Goal: Use online tool/utility: Utilize a website feature to perform a specific function

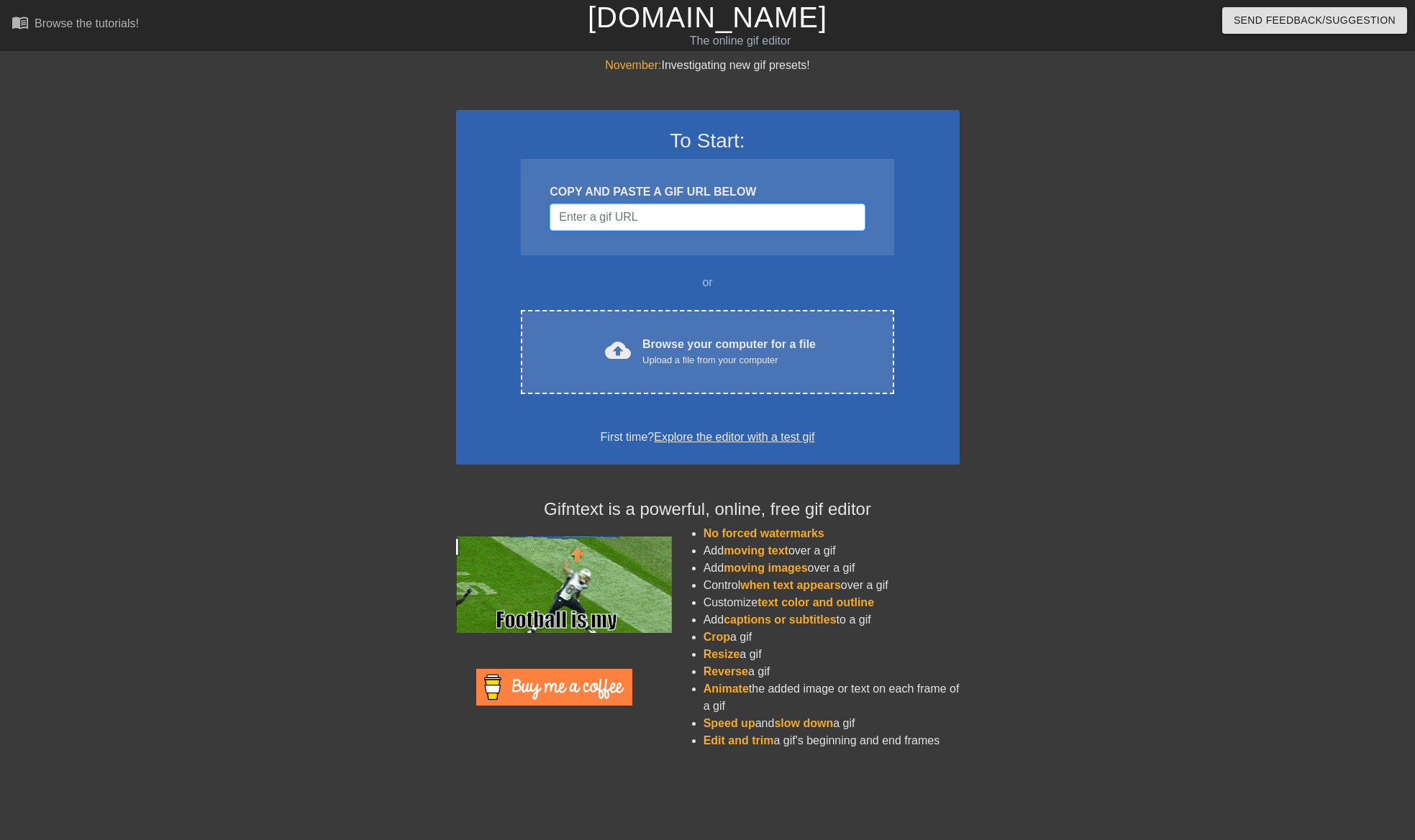
click at [610, 215] on input "Username" at bounding box center [707, 217] width 315 height 27
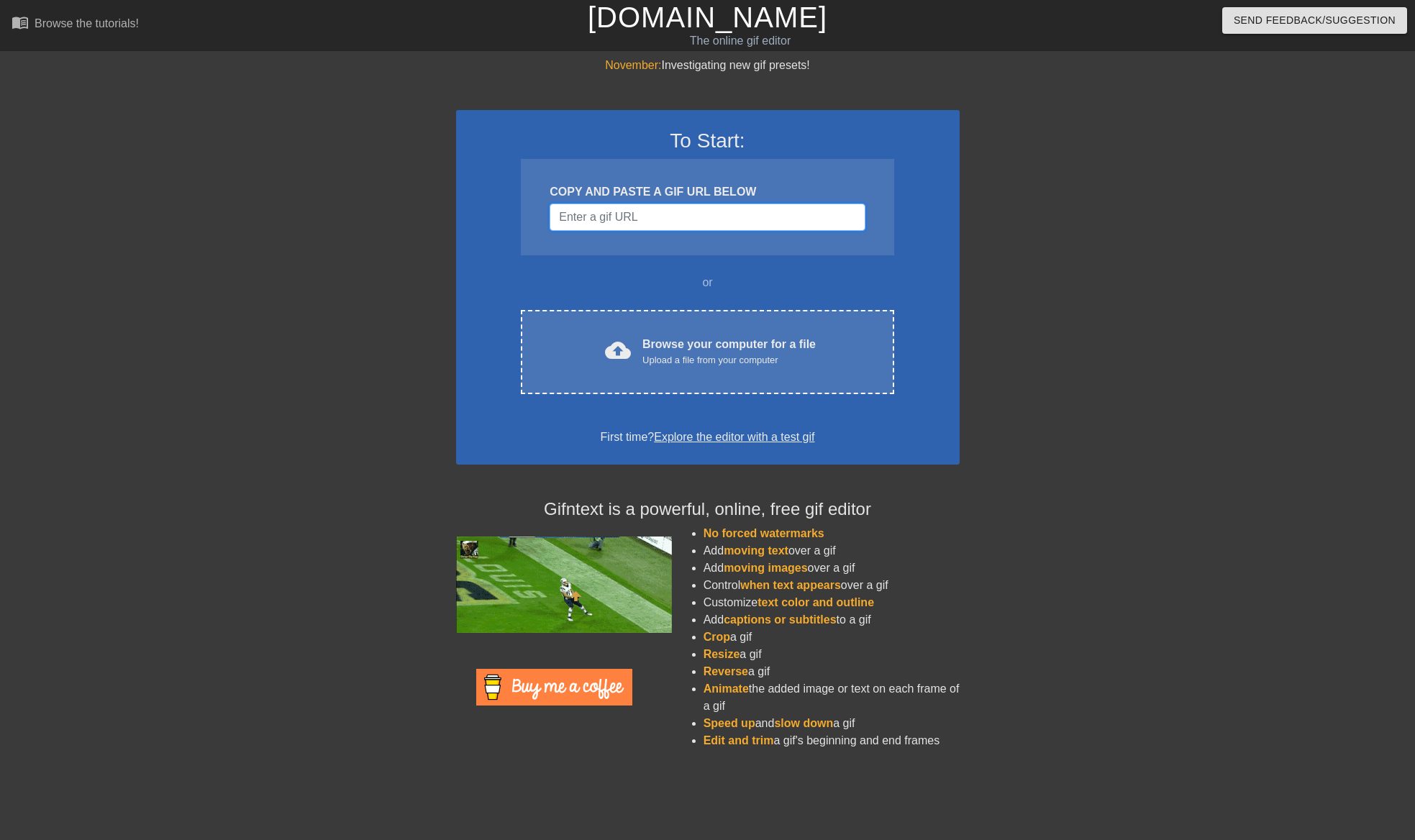
paste input "[URL][DOMAIN_NAME]"
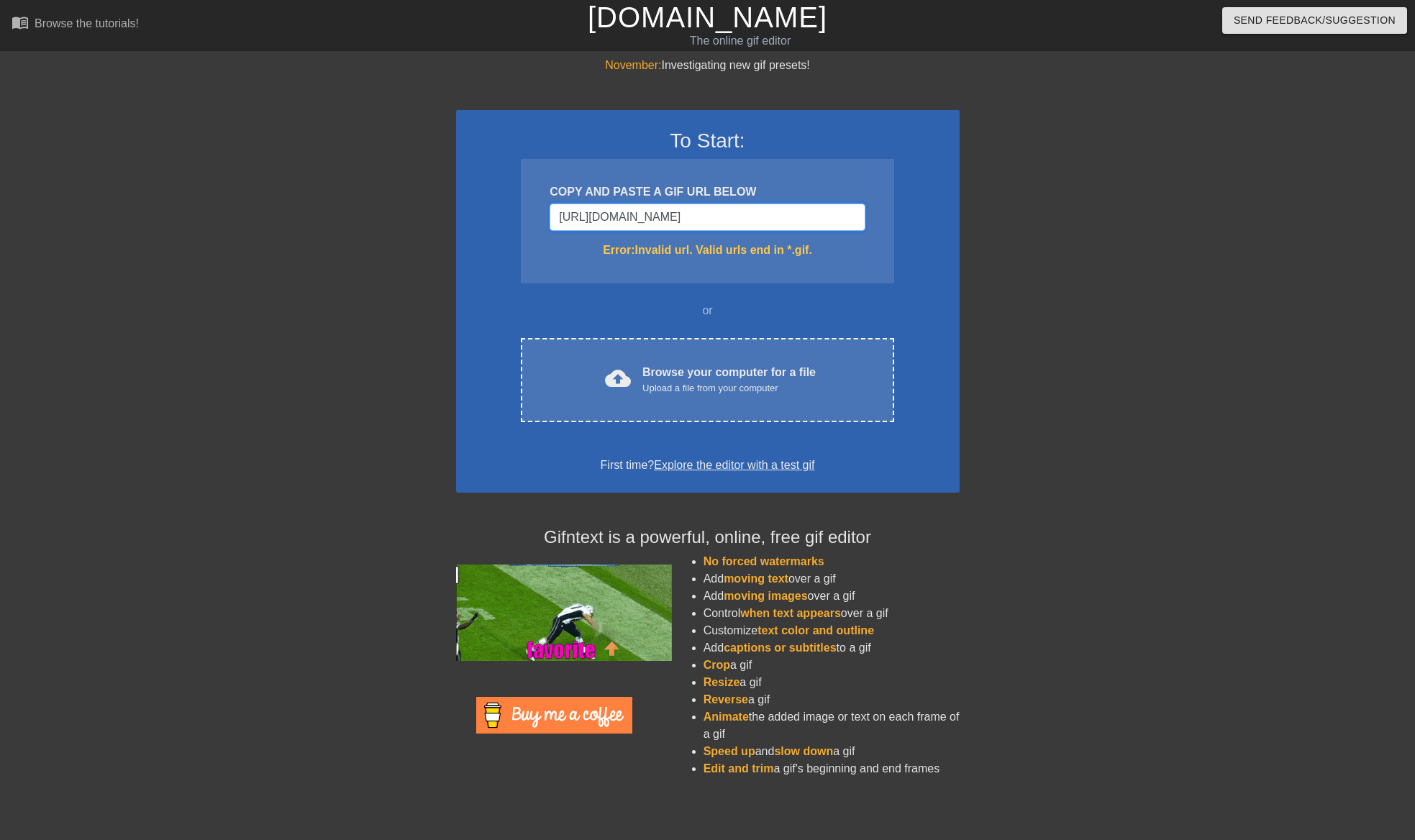
scroll to position [0, 18]
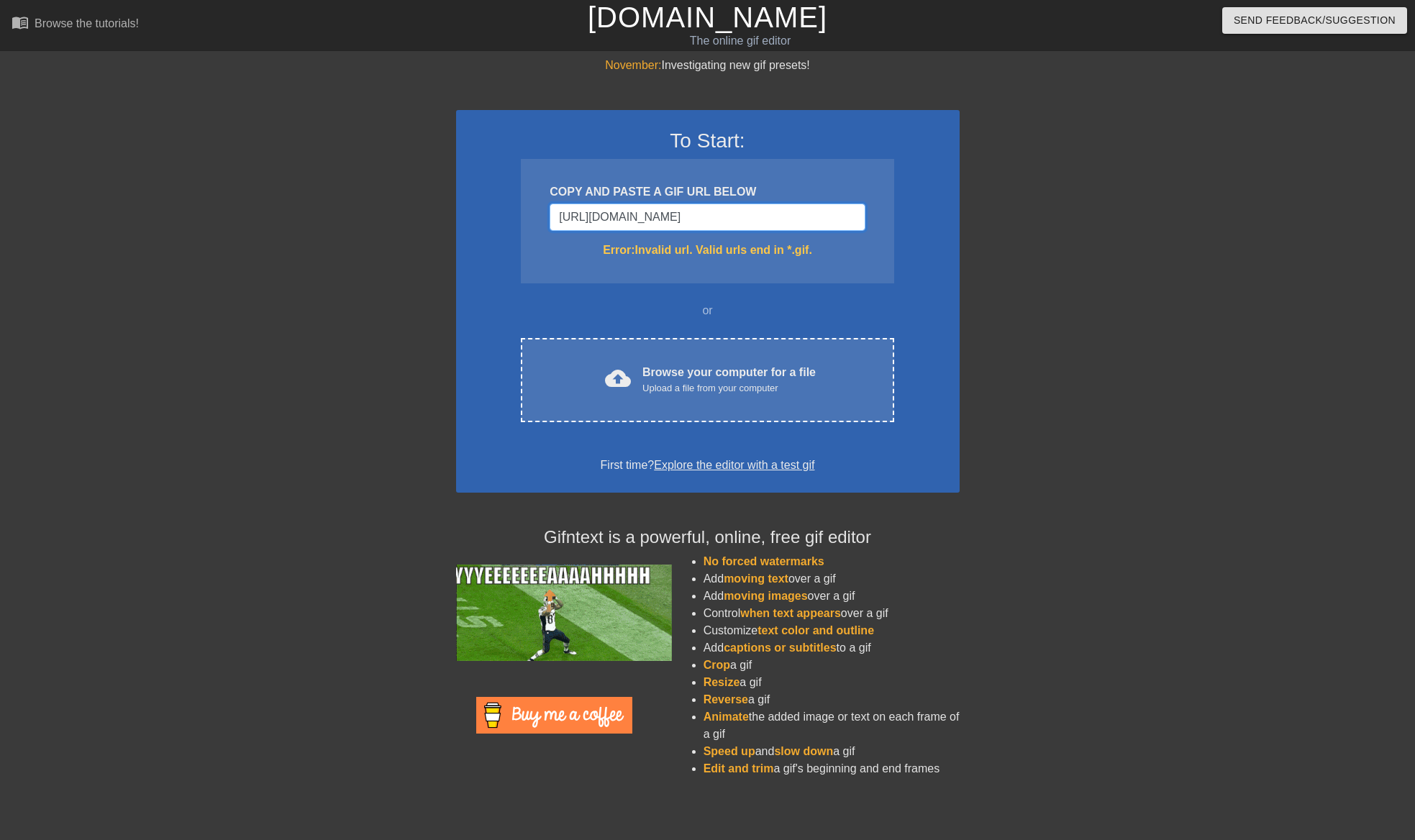
drag, startPoint x: 763, startPoint y: 216, endPoint x: 1010, endPoint y: 247, distance: 248.9
click at [1074, 230] on div "November: Investigating new gif presets! To Start: COPY AND PASTE A GIF URL BEL…" at bounding box center [708, 423] width 1415 height 732
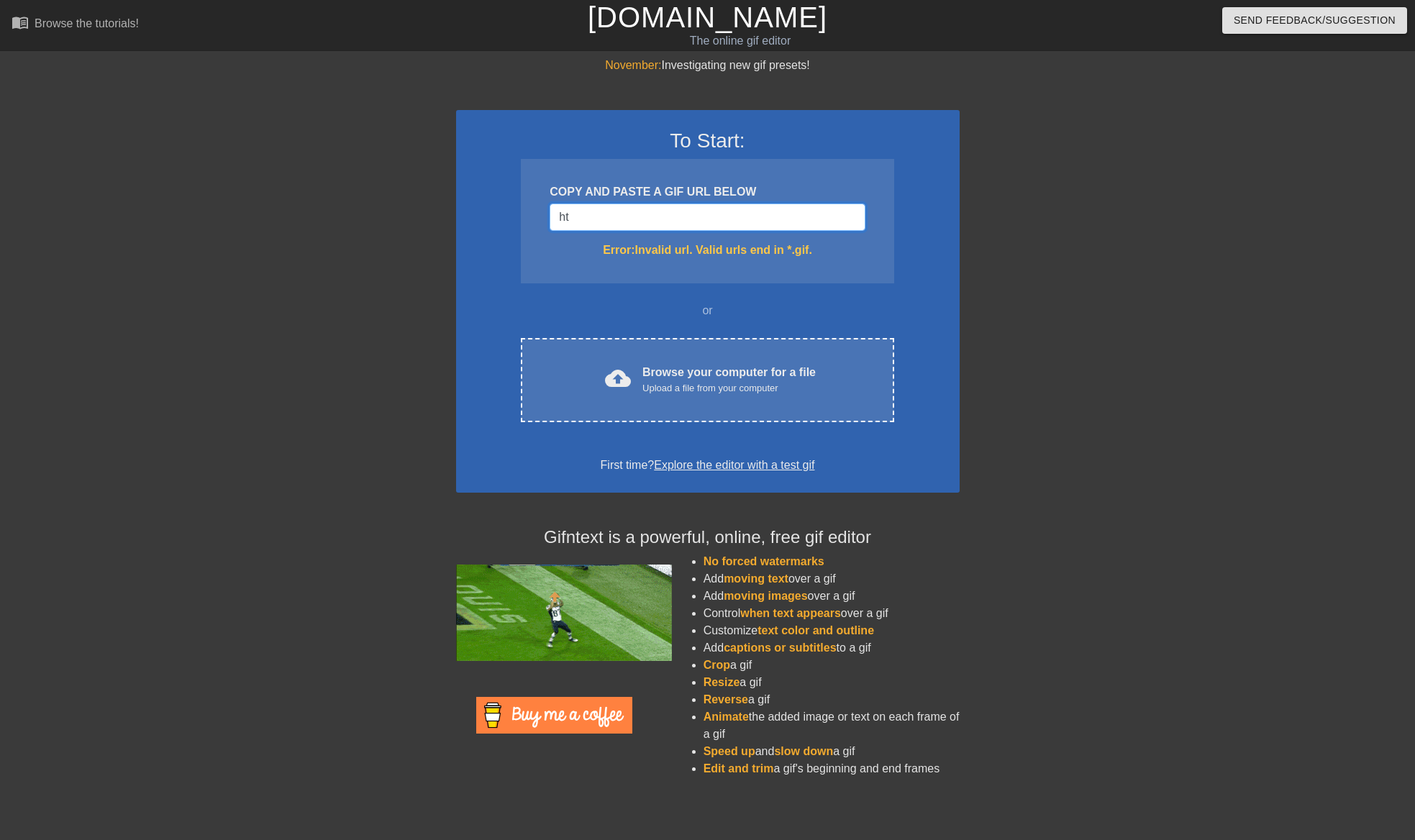
type input "h"
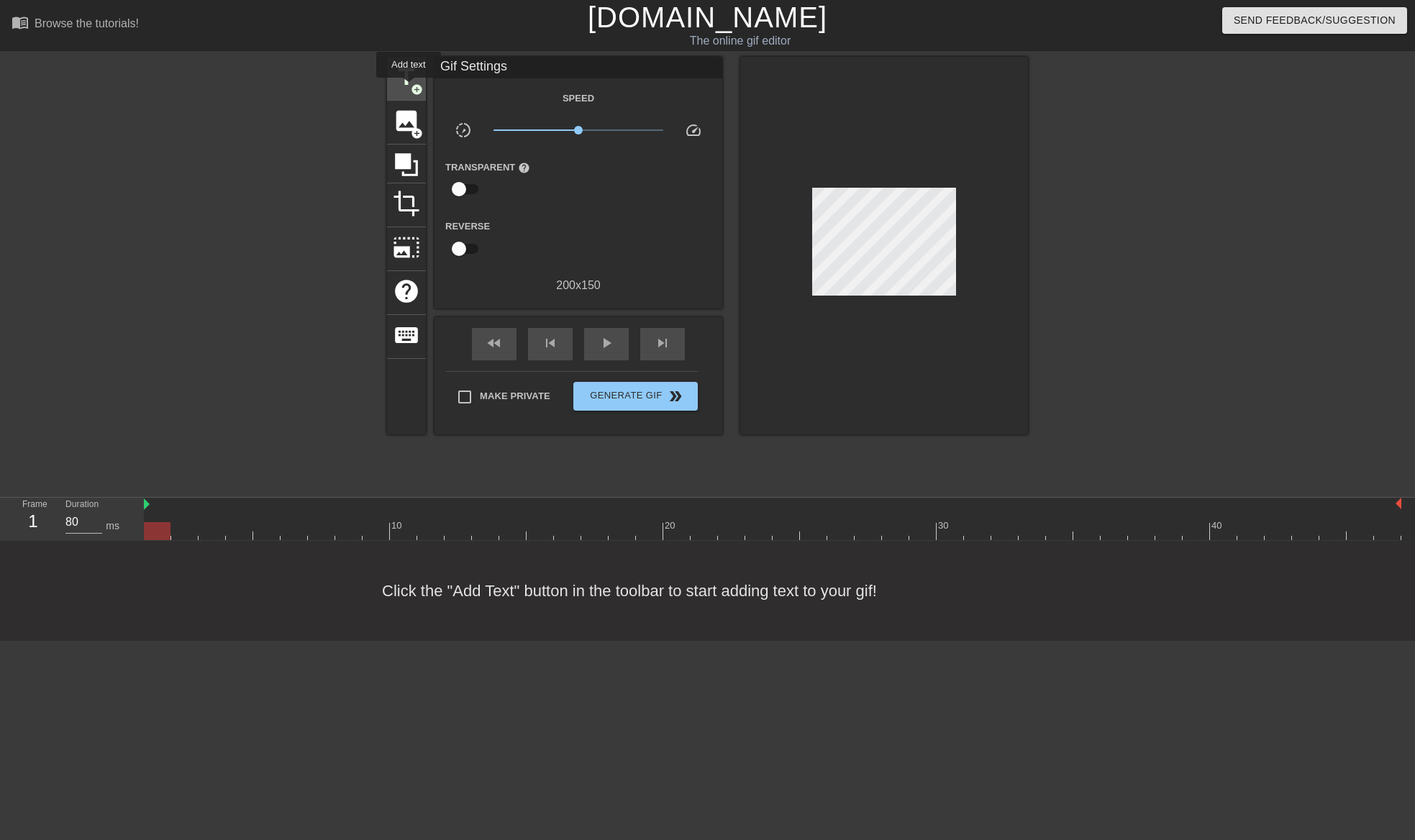
click at [409, 88] on span "title" at bounding box center [406, 77] width 27 height 27
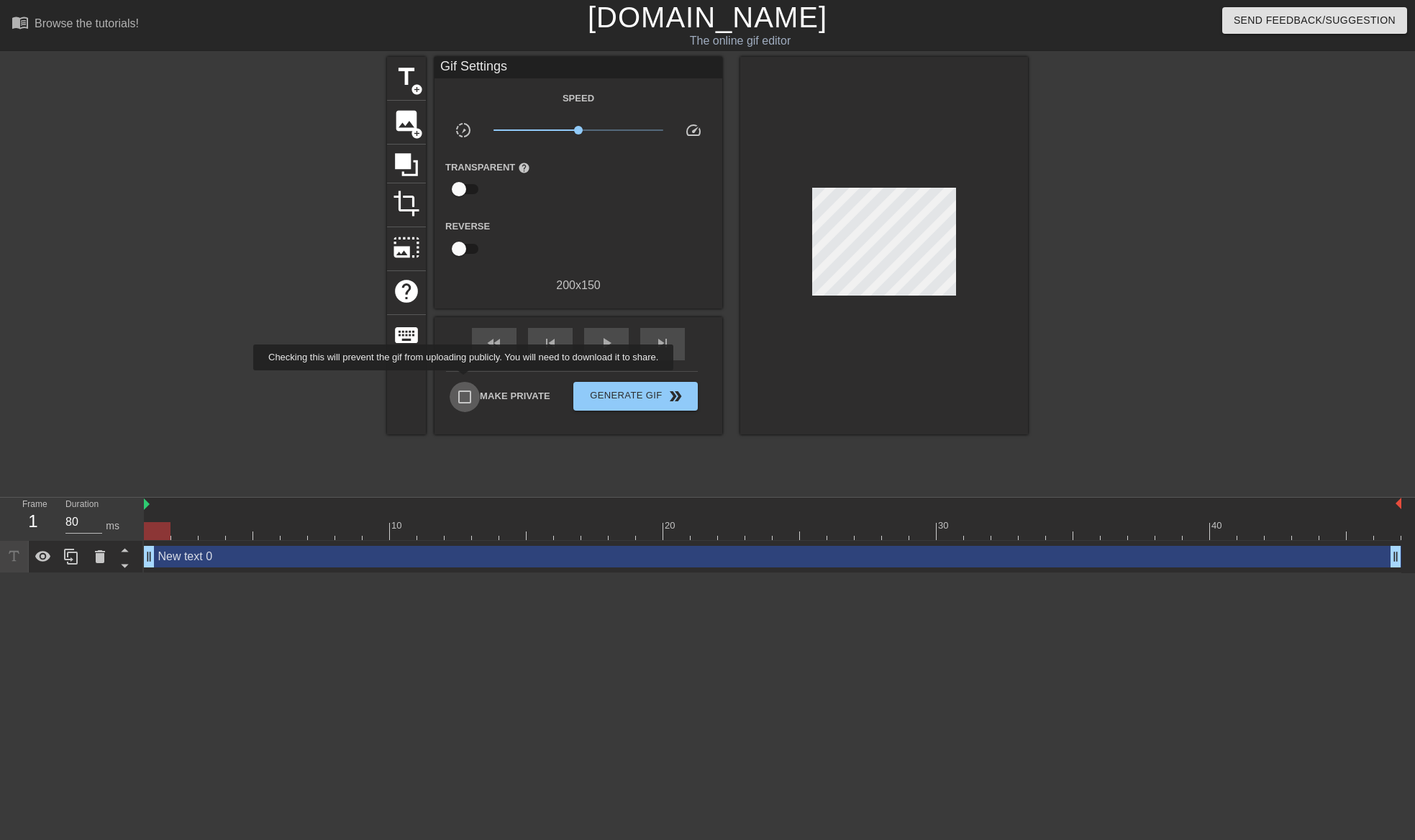
click at [466, 382] on input "Make Private" at bounding box center [464, 397] width 30 height 30
checkbox input "true"
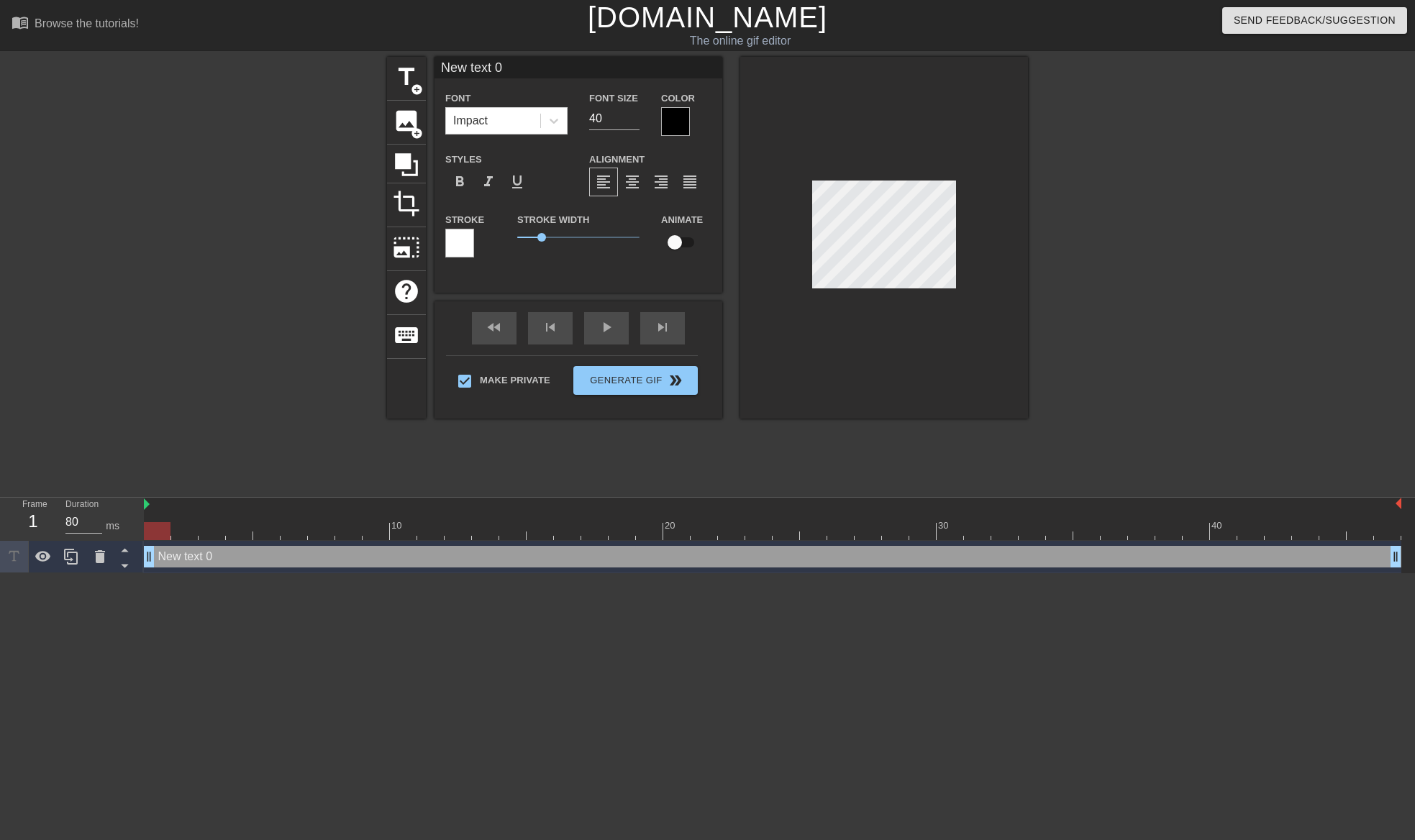
scroll to position [2, 4]
type input "New 0"
type textarea "New 0"
type input "New 0"
type textarea "New 0"
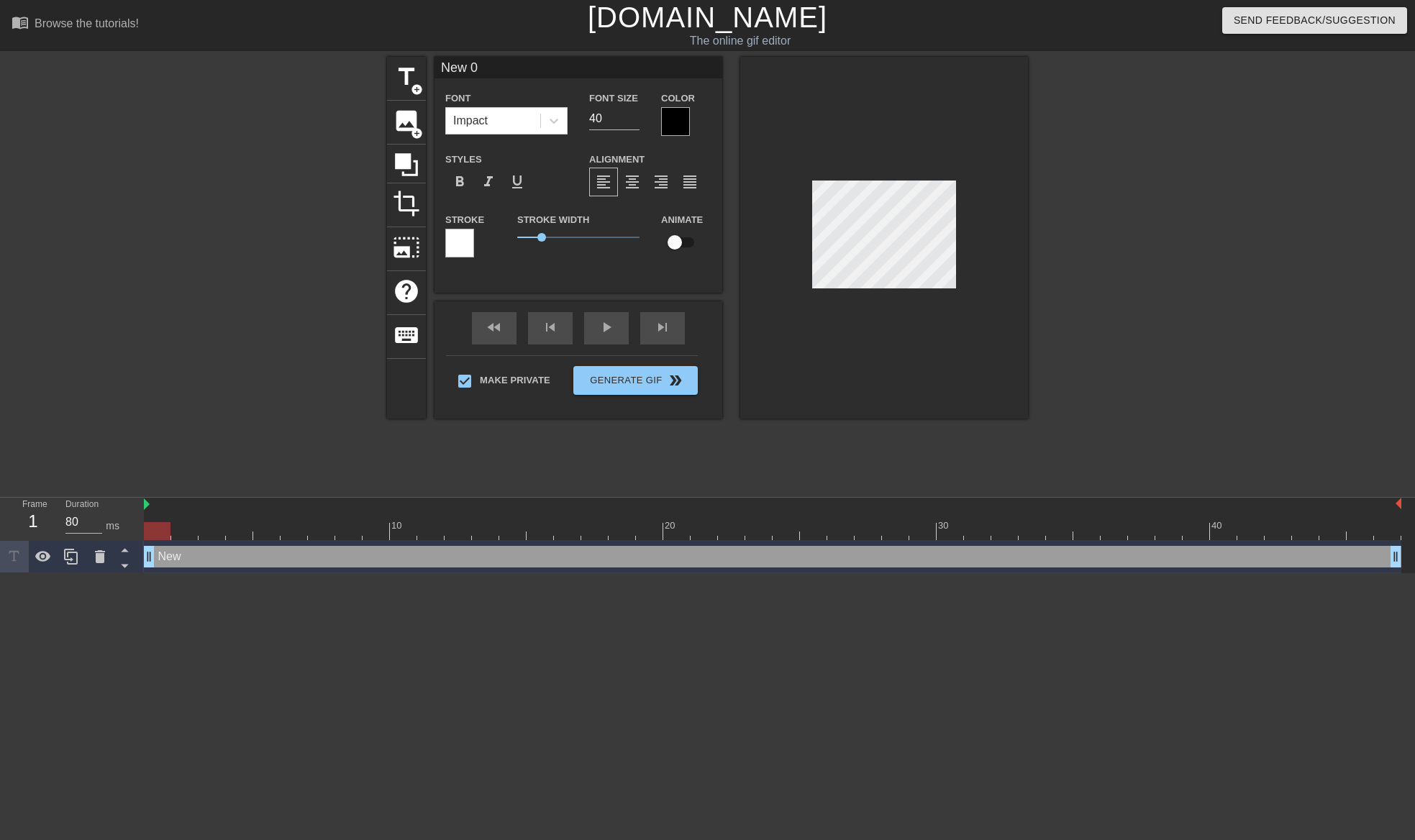
type input "New"
type textarea "New"
type input "New"
type textarea "New"
type input "Ne"
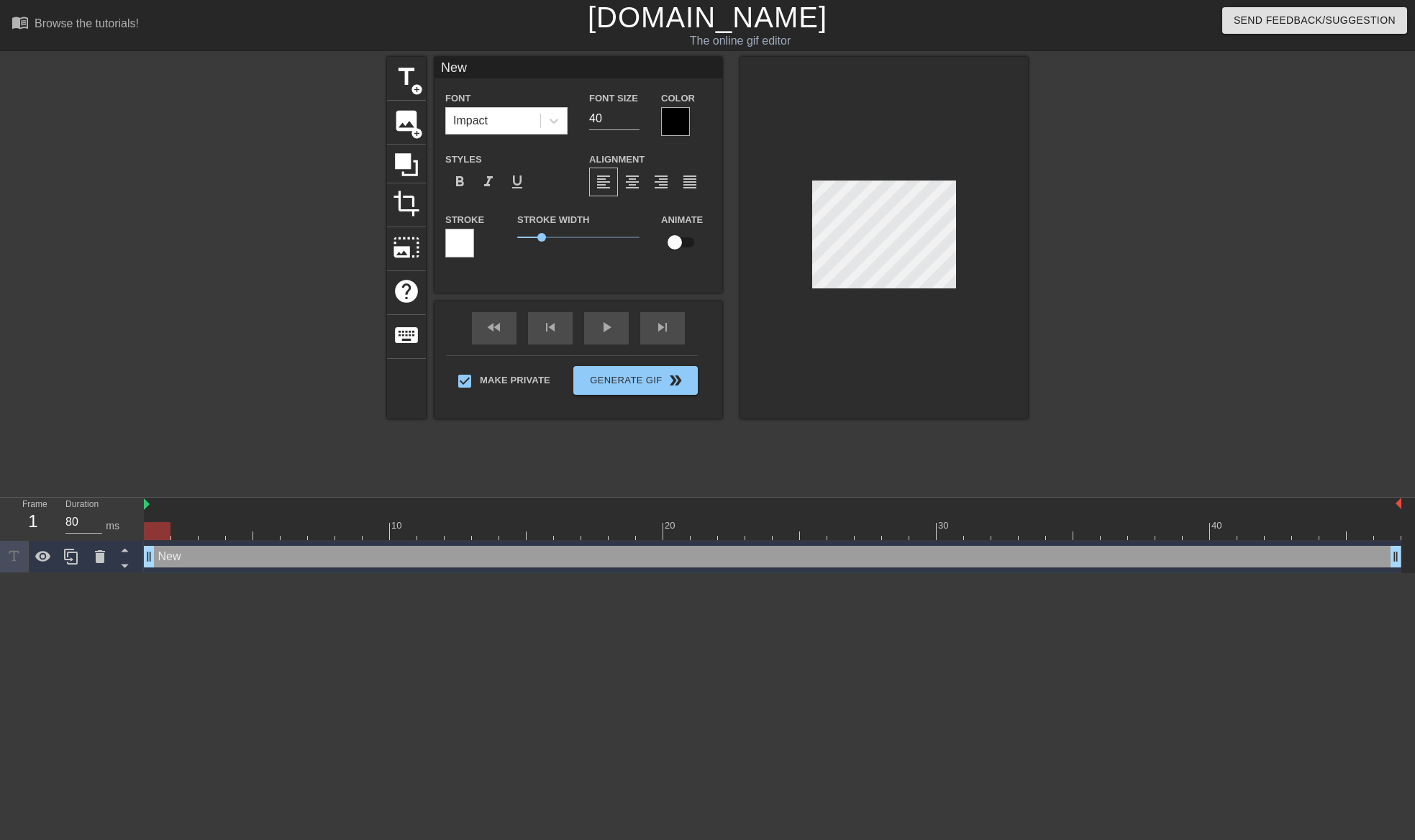
type textarea "Ne"
type input "N"
type textarea "N"
type input "J"
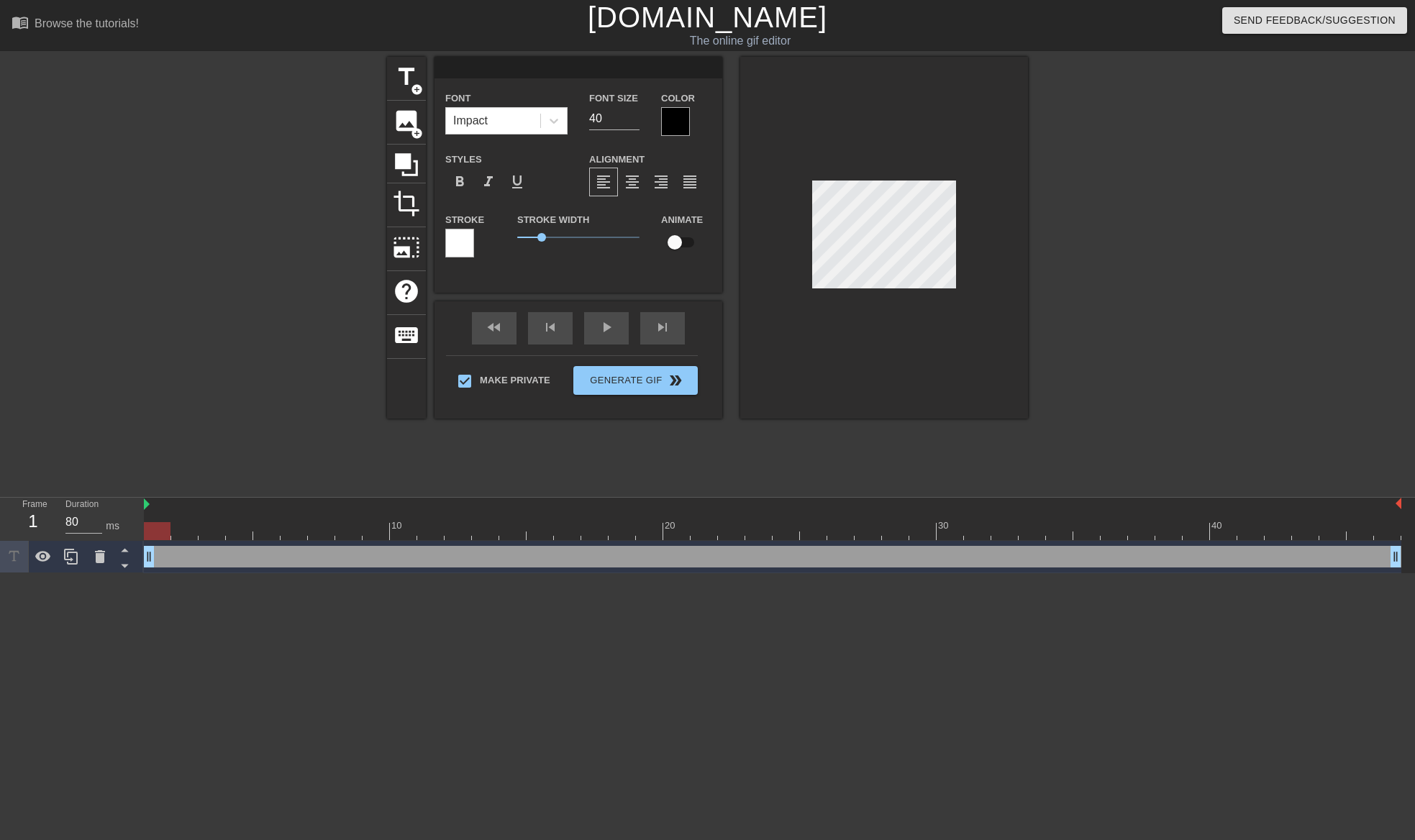
type textarea "J"
type input "Ji"
type textarea "Ji"
type input "[PERSON_NAME]"
type textarea "[PERSON_NAME]"
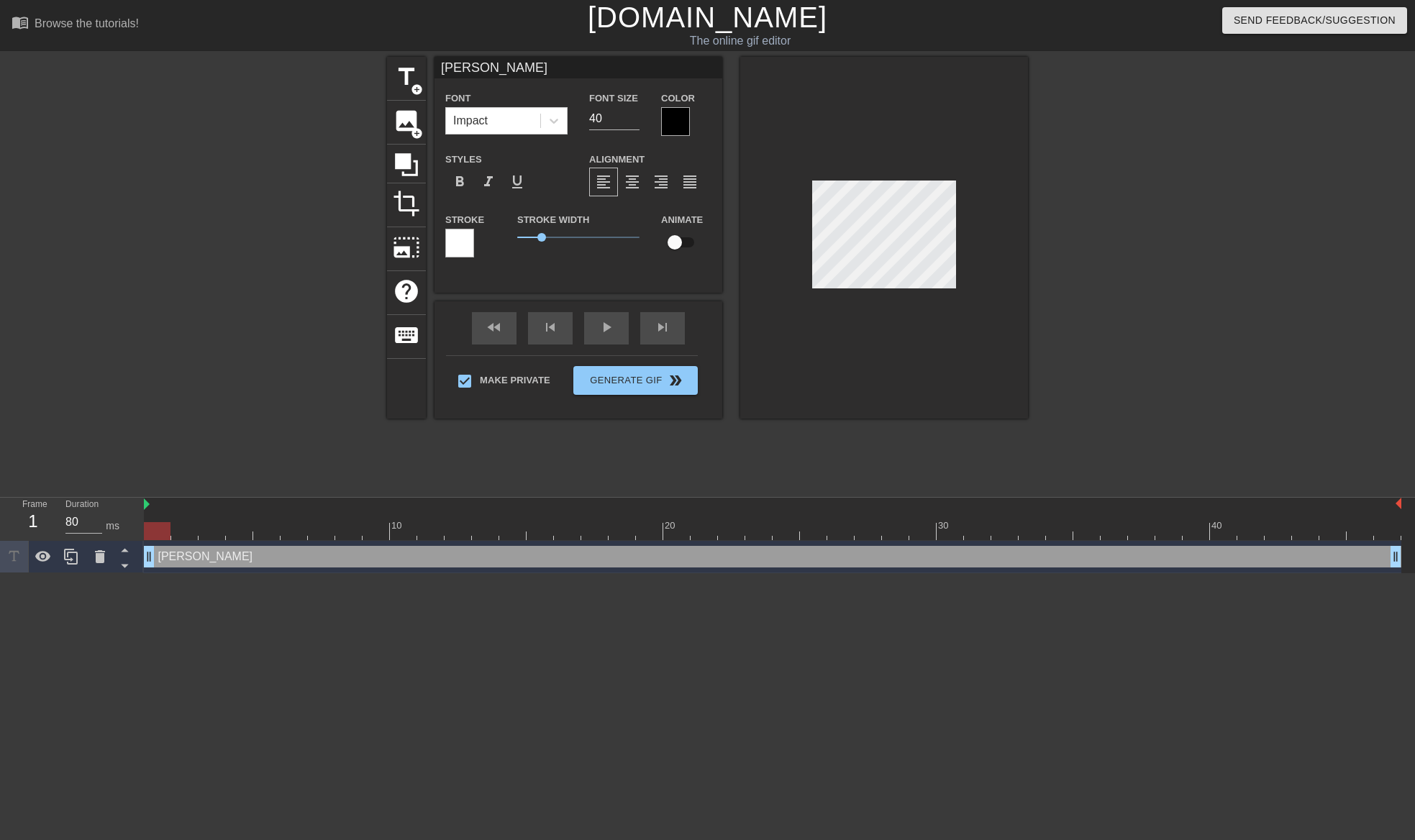
type input "Jimb"
type textarea "Jimb"
type input "Jimbo"
type textarea "Jimbo"
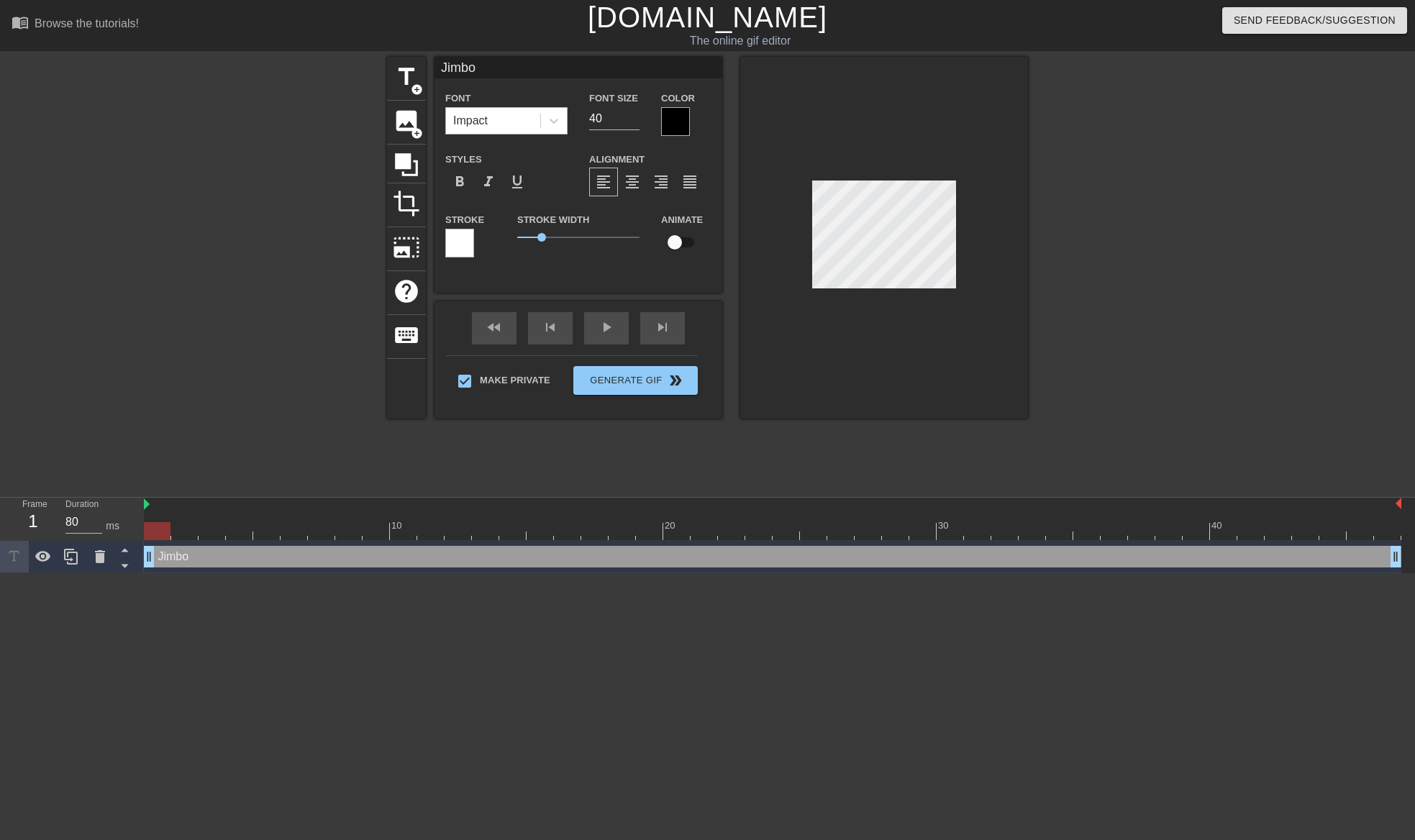
drag, startPoint x: 615, startPoint y: 121, endPoint x: 535, endPoint y: 111, distance: 80.6
click at [535, 111] on div "Font Impact Font Size 40 Color" at bounding box center [578, 112] width 288 height 46
type input "20"
click at [556, 123] on icon at bounding box center [553, 120] width 14 height 14
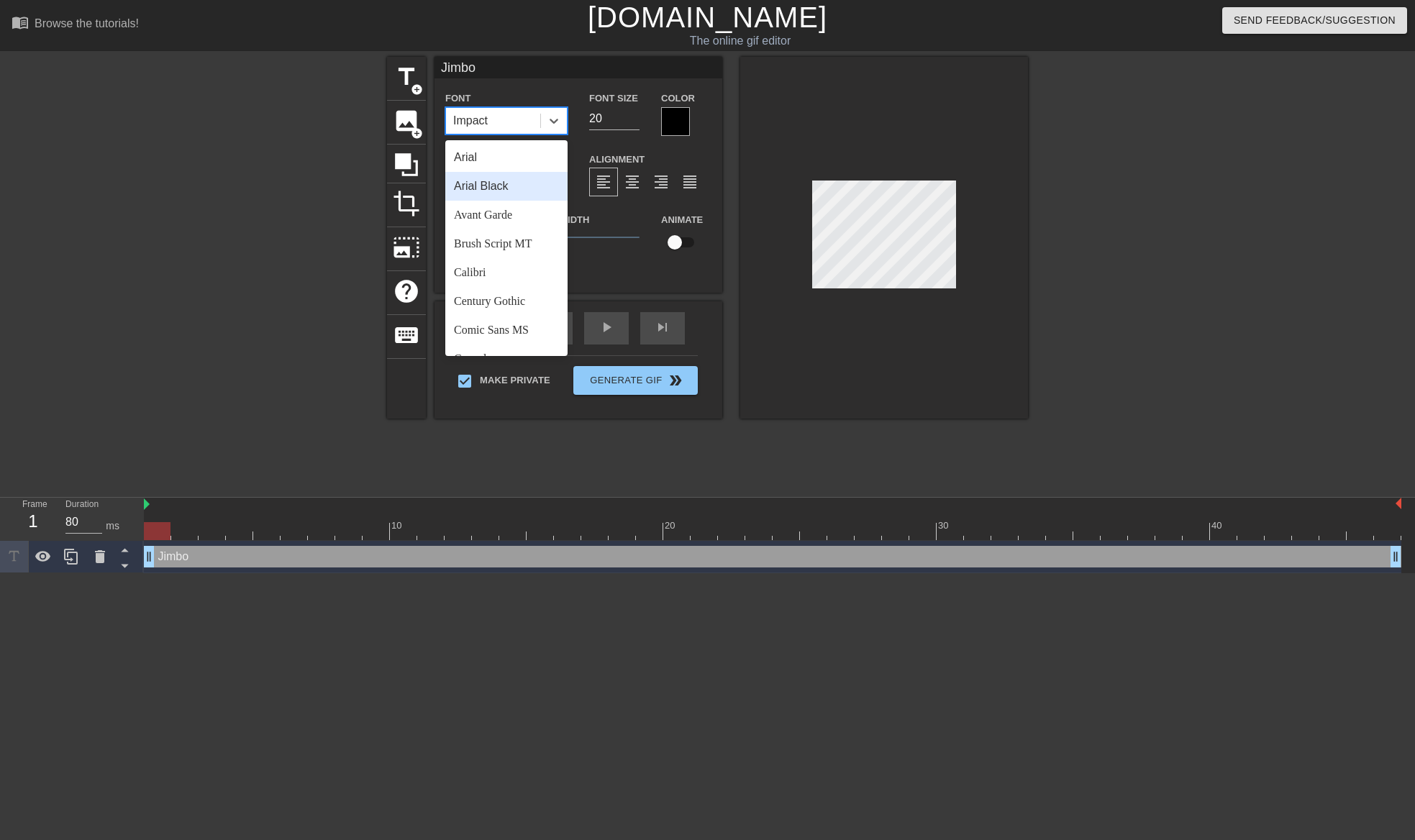
click at [516, 191] on div "Arial Black" at bounding box center [506, 186] width 122 height 29
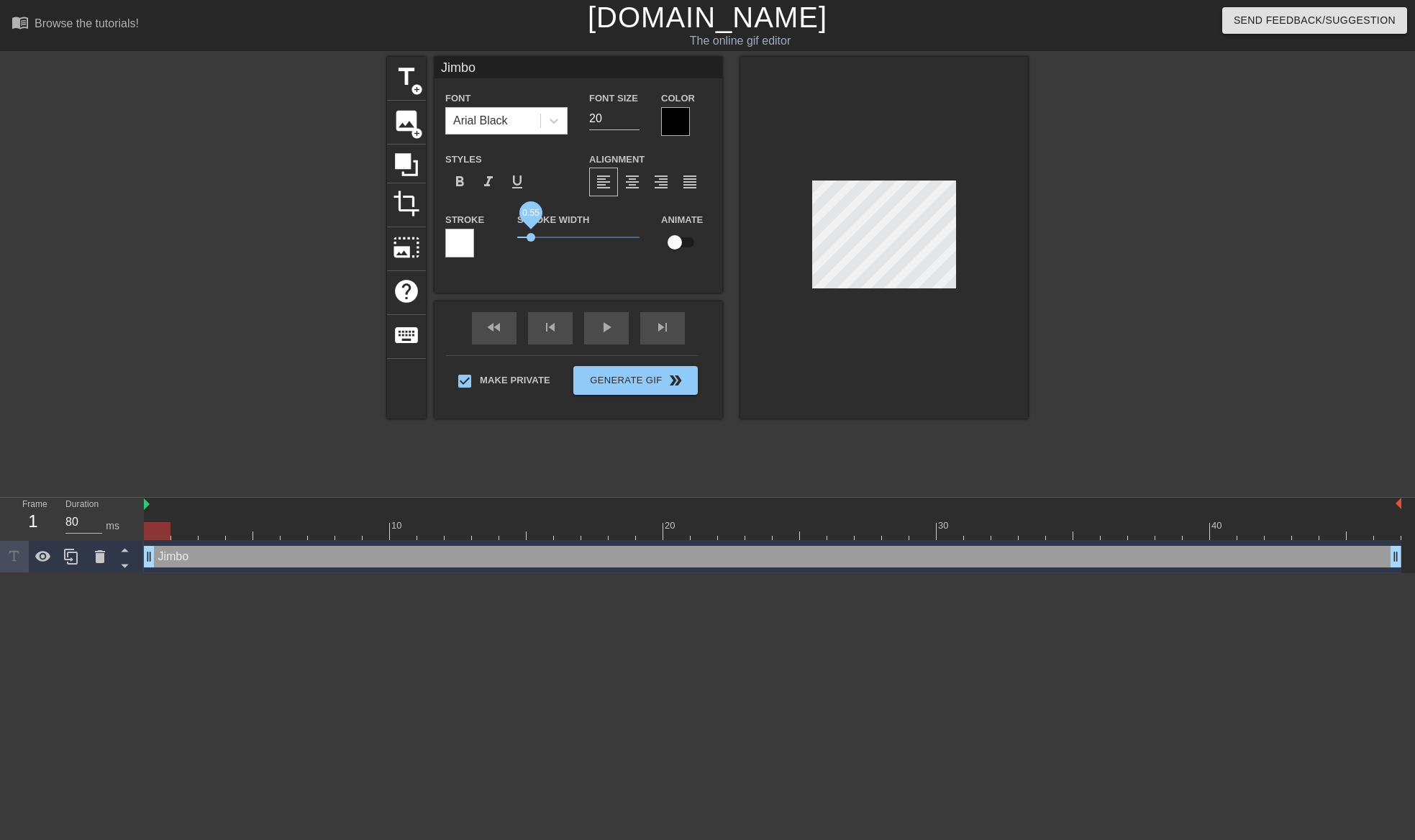
drag, startPoint x: 539, startPoint y: 232, endPoint x: 530, endPoint y: 235, distance: 9.5
click at [530, 235] on span "0.55" at bounding box center [578, 237] width 122 height 17
click at [526, 238] on span "0.35" at bounding box center [526, 237] width 9 height 9
click at [673, 244] on input "checkbox" at bounding box center [674, 242] width 82 height 27
click at [686, 240] on input "checkbox" at bounding box center [688, 242] width 82 height 27
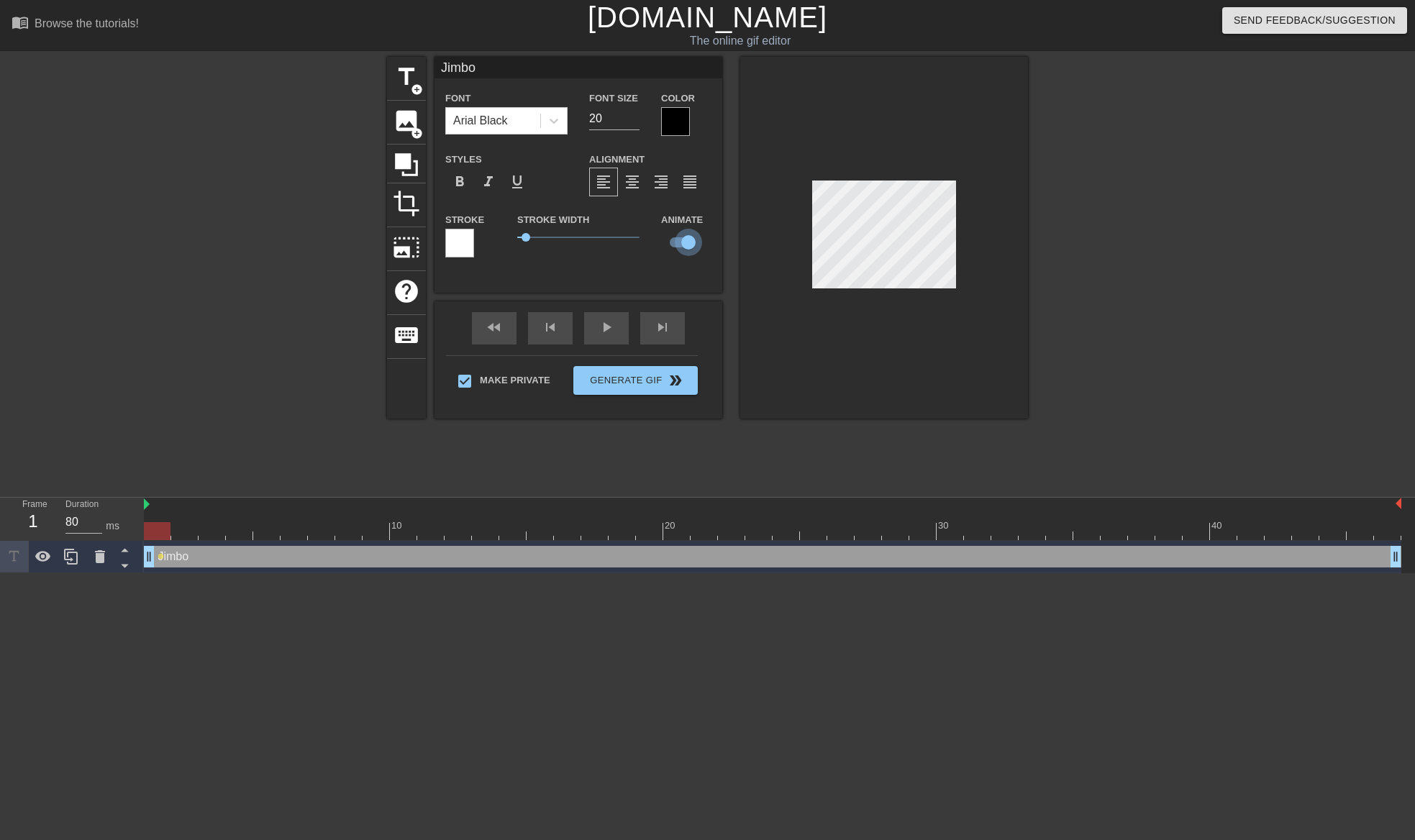
checkbox input "false"
click at [409, 156] on icon at bounding box center [406, 164] width 23 height 23
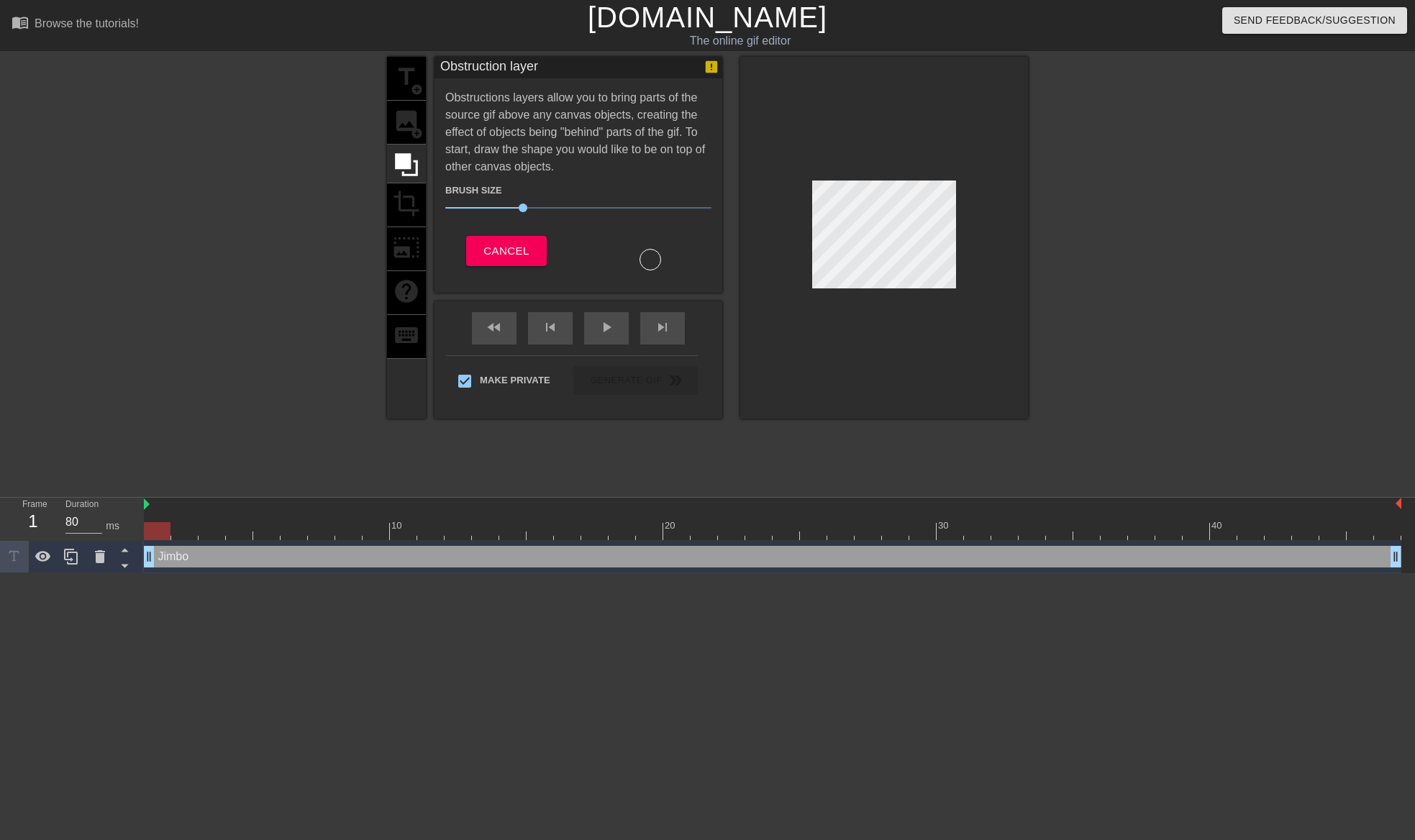
click at [408, 77] on div "title add_circle image add_circle crop photo_size_select_large help keyboard" at bounding box center [406, 237] width 39 height 361
click at [491, 254] on span "Cancel" at bounding box center [505, 251] width 45 height 18
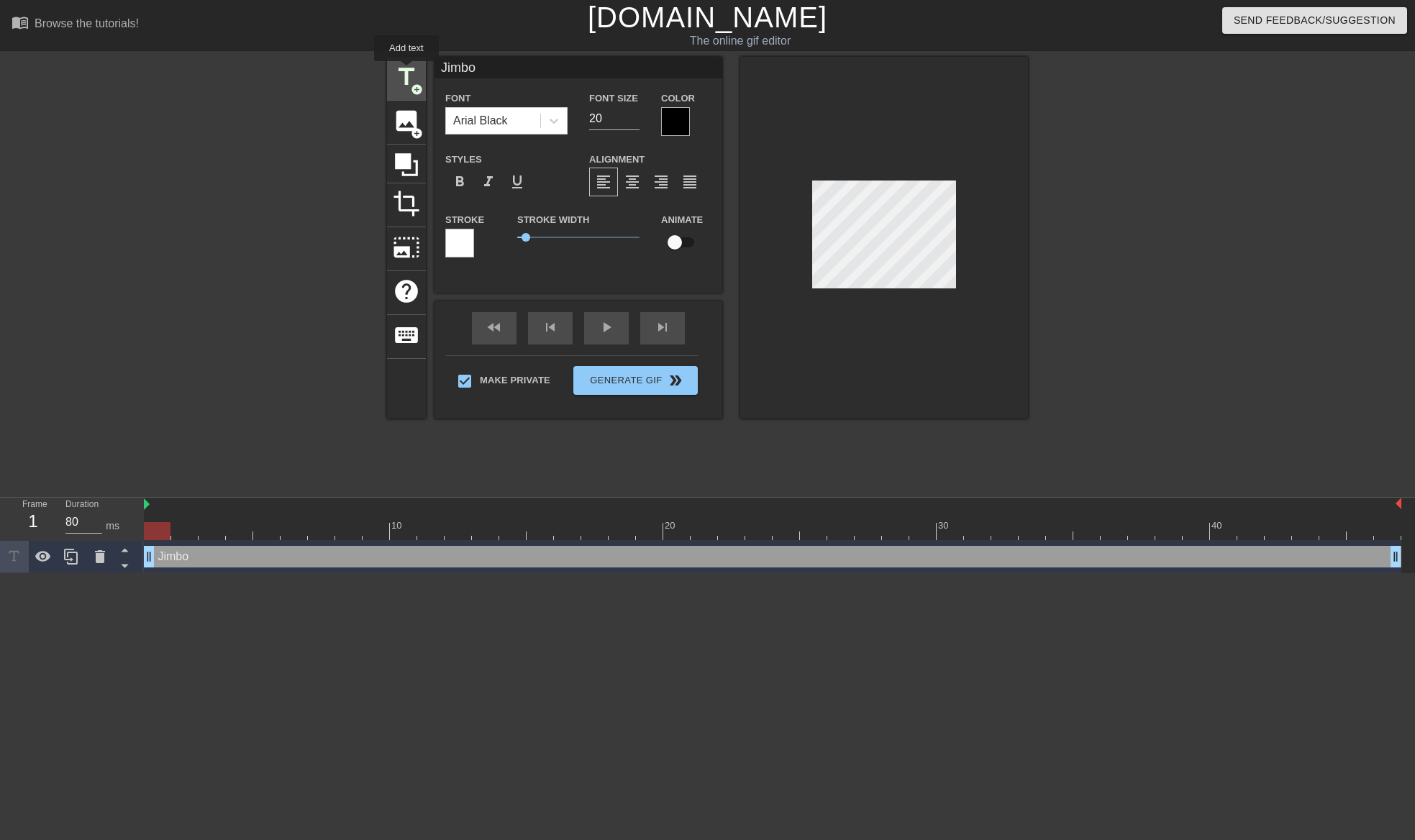
click at [406, 72] on span "title" at bounding box center [406, 77] width 27 height 27
type input "New text 1"
type input "40"
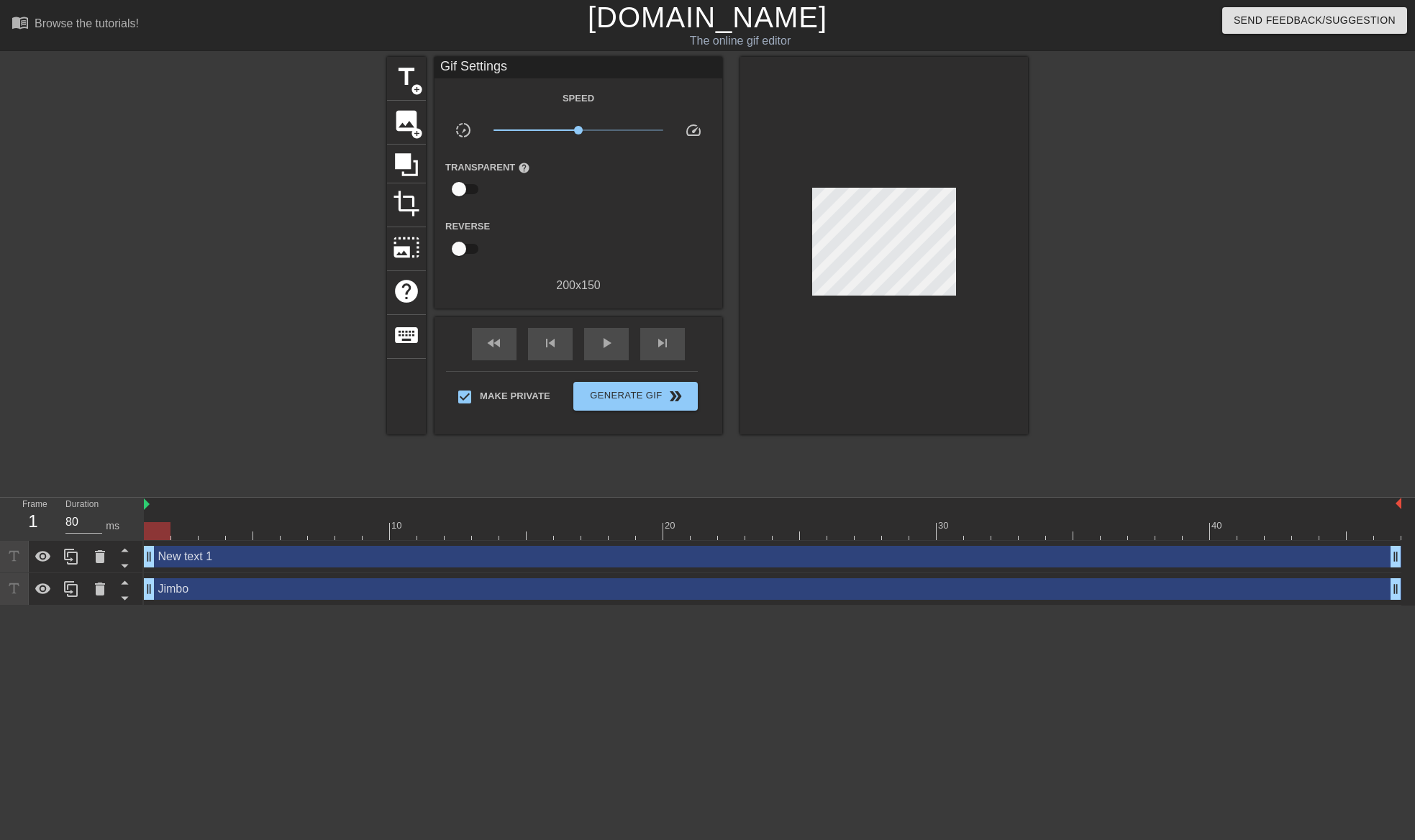
drag, startPoint x: 957, startPoint y: 209, endPoint x: 1144, endPoint y: 372, distance: 248.1
click at [1144, 372] on div at bounding box center [1153, 272] width 215 height 431
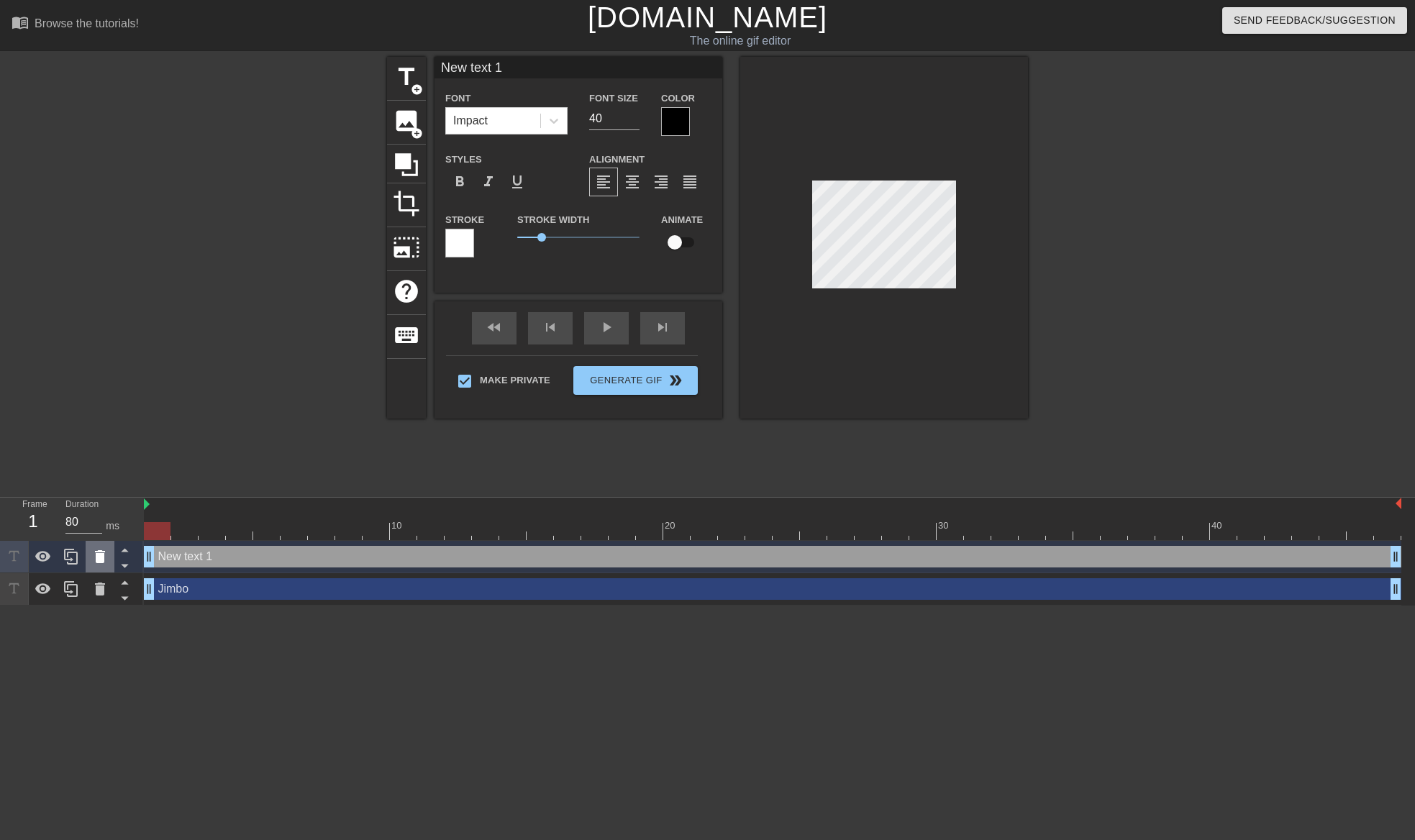
click at [97, 559] on icon at bounding box center [100, 557] width 10 height 13
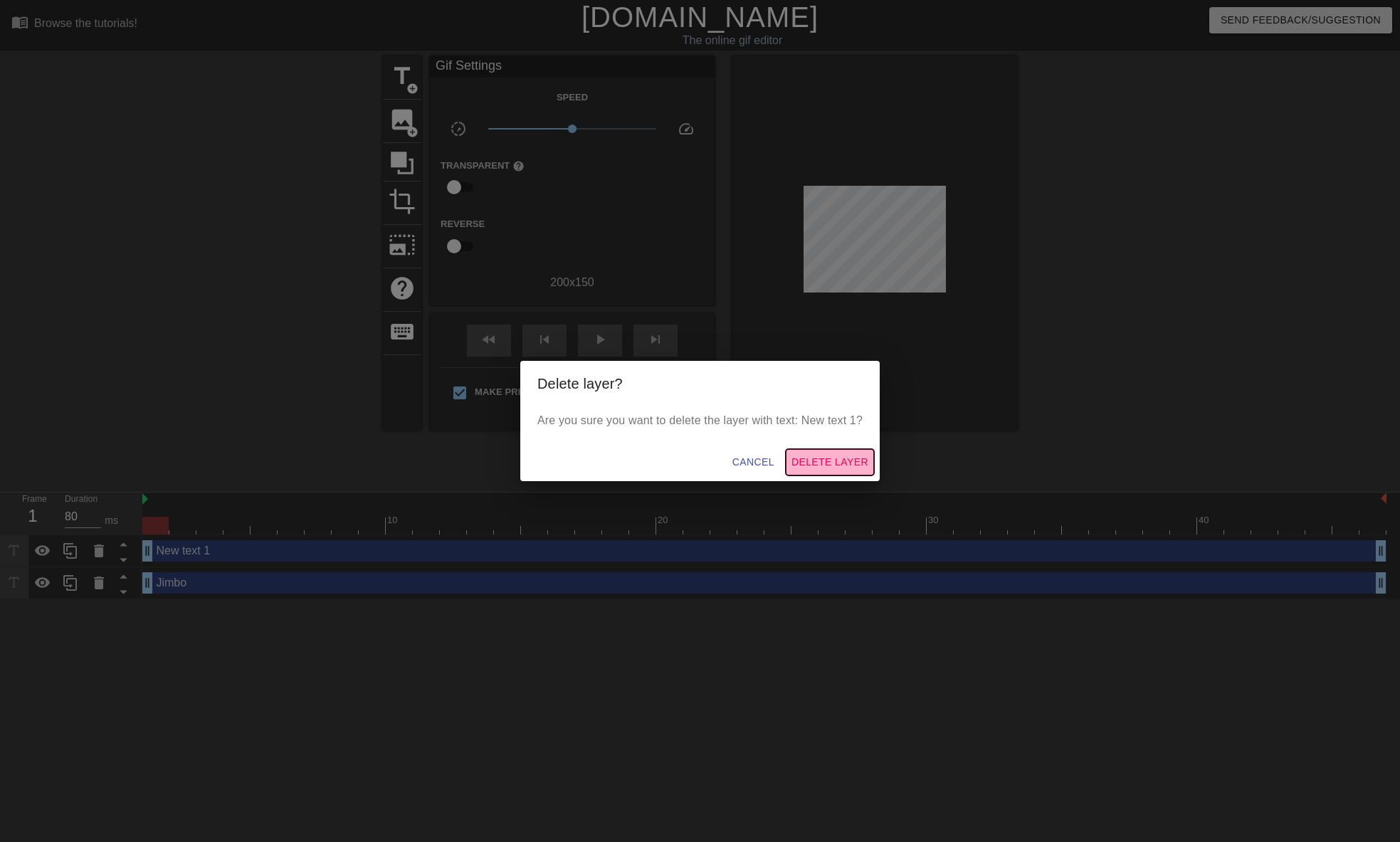
click at [820, 464] on span "Delete Layer" at bounding box center [829, 462] width 77 height 18
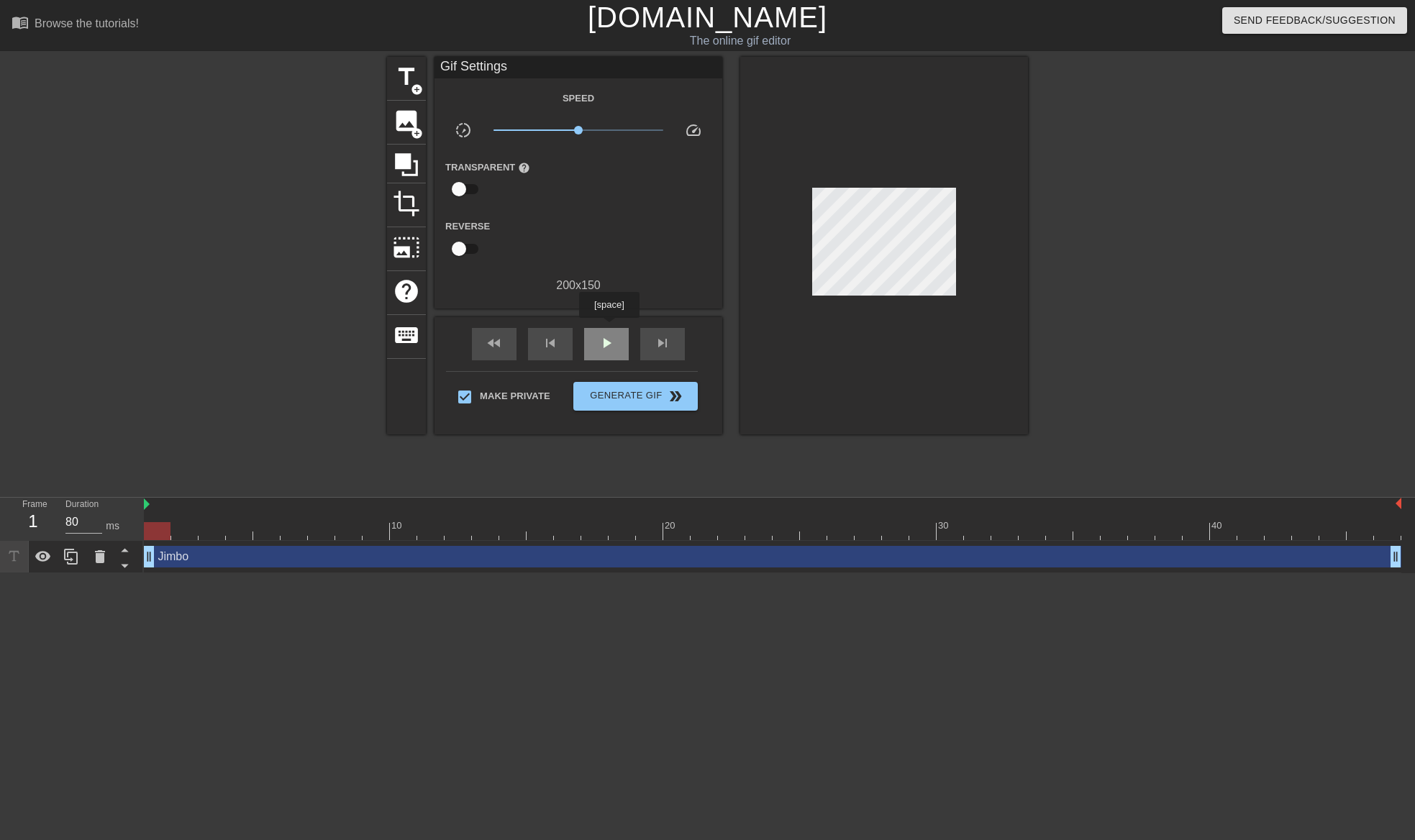
click at [609, 328] on div "play_arrow" at bounding box center [606, 344] width 44 height 32
click at [609, 328] on div "pause" at bounding box center [606, 344] width 44 height 32
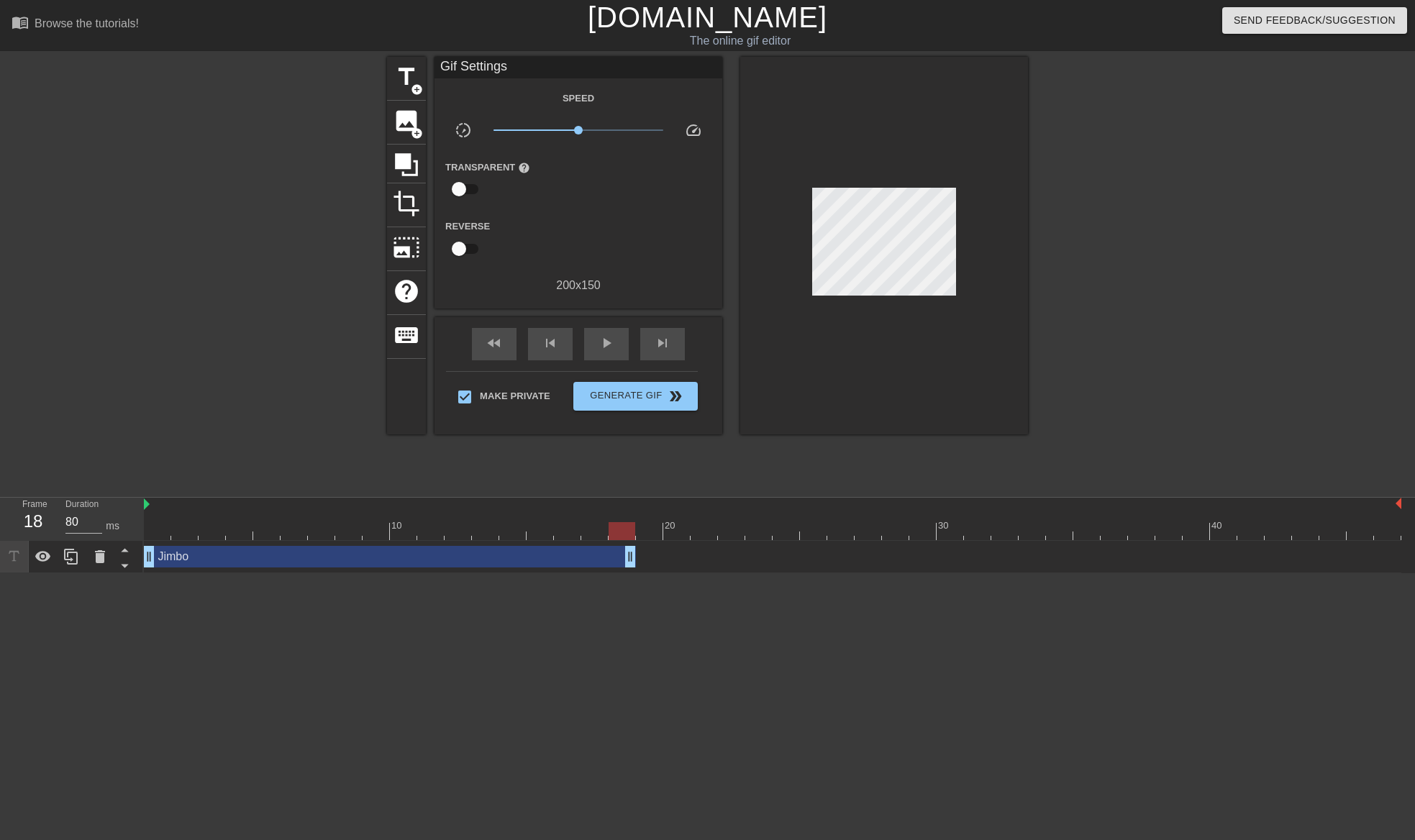
drag, startPoint x: 1396, startPoint y: 554, endPoint x: 638, endPoint y: 546, distance: 758.0
click at [638, 546] on div "Jimbo drag_handle drag_handle" at bounding box center [772, 556] width 1257 height 21
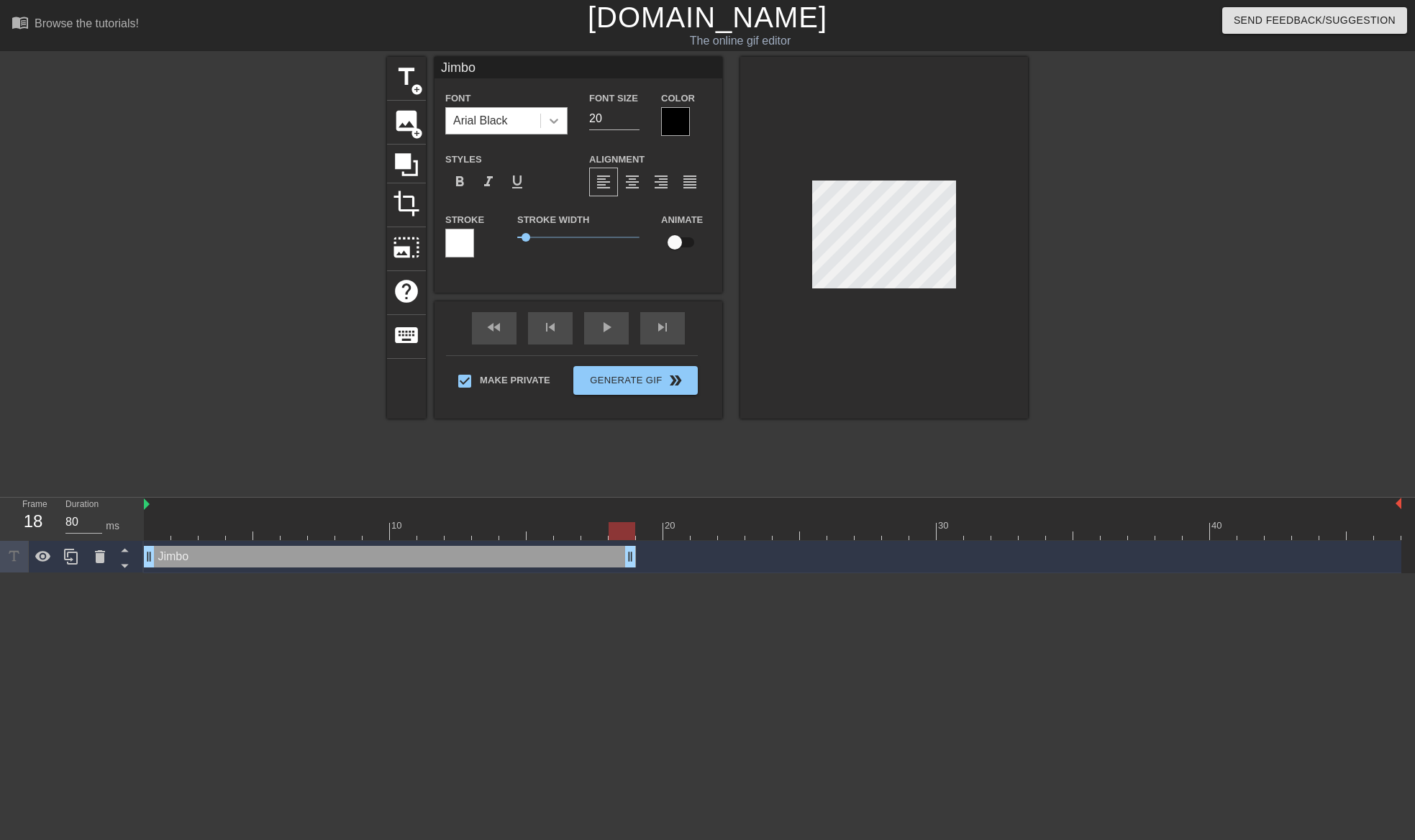
click at [565, 116] on div at bounding box center [553, 120] width 26 height 26
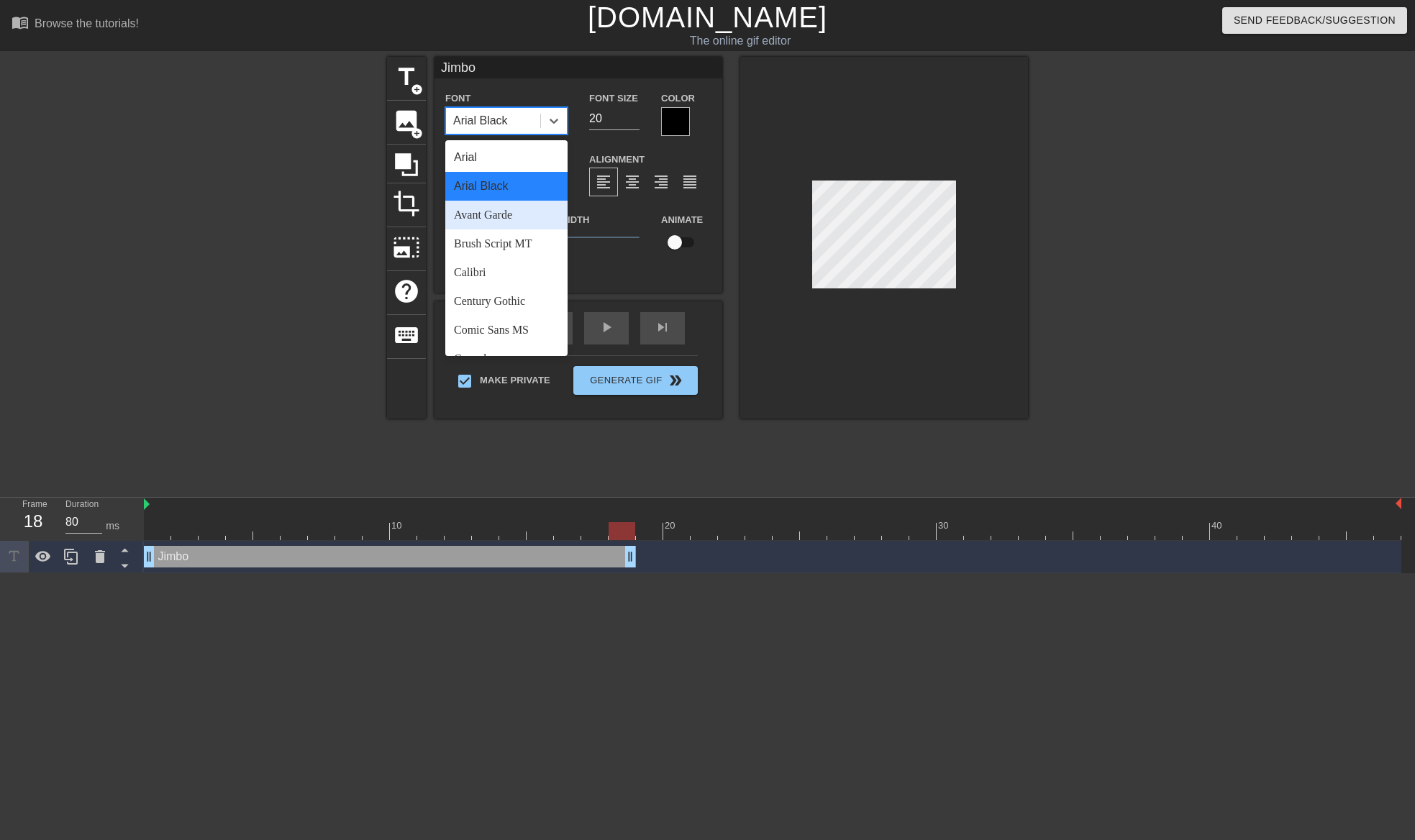
click at [507, 216] on div "Avant Garde" at bounding box center [506, 215] width 122 height 29
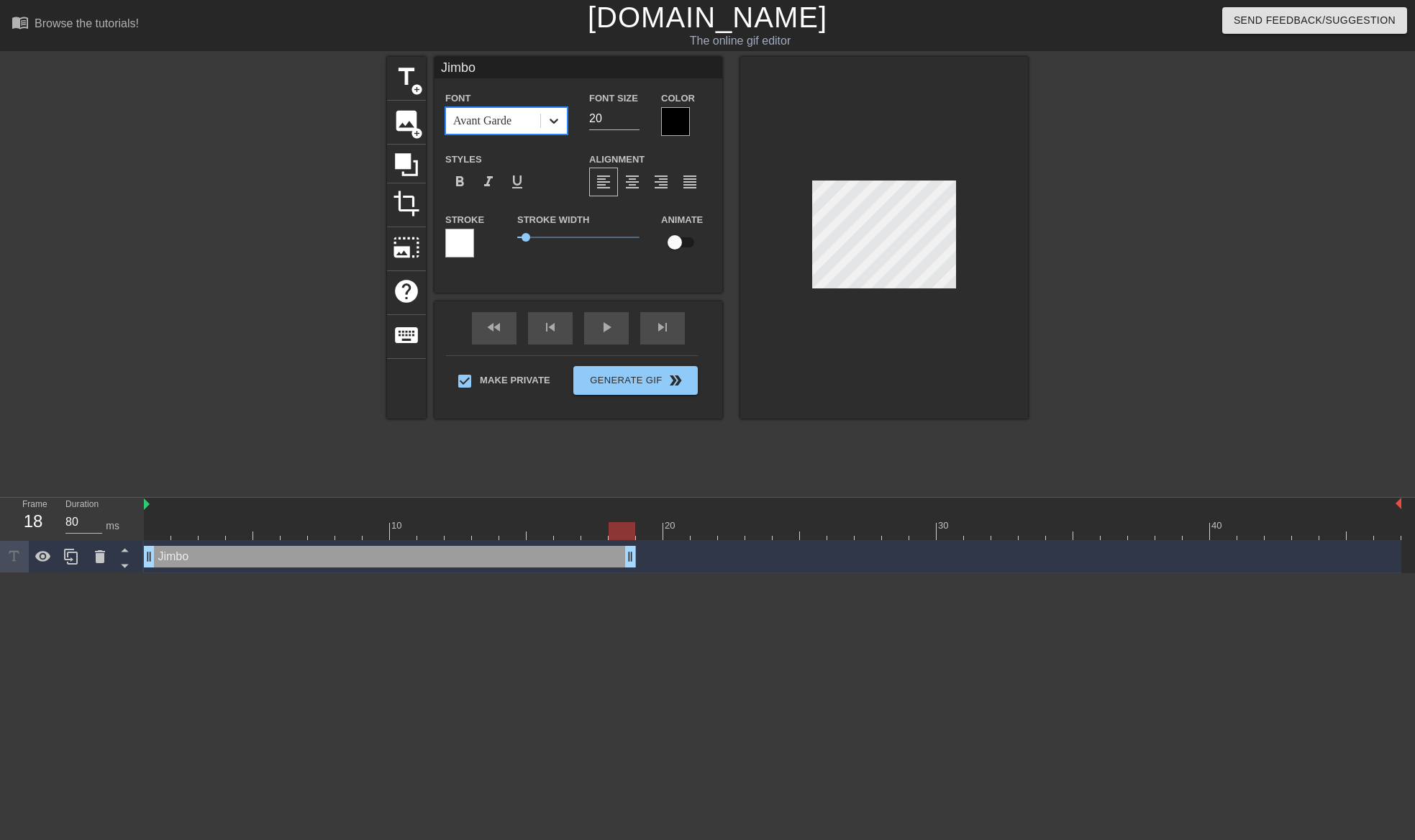
click at [557, 117] on icon at bounding box center [553, 120] width 14 height 14
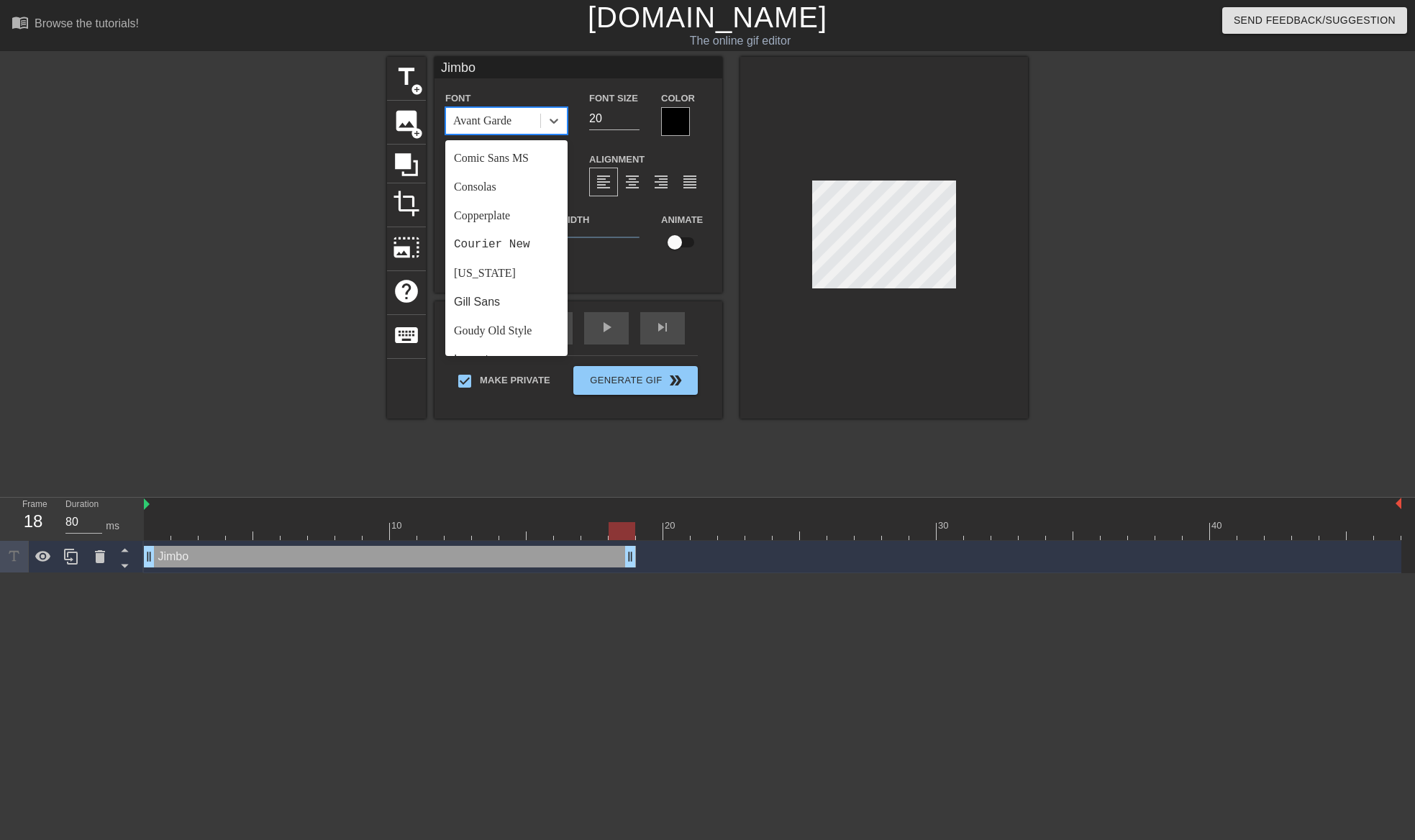
scroll to position [183, 0]
click at [482, 260] on div "[US_STATE]" at bounding box center [506, 262] width 122 height 29
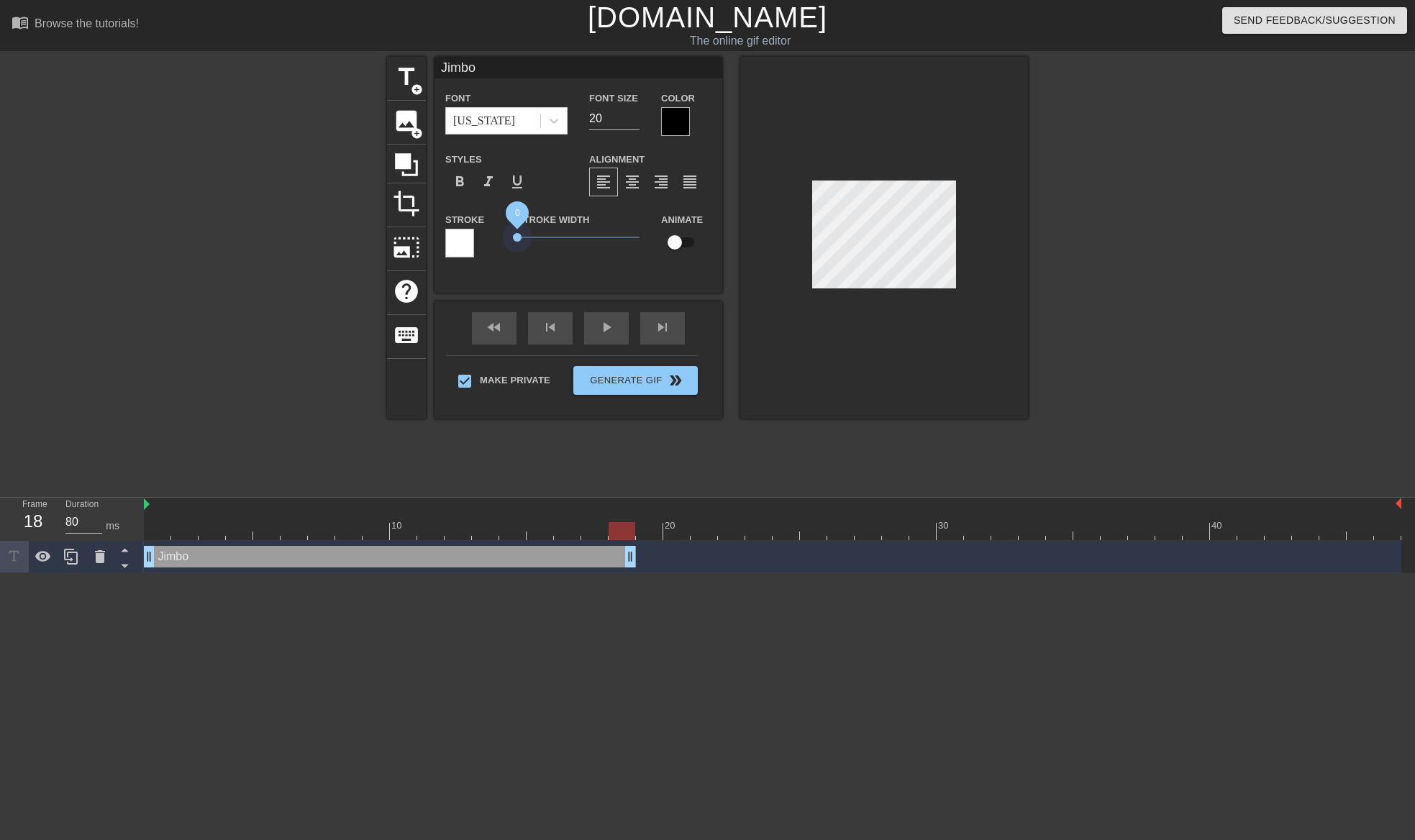
drag, startPoint x: 526, startPoint y: 235, endPoint x: 471, endPoint y: 238, distance: 55.1
click at [471, 238] on div "Stroke Stroke Width 0 Animate" at bounding box center [578, 240] width 288 height 60
click at [681, 119] on div at bounding box center [675, 121] width 29 height 29
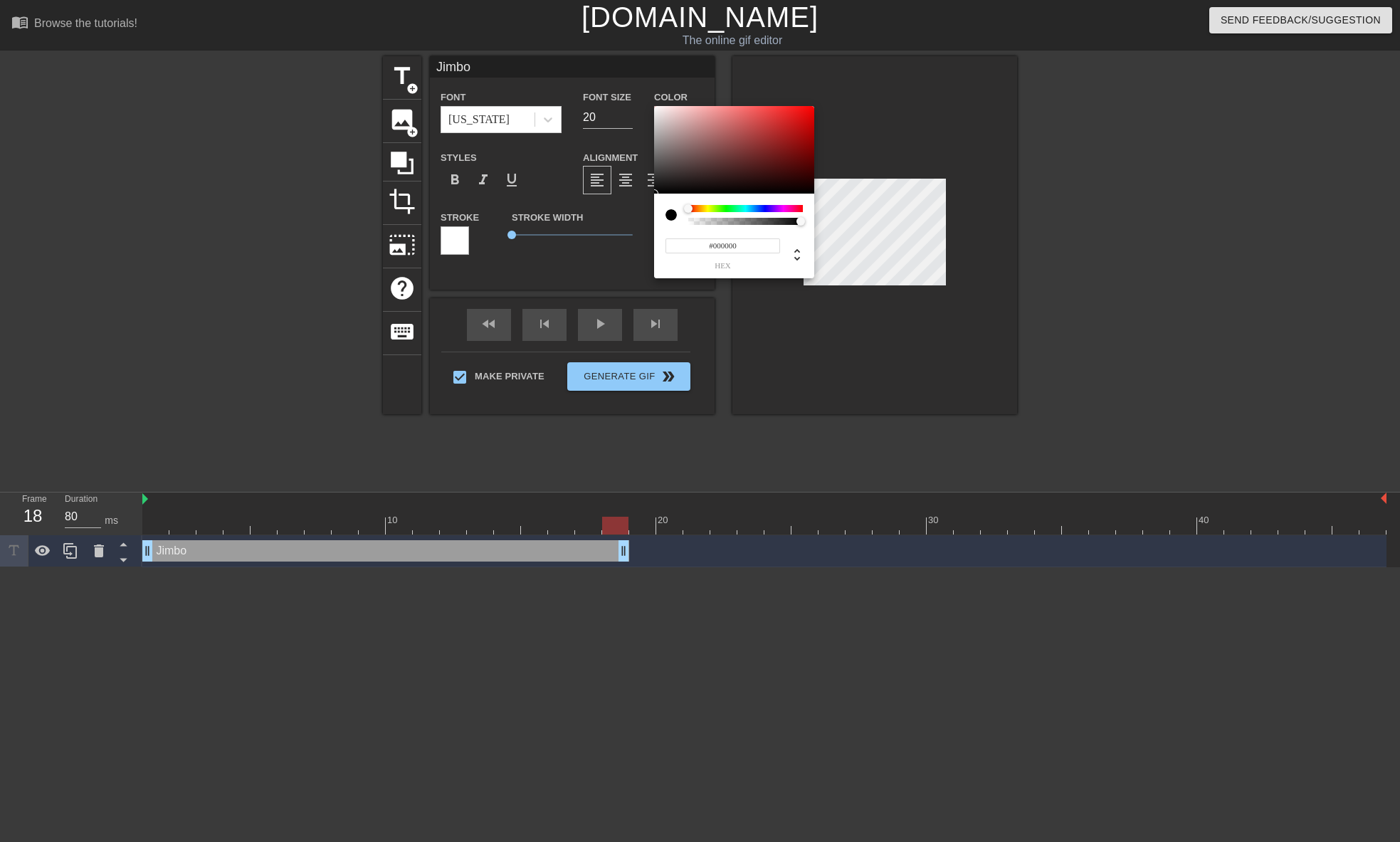
drag, startPoint x: 742, startPoint y: 245, endPoint x: 712, endPoint y: 243, distance: 30.1
click at [712, 243] on input "#000000" at bounding box center [723, 246] width 115 height 15
type input "#fffff"
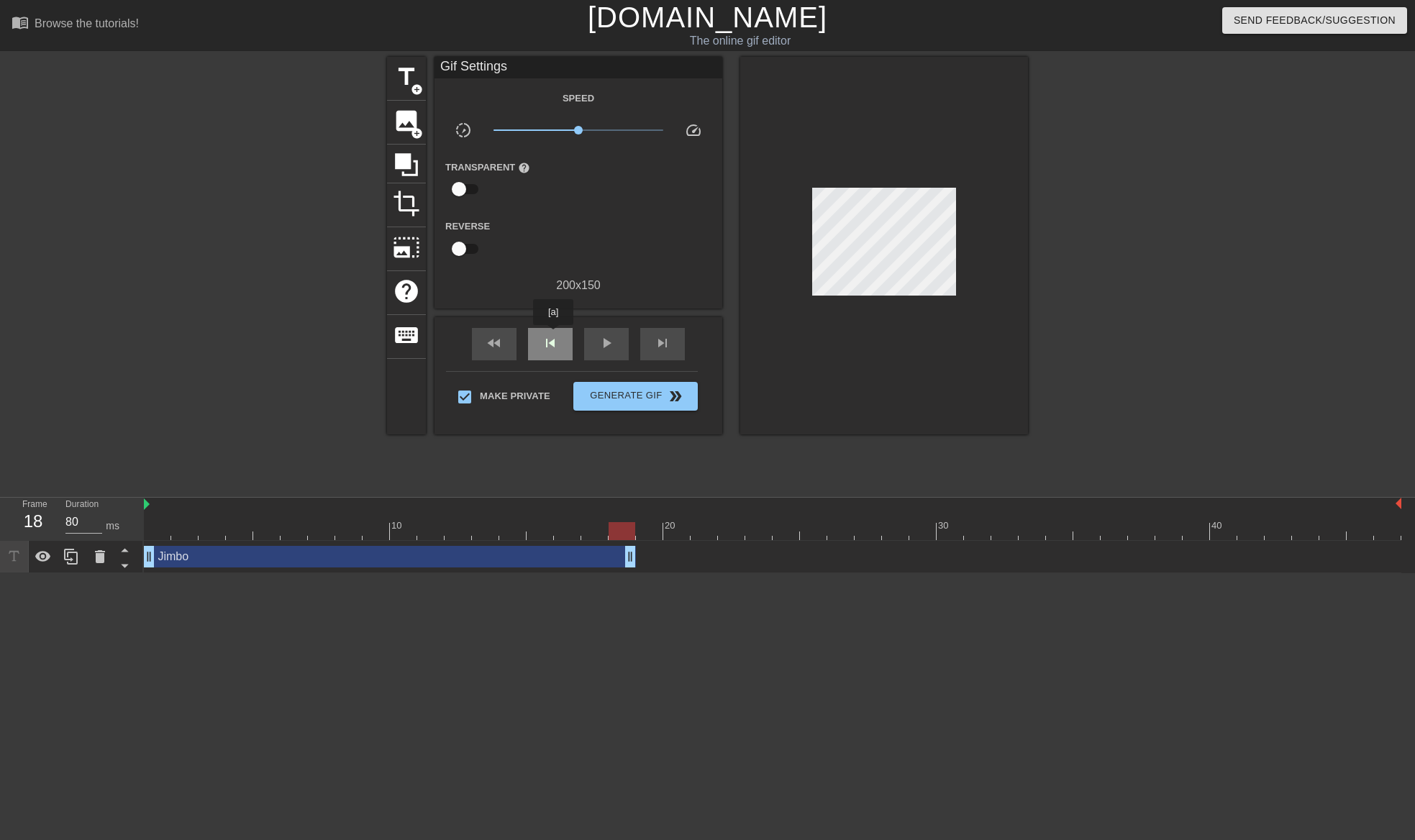
click at [553, 335] on span "skip_previous" at bounding box center [550, 342] width 17 height 17
click at [553, 345] on span "skip_previous" at bounding box center [550, 342] width 17 height 17
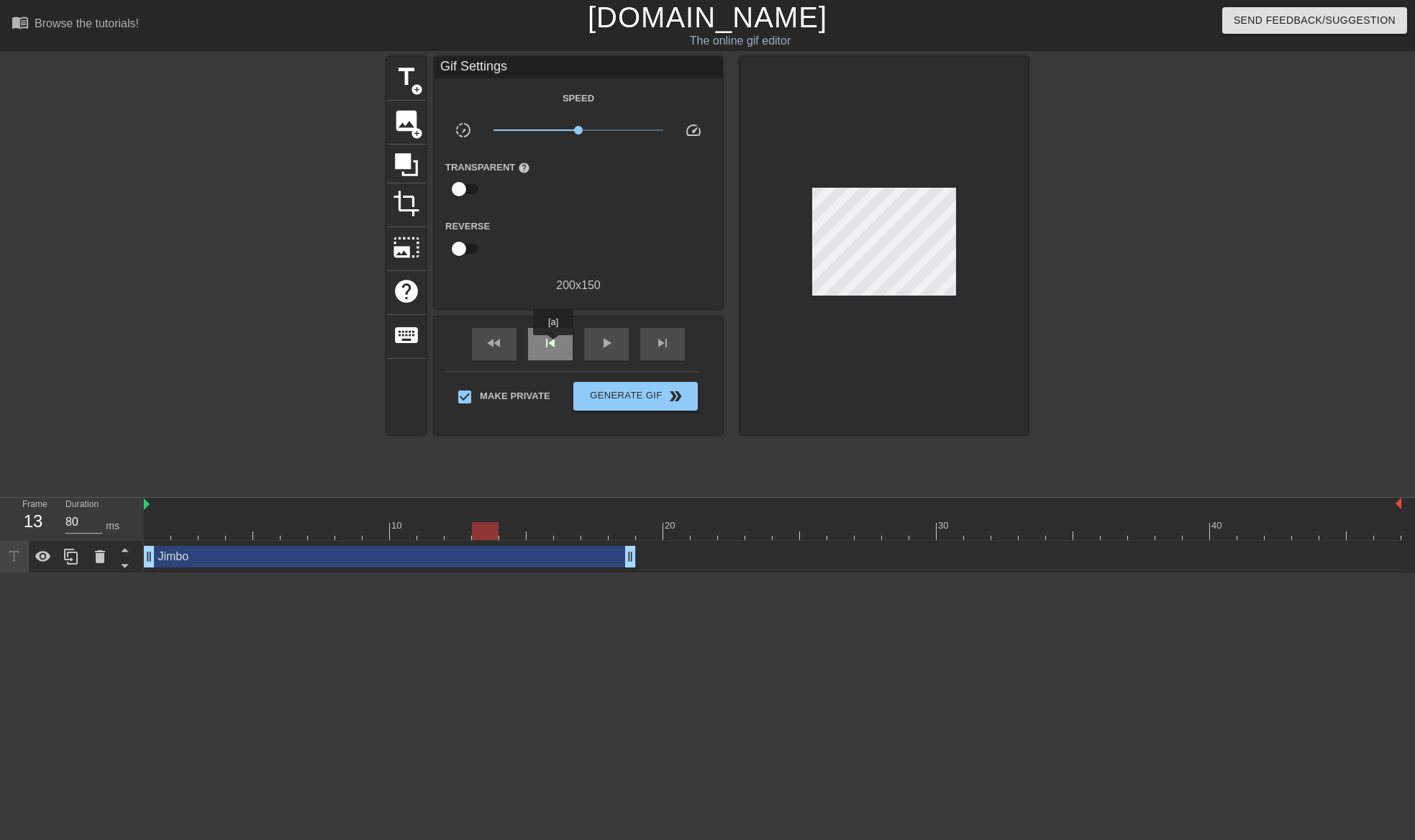
click at [553, 345] on span "skip_previous" at bounding box center [550, 342] width 17 height 17
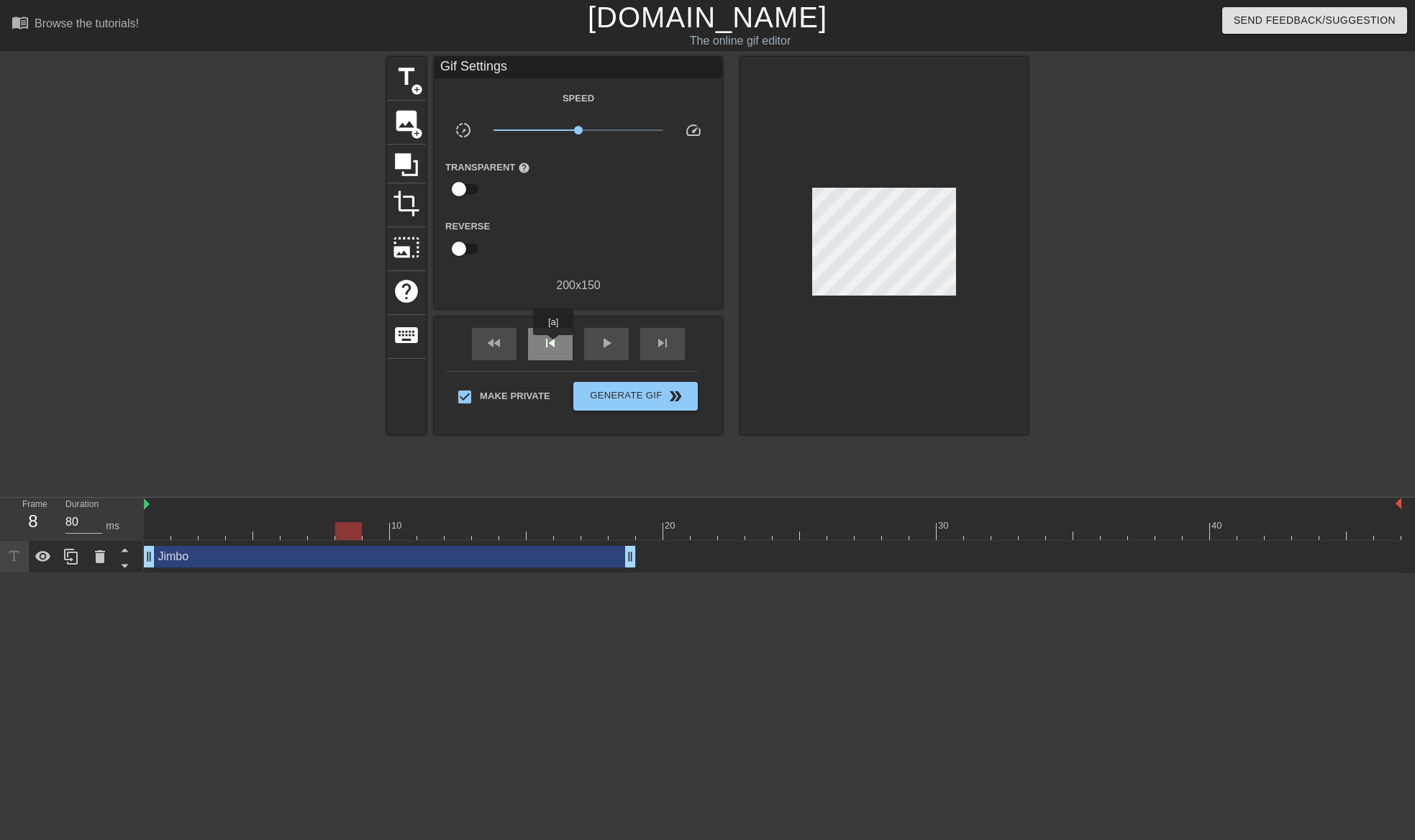
click at [553, 345] on span "skip_previous" at bounding box center [550, 342] width 17 height 17
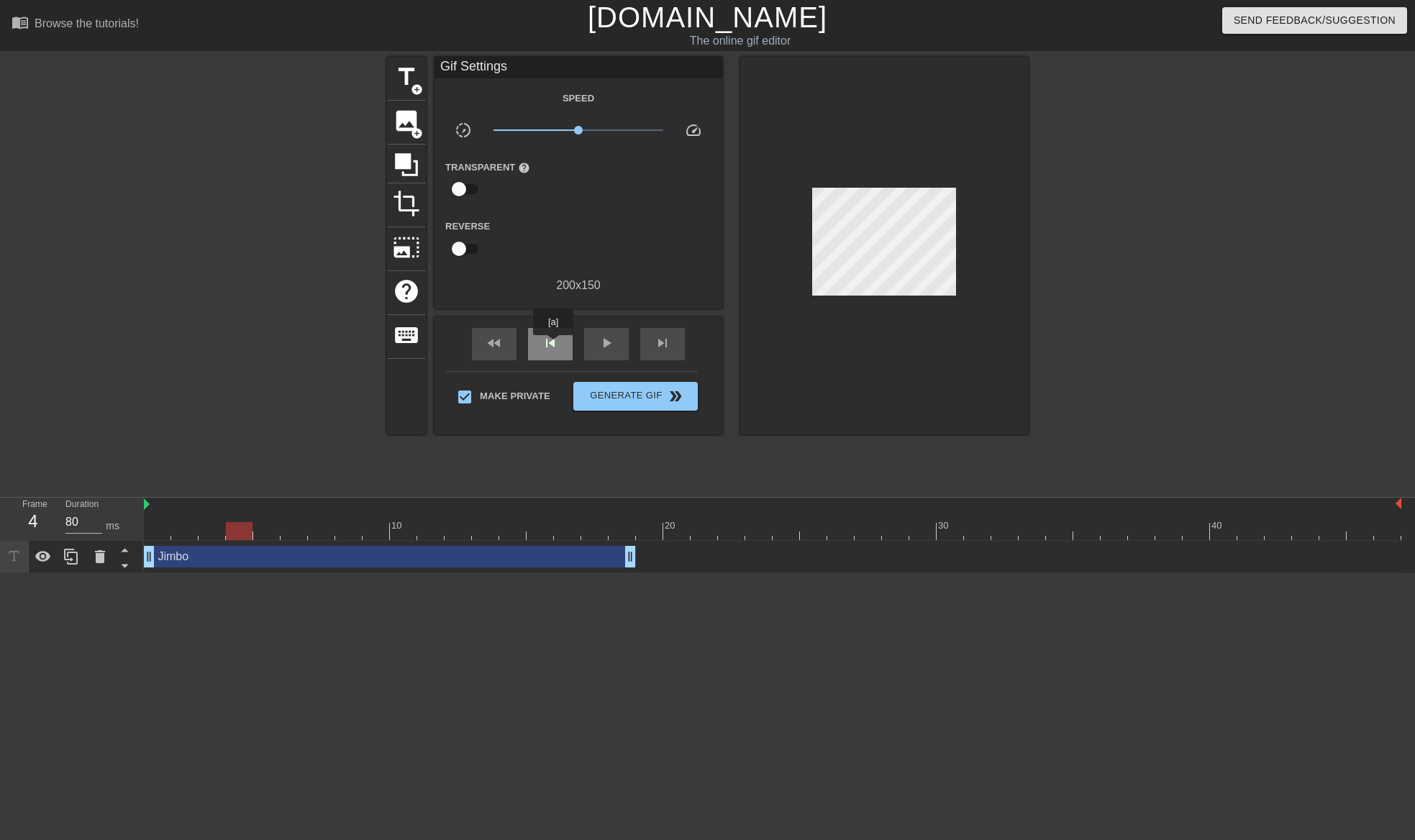
click at [553, 345] on span "skip_previous" at bounding box center [550, 342] width 17 height 17
click at [605, 342] on span "play_arrow" at bounding box center [606, 342] width 17 height 17
click at [604, 347] on span "pause" at bounding box center [606, 342] width 17 height 17
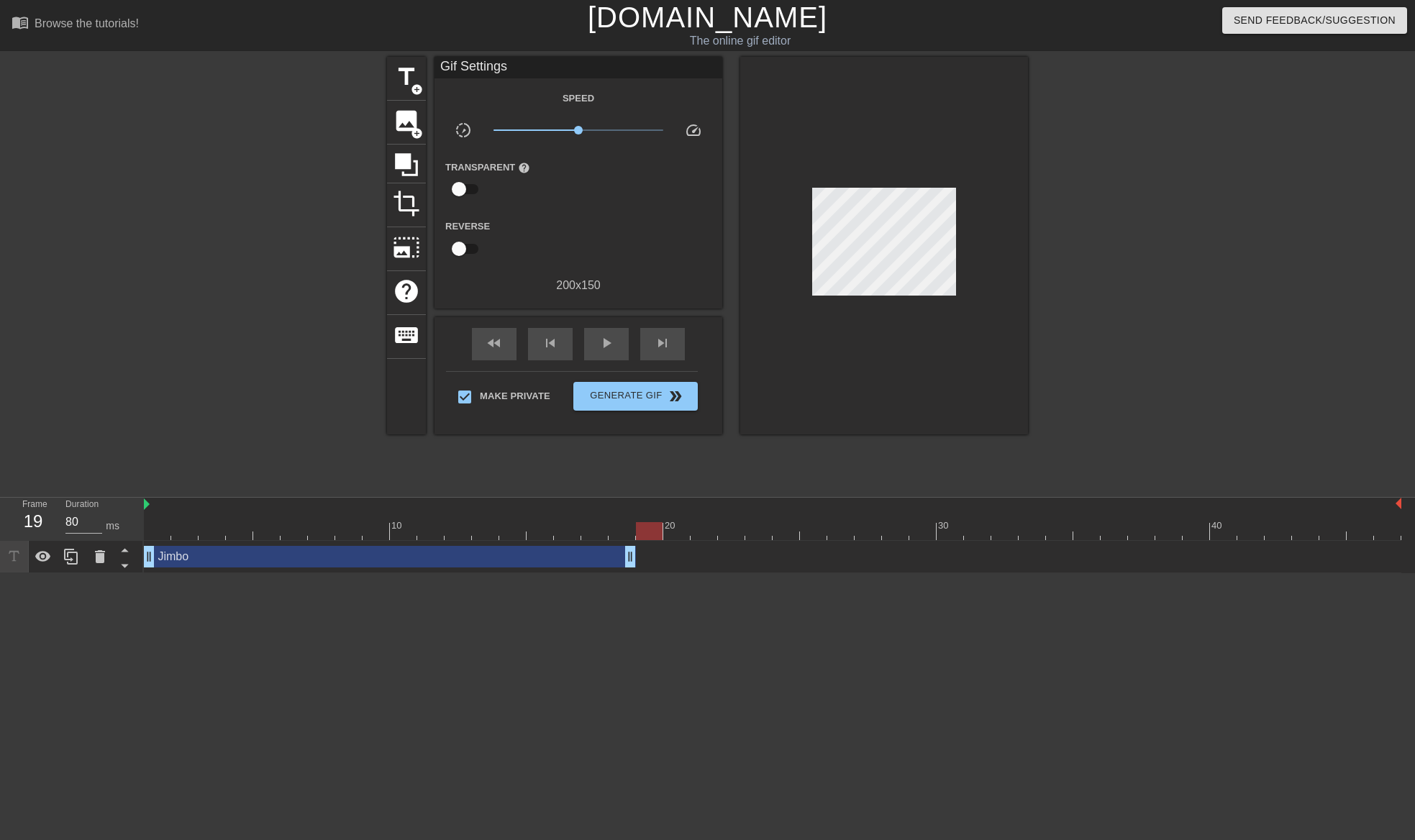
drag, startPoint x: 431, startPoint y: 527, endPoint x: 642, endPoint y: 531, distance: 211.0
click at [642, 531] on div at bounding box center [649, 531] width 27 height 18
click at [413, 85] on span "add_circle" at bounding box center [417, 89] width 13 height 13
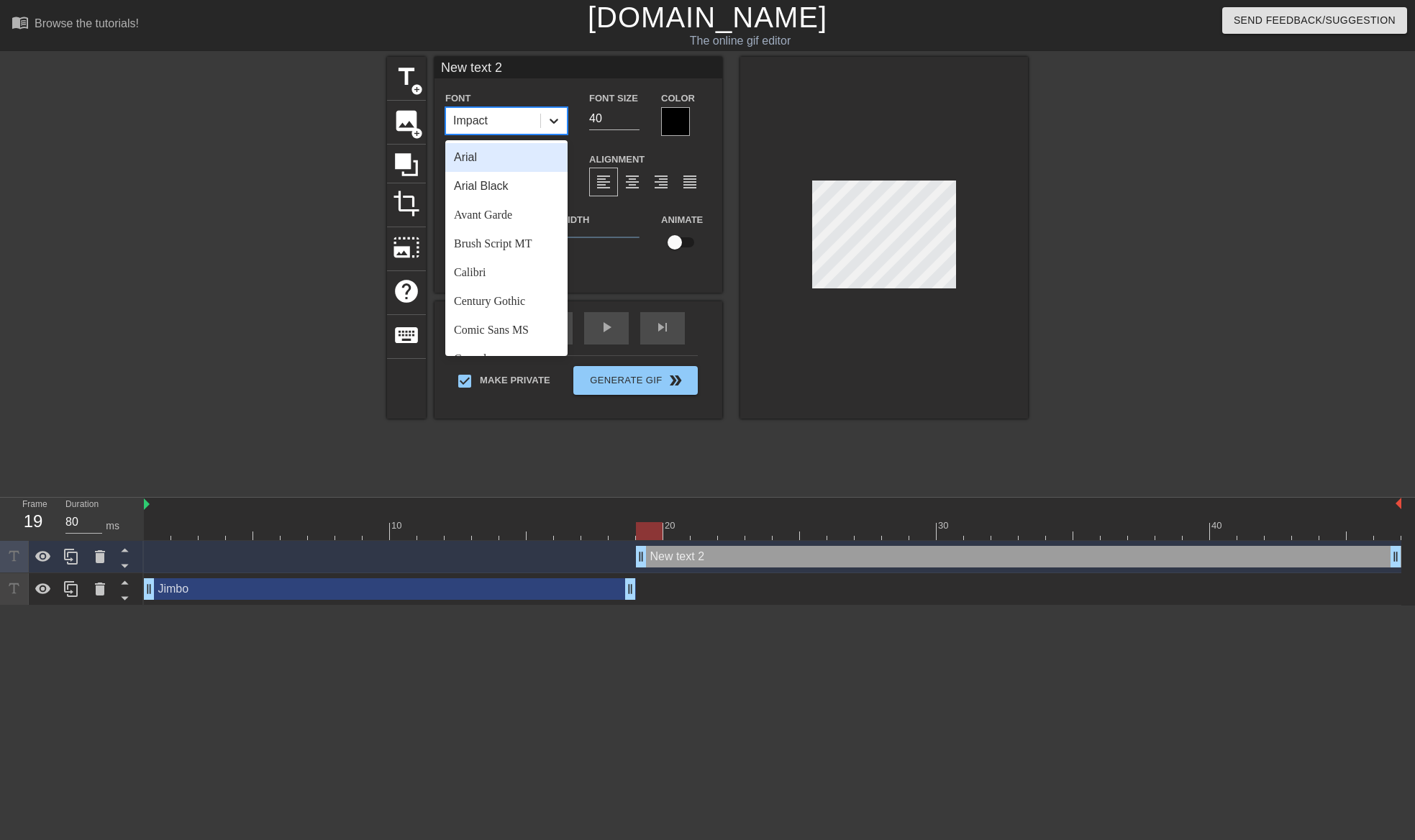
click at [553, 119] on icon at bounding box center [553, 120] width 14 height 14
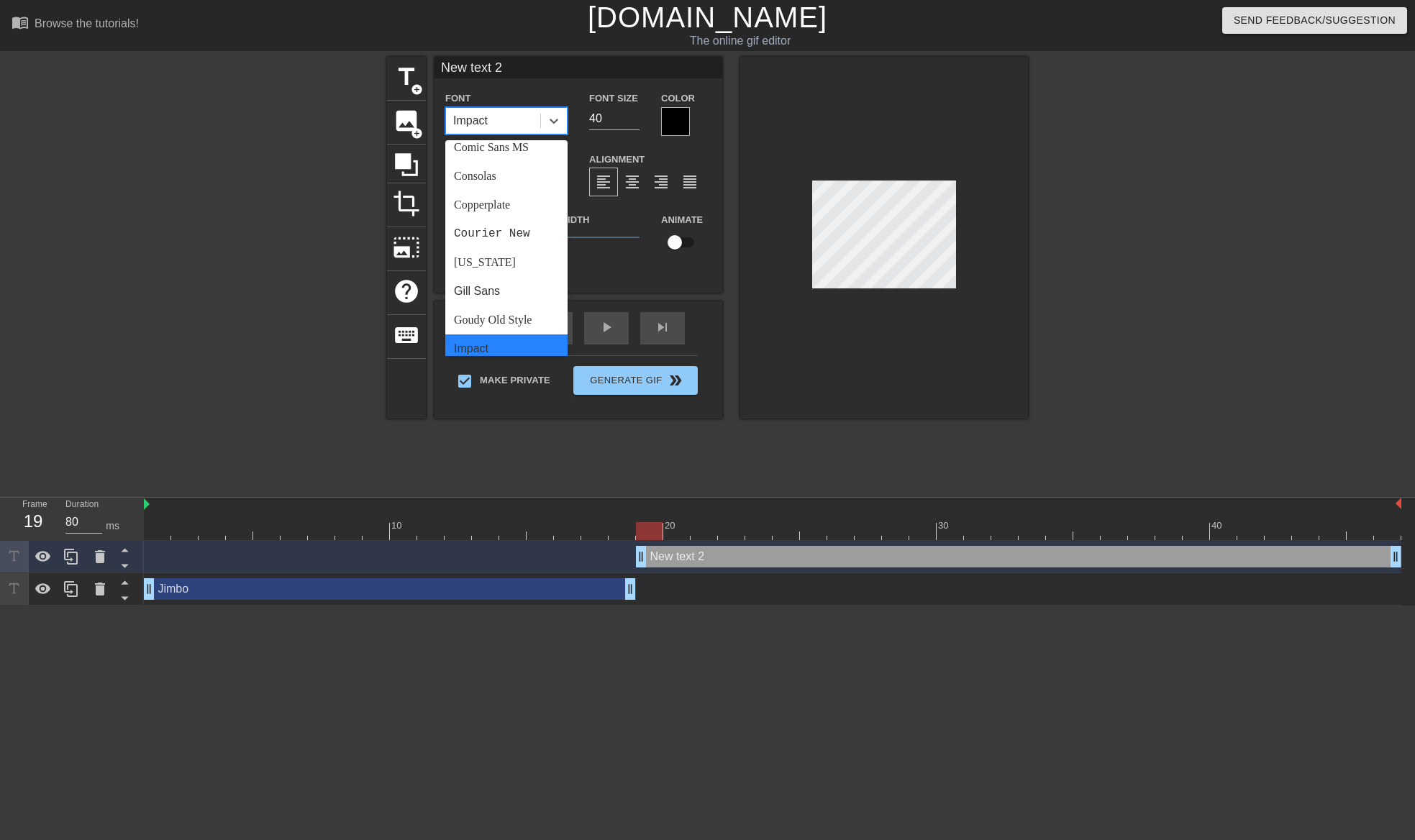
scroll to position [186, 0]
click at [504, 204] on div "Copperplate" at bounding box center [506, 201] width 122 height 29
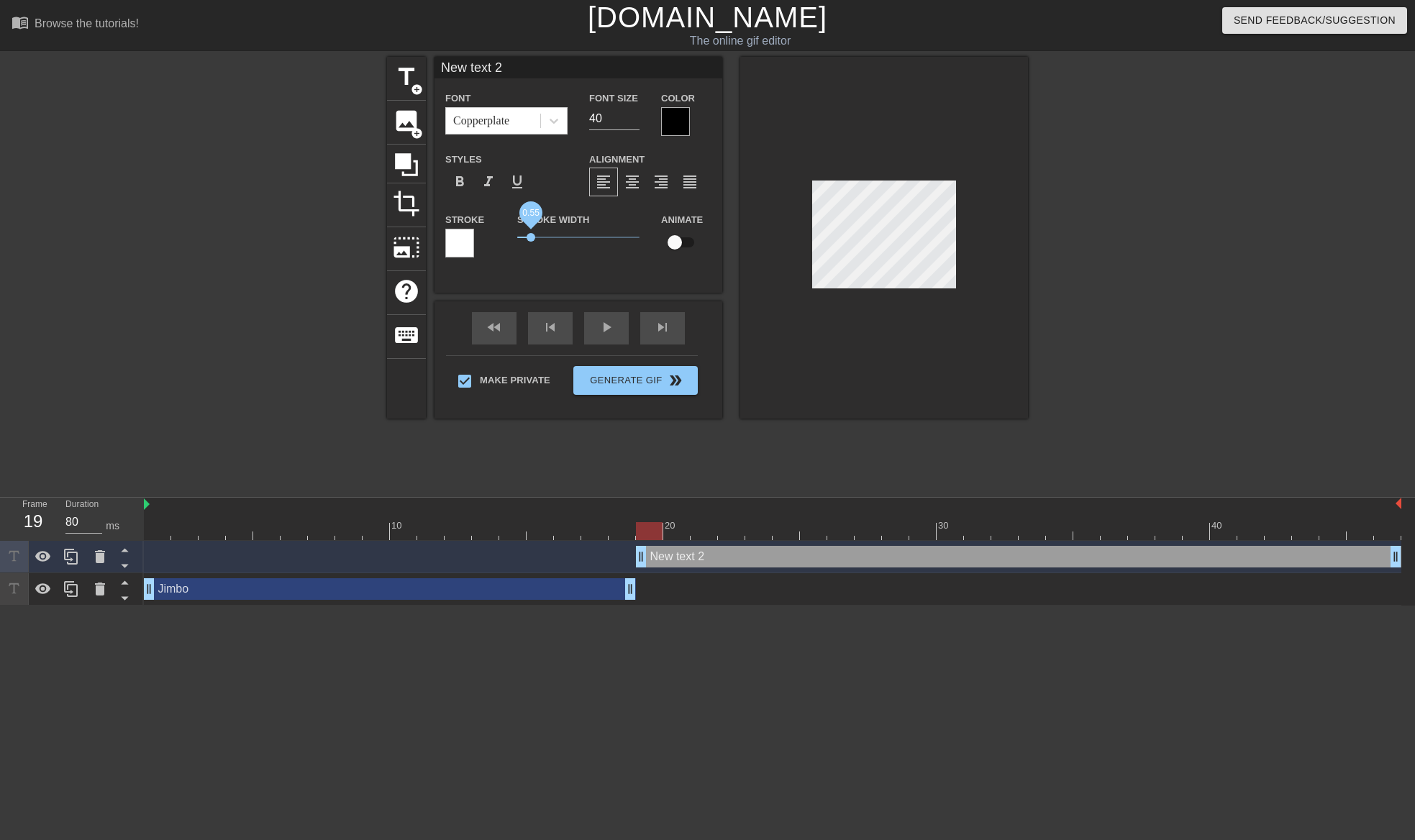
drag, startPoint x: 539, startPoint y: 235, endPoint x: 530, endPoint y: 235, distance: 9.0
click at [530, 235] on span "0.55" at bounding box center [531, 237] width 9 height 9
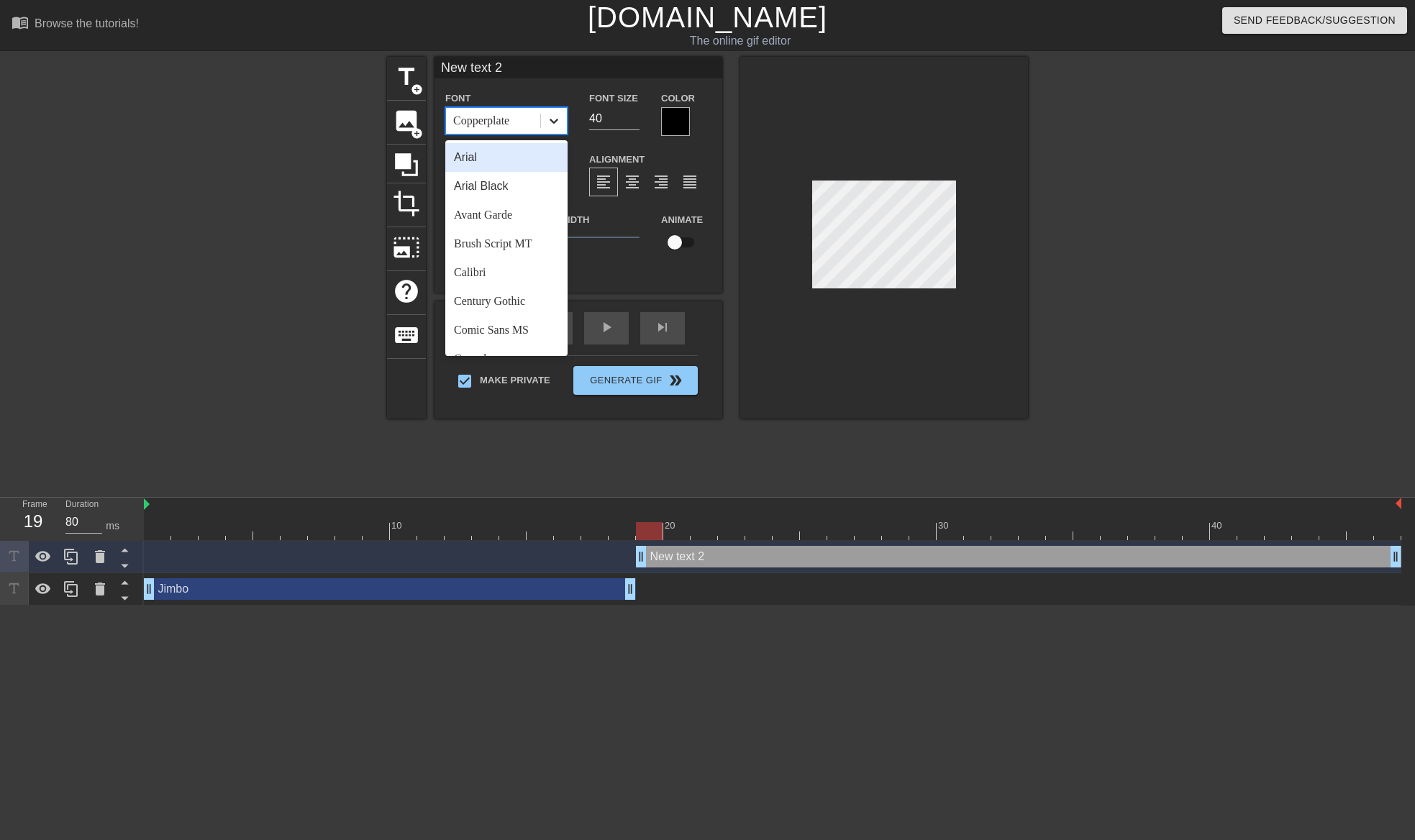
click at [551, 122] on icon at bounding box center [553, 120] width 14 height 14
click at [517, 187] on div "Arial Black" at bounding box center [506, 186] width 122 height 29
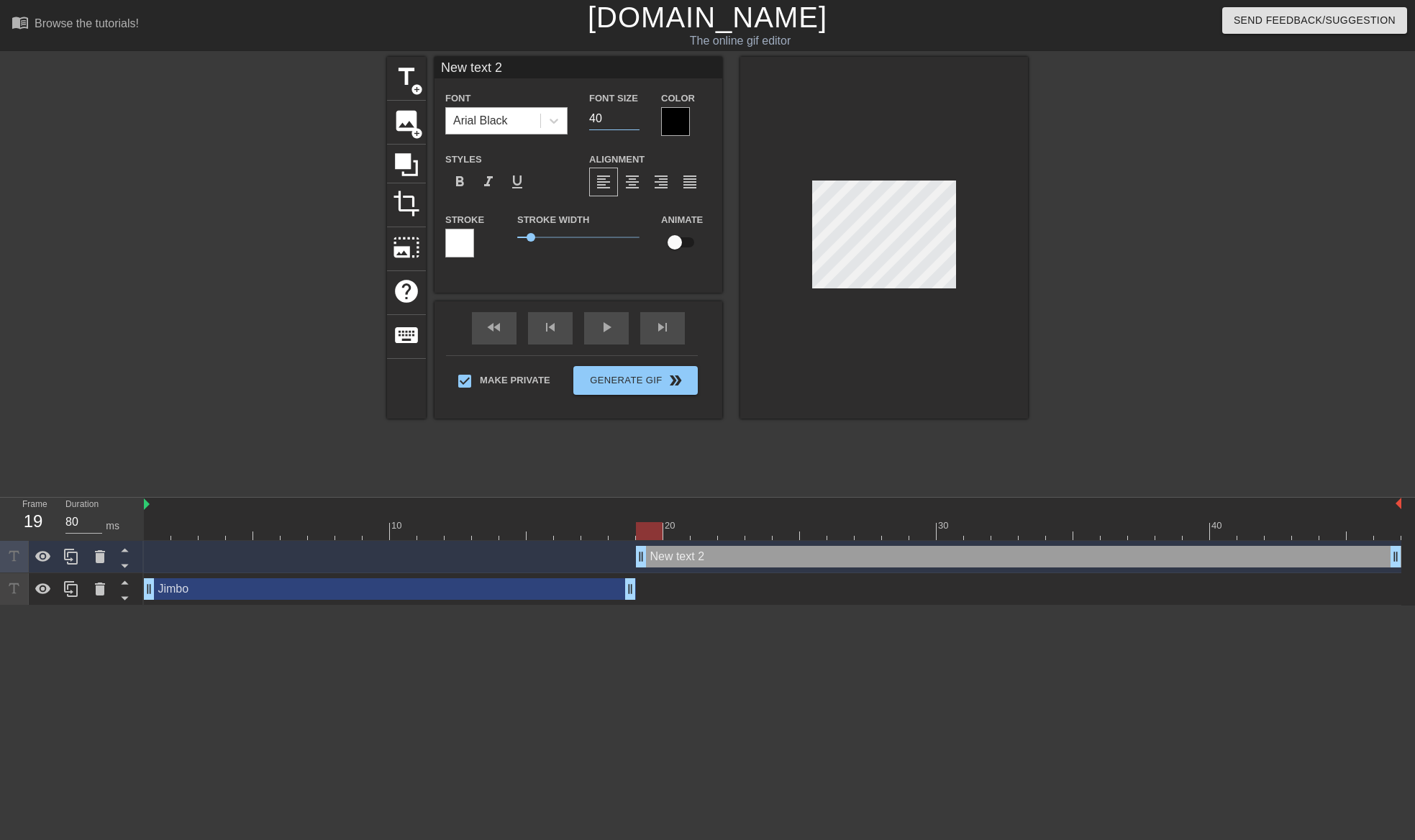
drag, startPoint x: 617, startPoint y: 112, endPoint x: 532, endPoint y: 113, distance: 85.0
click at [532, 113] on div "Font Arial Black Font Size 40 Color" at bounding box center [578, 112] width 288 height 46
type input "15"
click at [681, 115] on div at bounding box center [675, 121] width 29 height 29
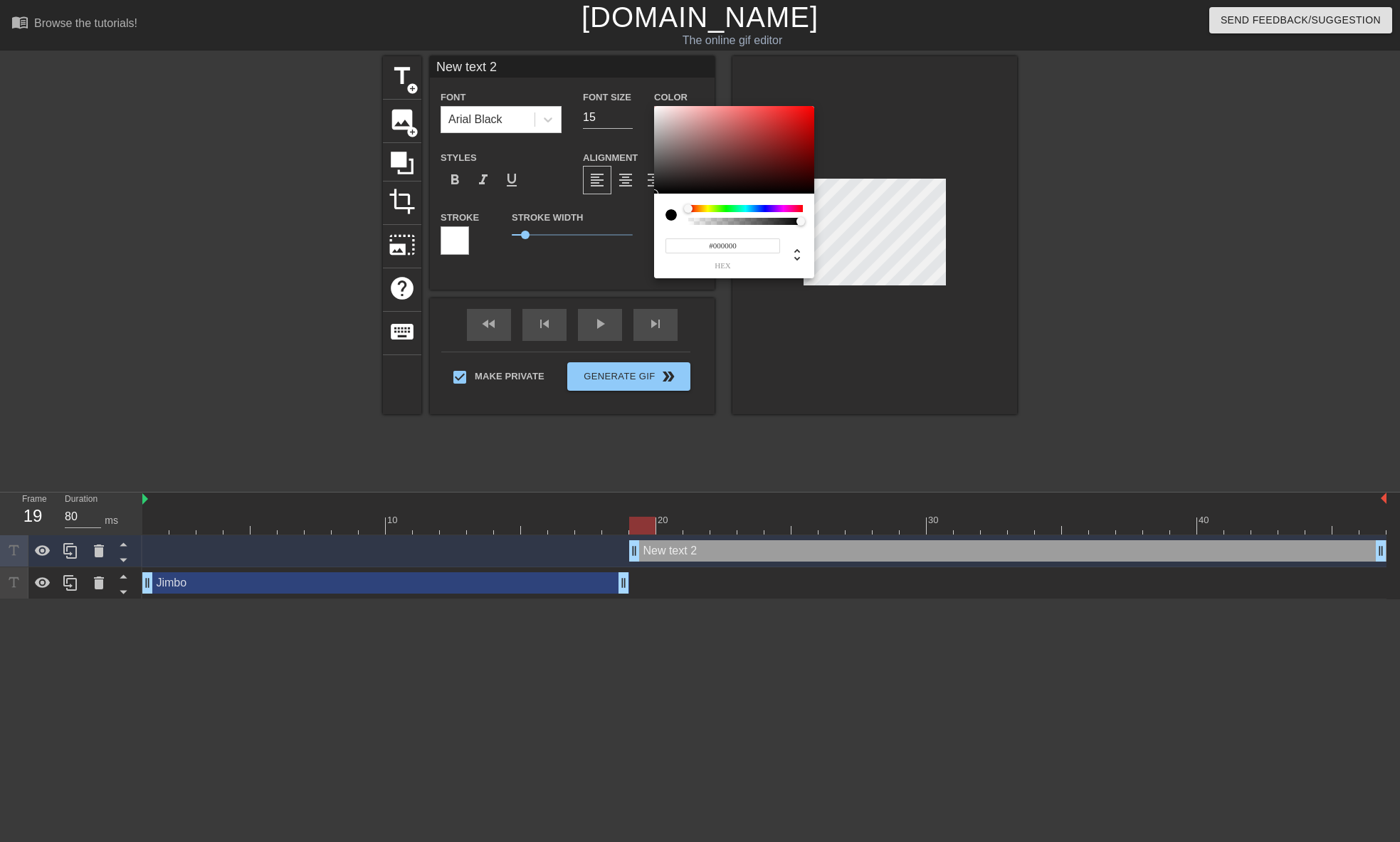
drag, startPoint x: 736, startPoint y: 248, endPoint x: 714, endPoint y: 246, distance: 22.1
click at [714, 246] on input "#000000" at bounding box center [723, 246] width 115 height 15
type input "#ffffff"
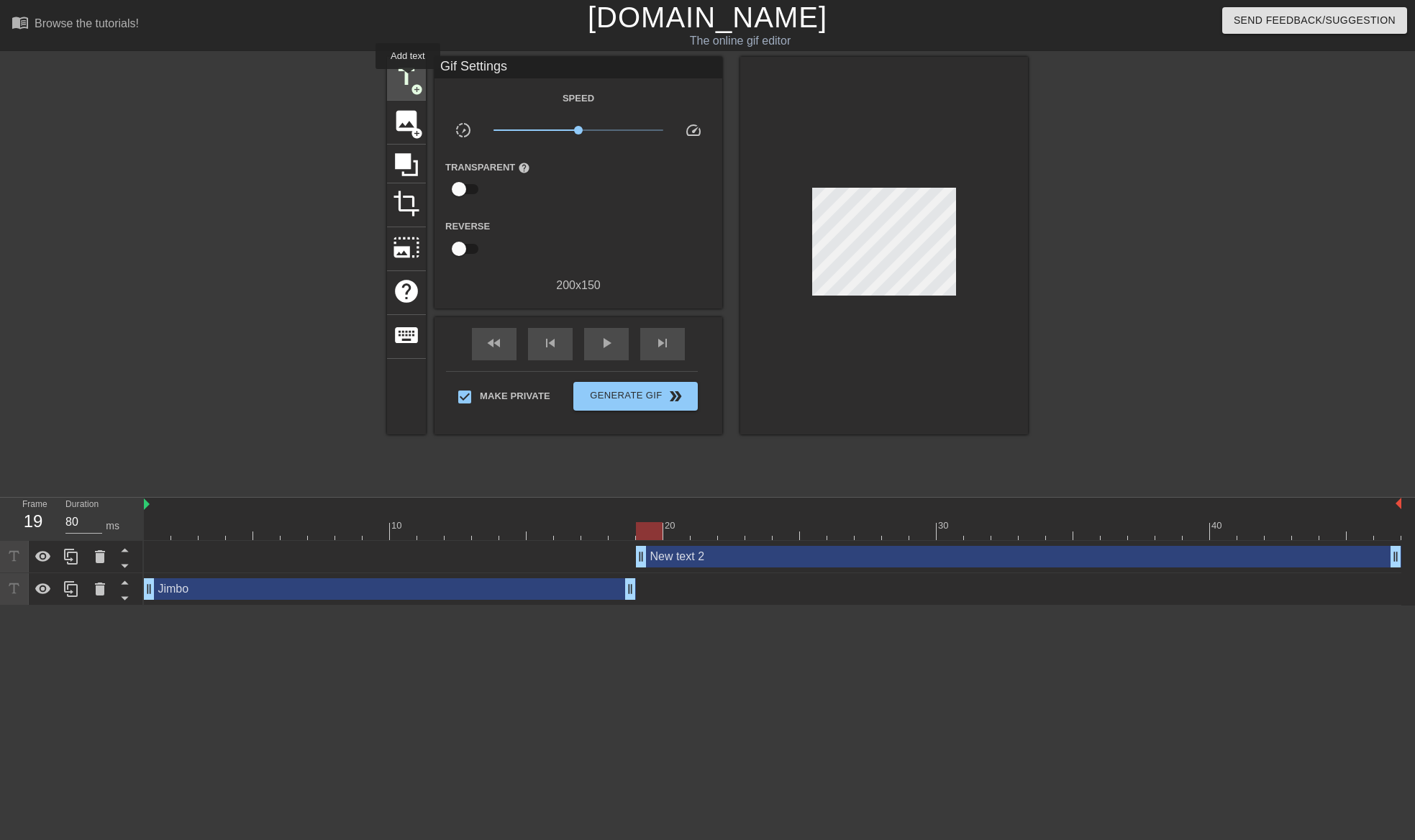
click at [408, 79] on span "title" at bounding box center [406, 77] width 27 height 27
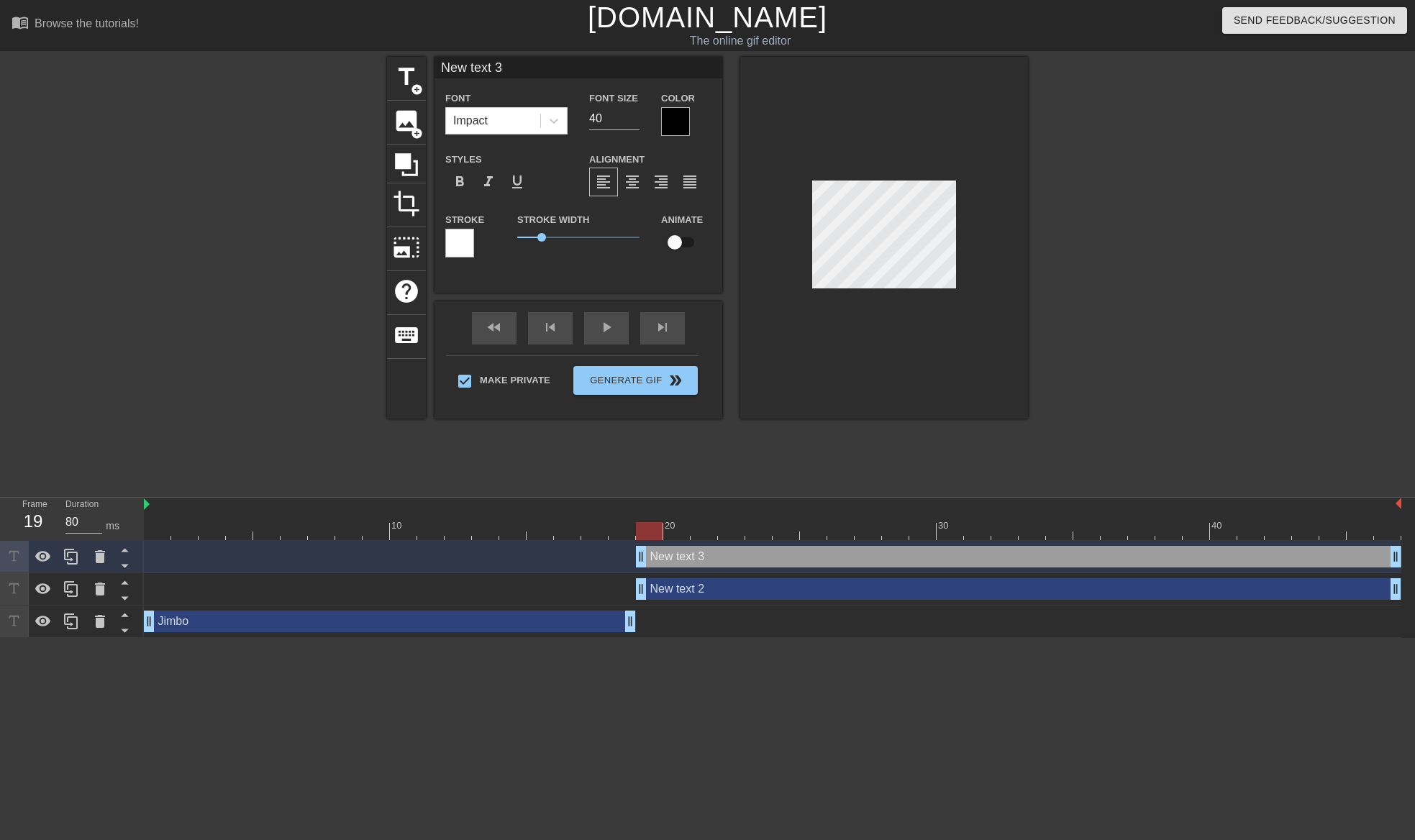
click at [457, 243] on div at bounding box center [459, 243] width 29 height 29
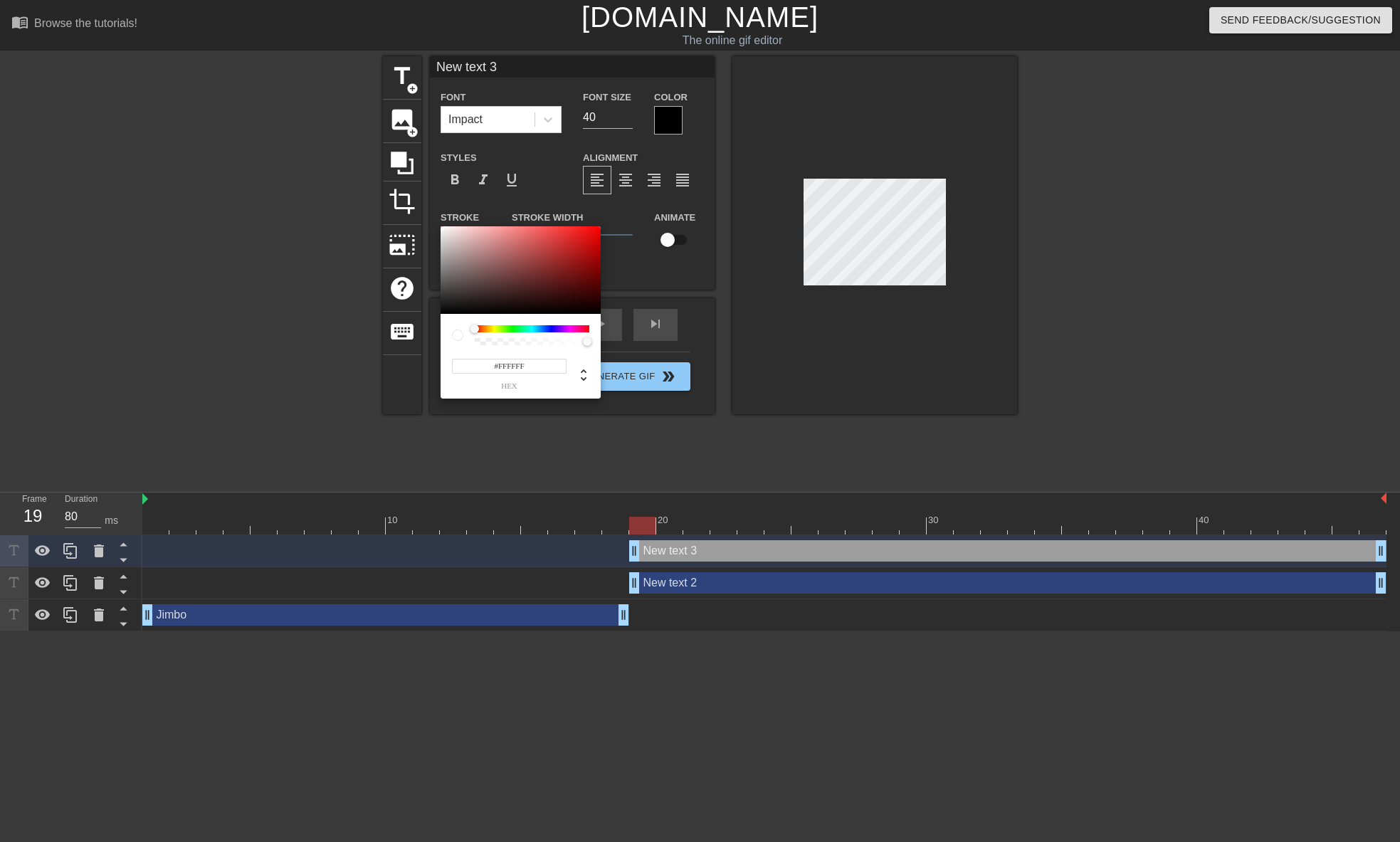
drag, startPoint x: 507, startPoint y: 365, endPoint x: 499, endPoint y: 366, distance: 8.1
click at [499, 366] on input "#FFFFFF" at bounding box center [509, 366] width 115 height 15
type input "#000000"
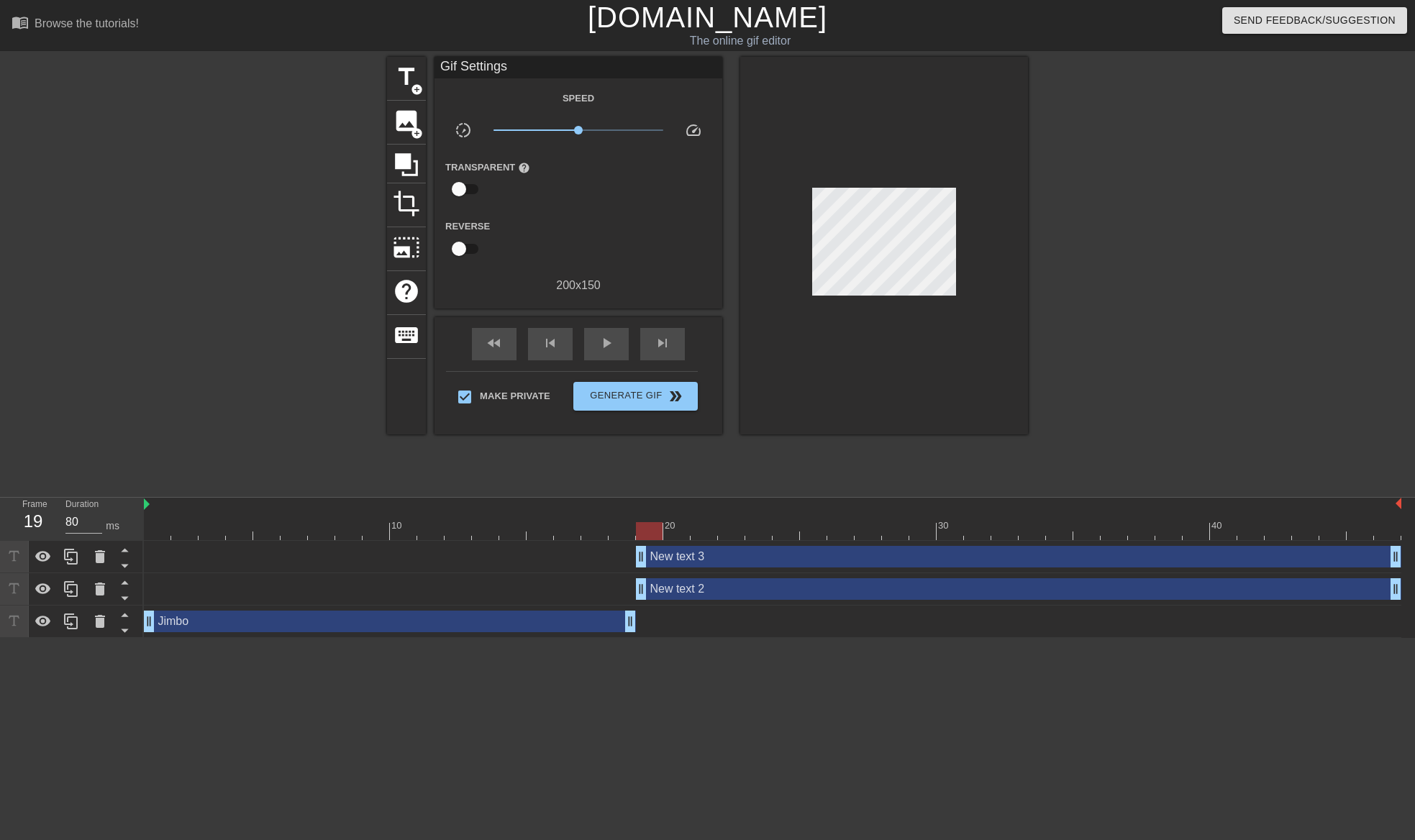
click at [688, 590] on div "New text 2 drag_handle drag_handle" at bounding box center [1018, 589] width 765 height 21
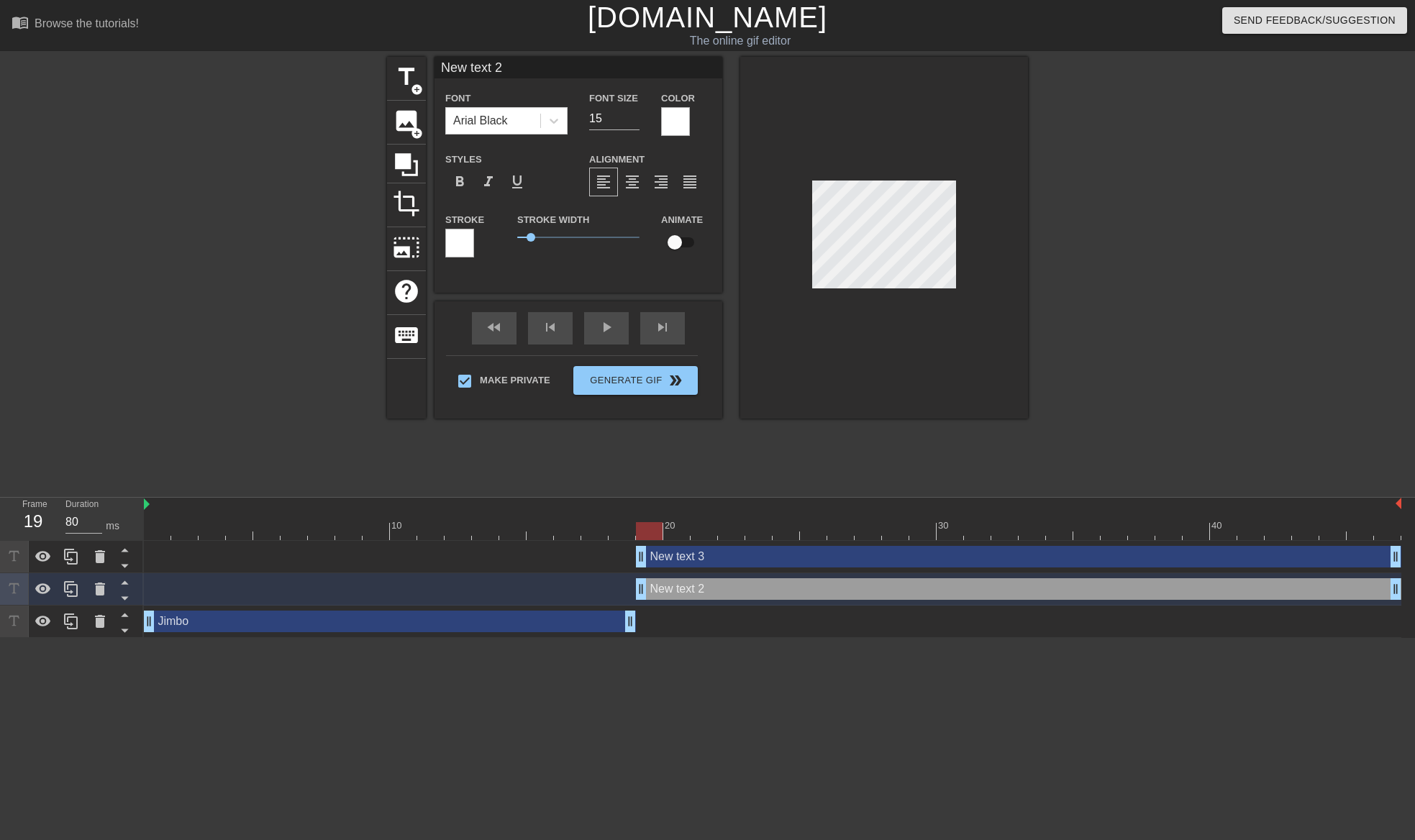
click at [668, 117] on div at bounding box center [675, 121] width 29 height 29
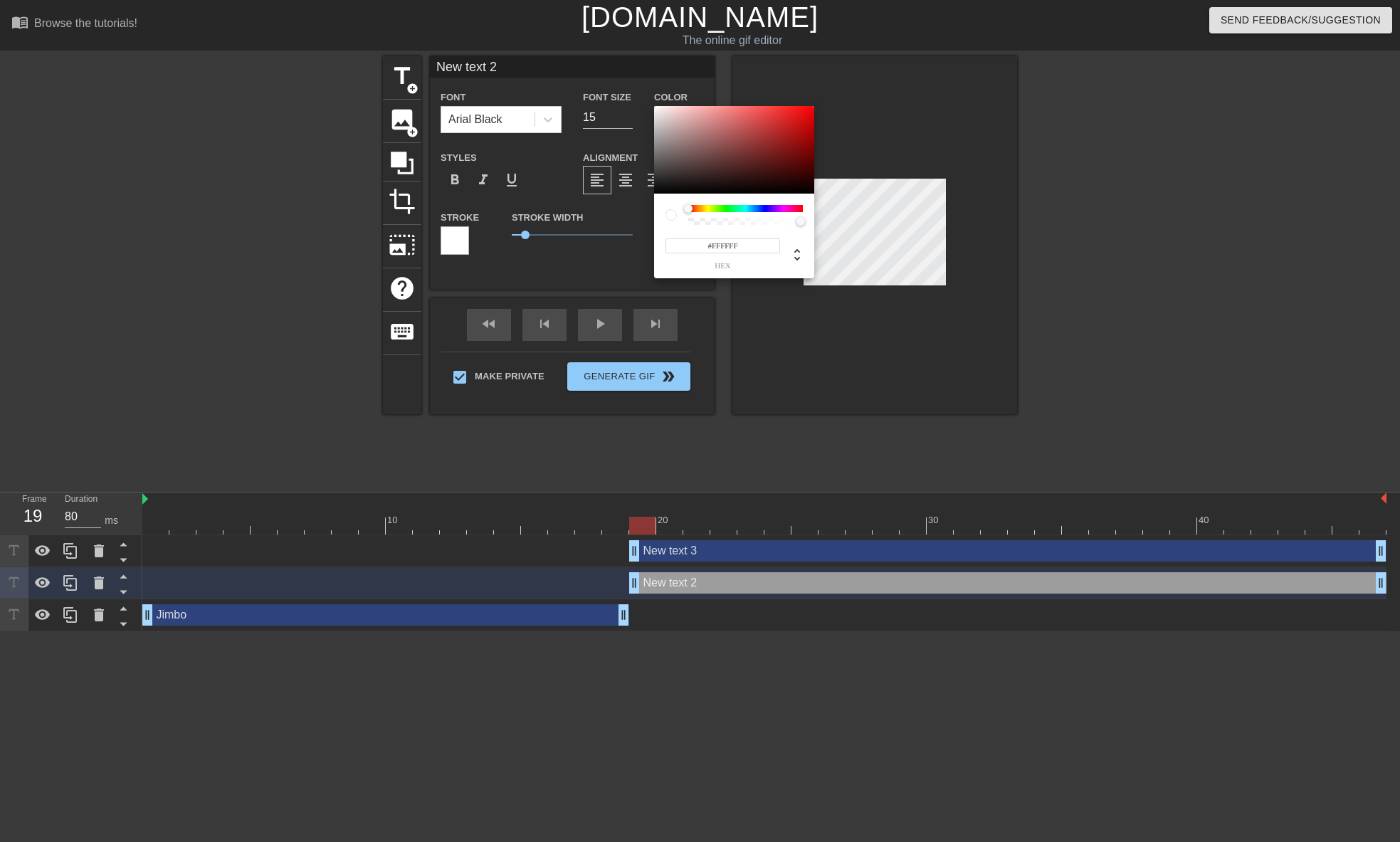
drag, startPoint x: 740, startPoint y: 242, endPoint x: 712, endPoint y: 244, distance: 28.1
click at [712, 244] on input "#FFFFFF" at bounding box center [723, 246] width 115 height 15
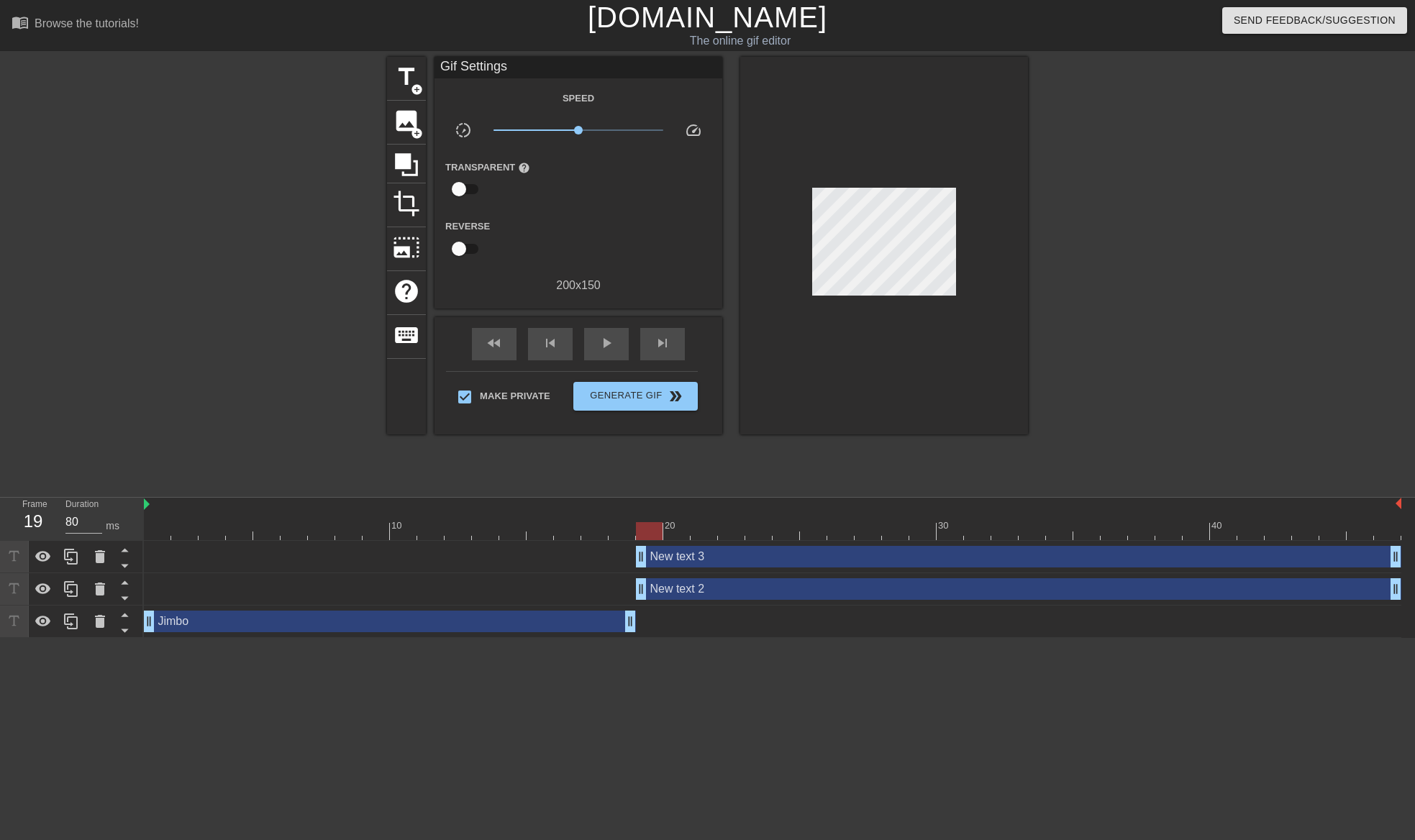
click at [728, 597] on div "New text 2 drag_handle drag_handle" at bounding box center [1018, 589] width 765 height 21
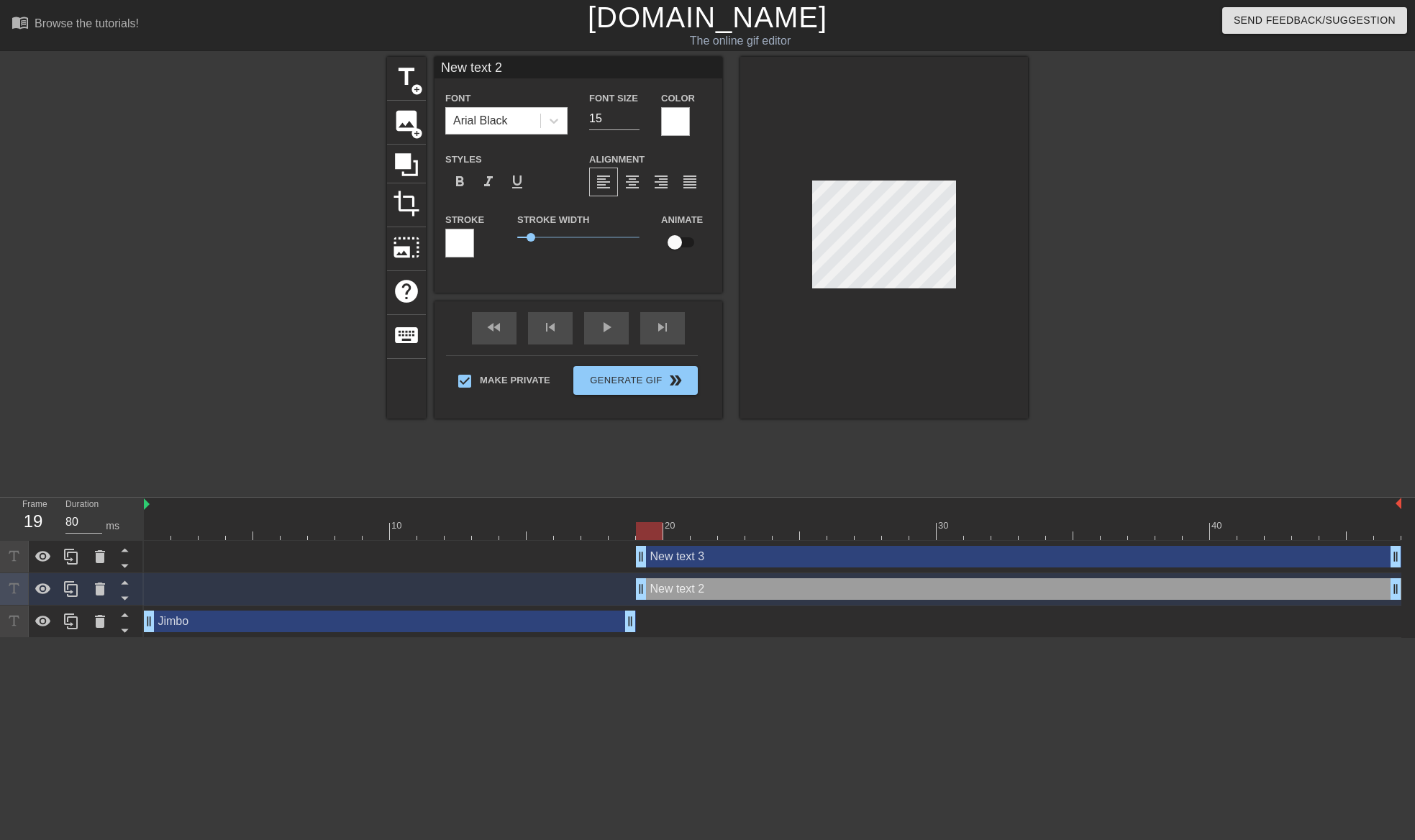
click at [469, 248] on div at bounding box center [459, 243] width 29 height 29
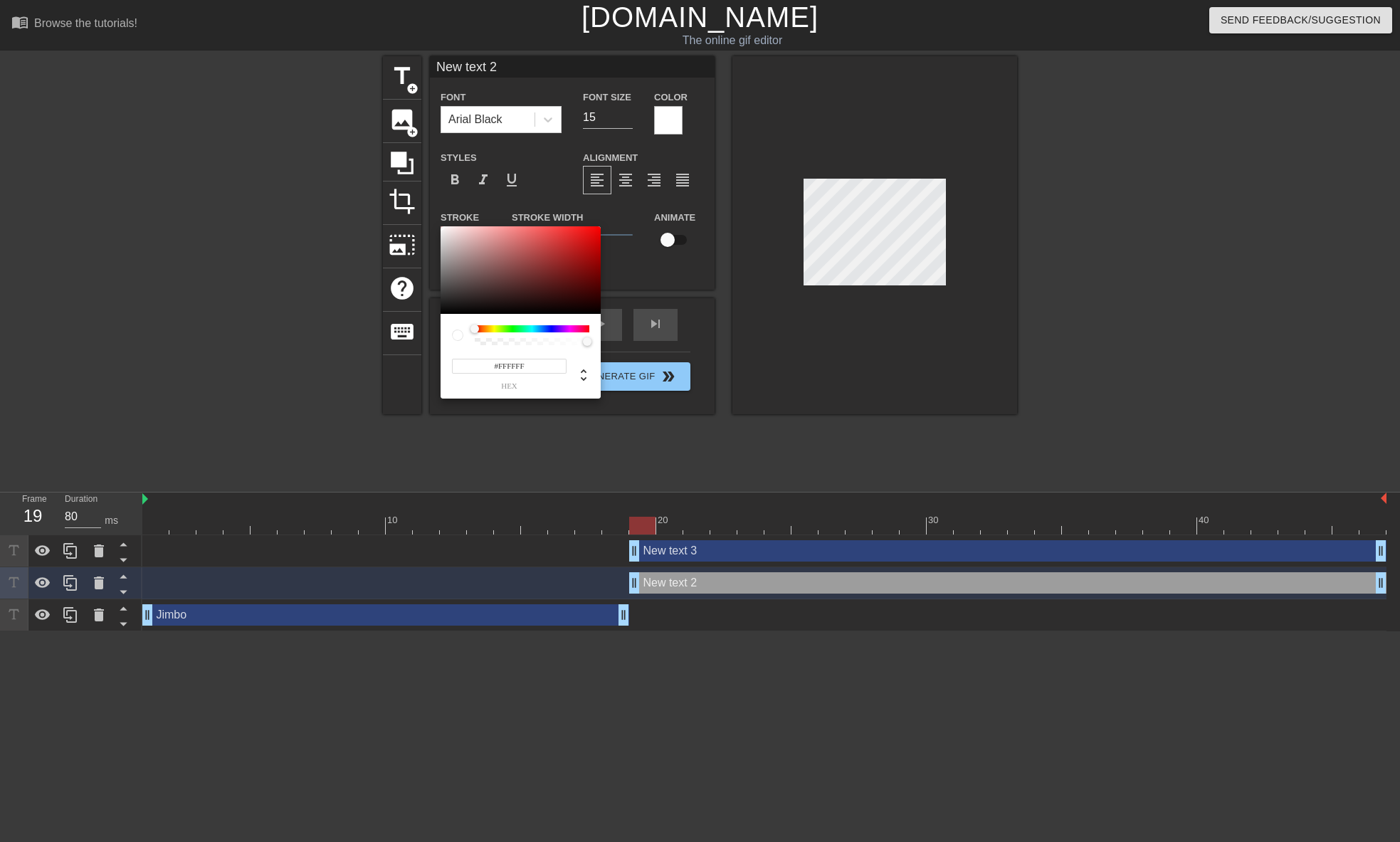
drag, startPoint x: 538, startPoint y: 366, endPoint x: 499, endPoint y: 364, distance: 39.1
click at [499, 364] on input "#FFFFFF" at bounding box center [509, 366] width 115 height 15
type input "#000000"
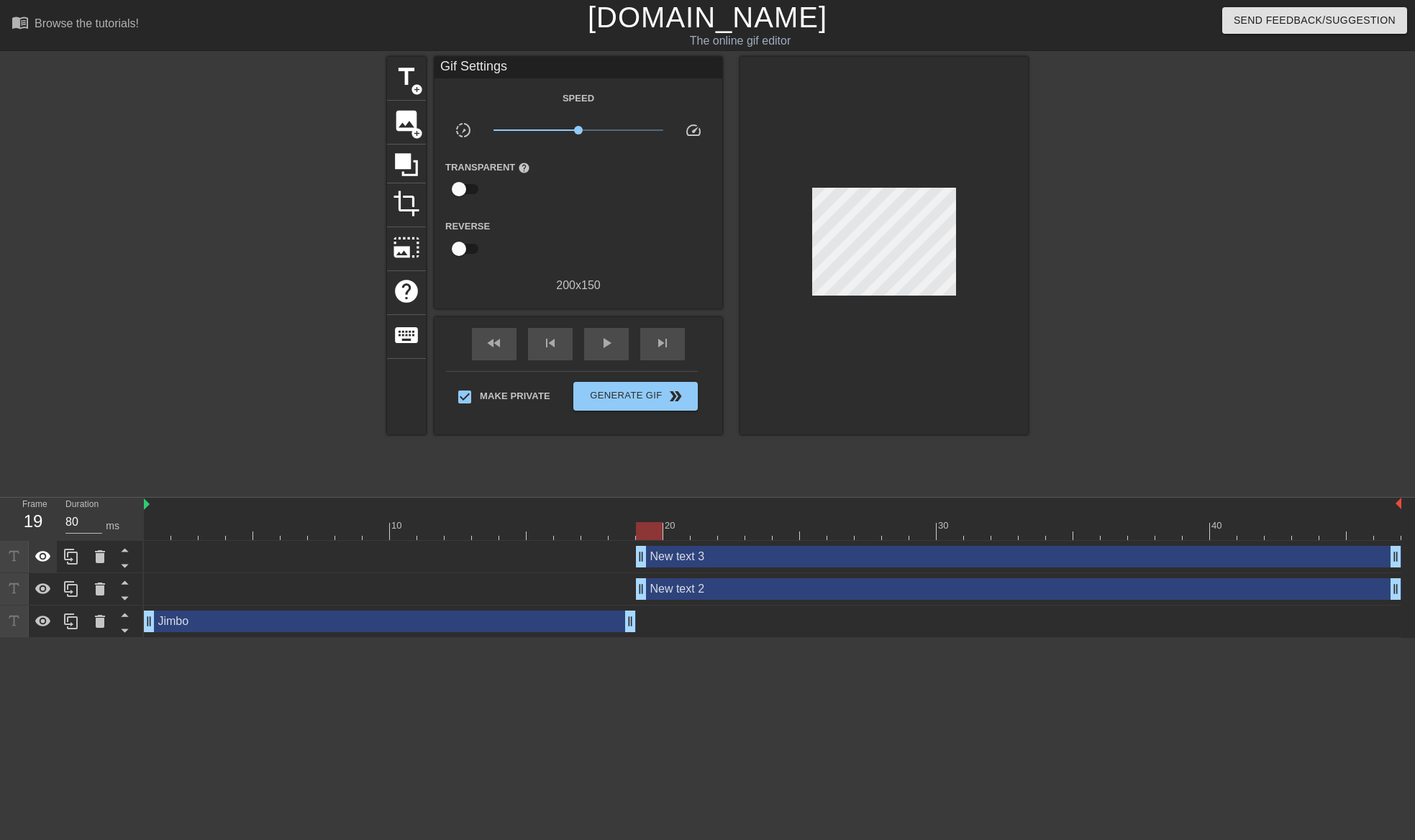
click at [43, 558] on icon at bounding box center [43, 556] width 15 height 11
click at [708, 591] on div "New text 2 drag_handle drag_handle" at bounding box center [1018, 589] width 765 height 21
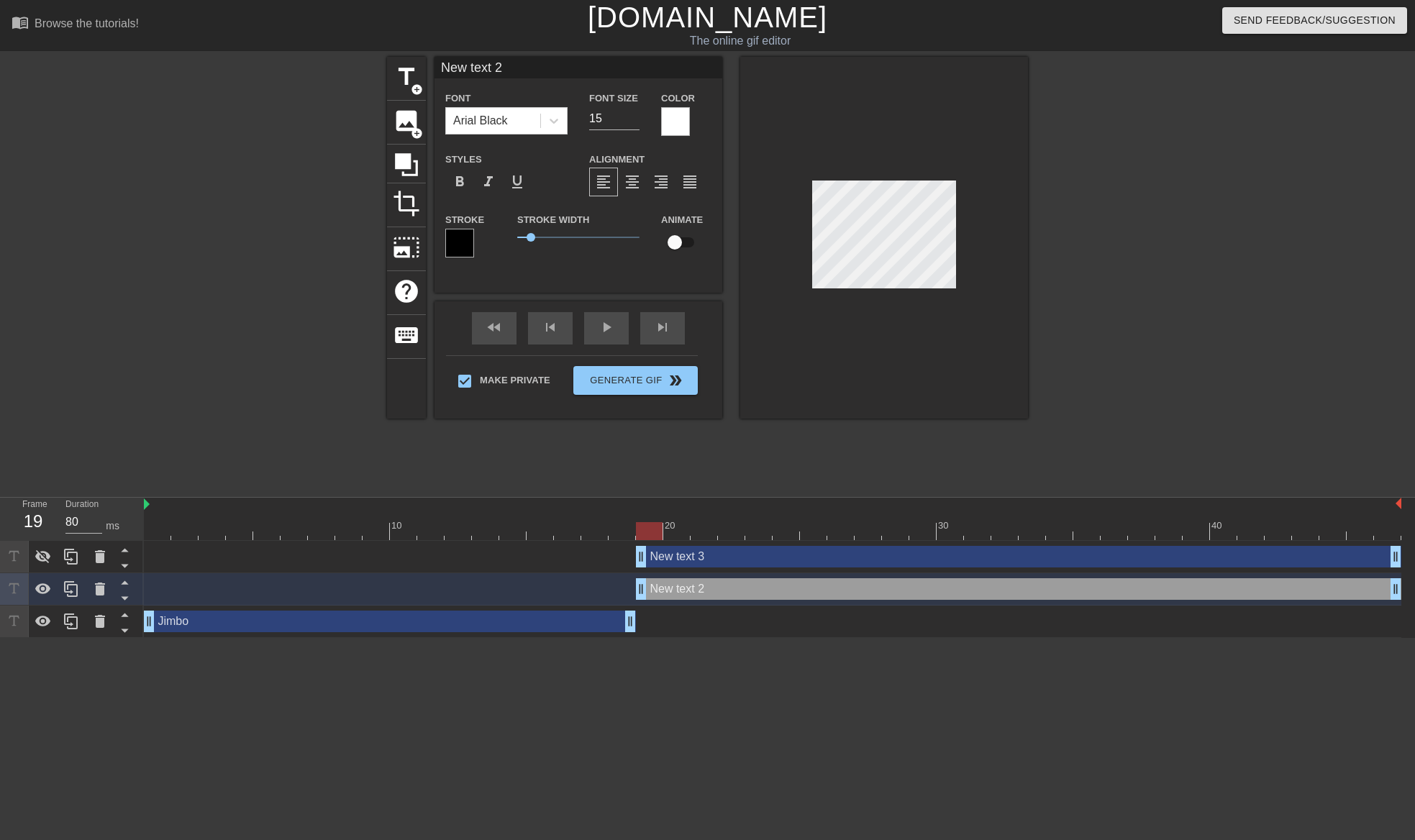
scroll to position [2, 2]
type input "D text 2"
type textarea "D text 2"
type input "Du text 2"
type textarea "Du text 2"
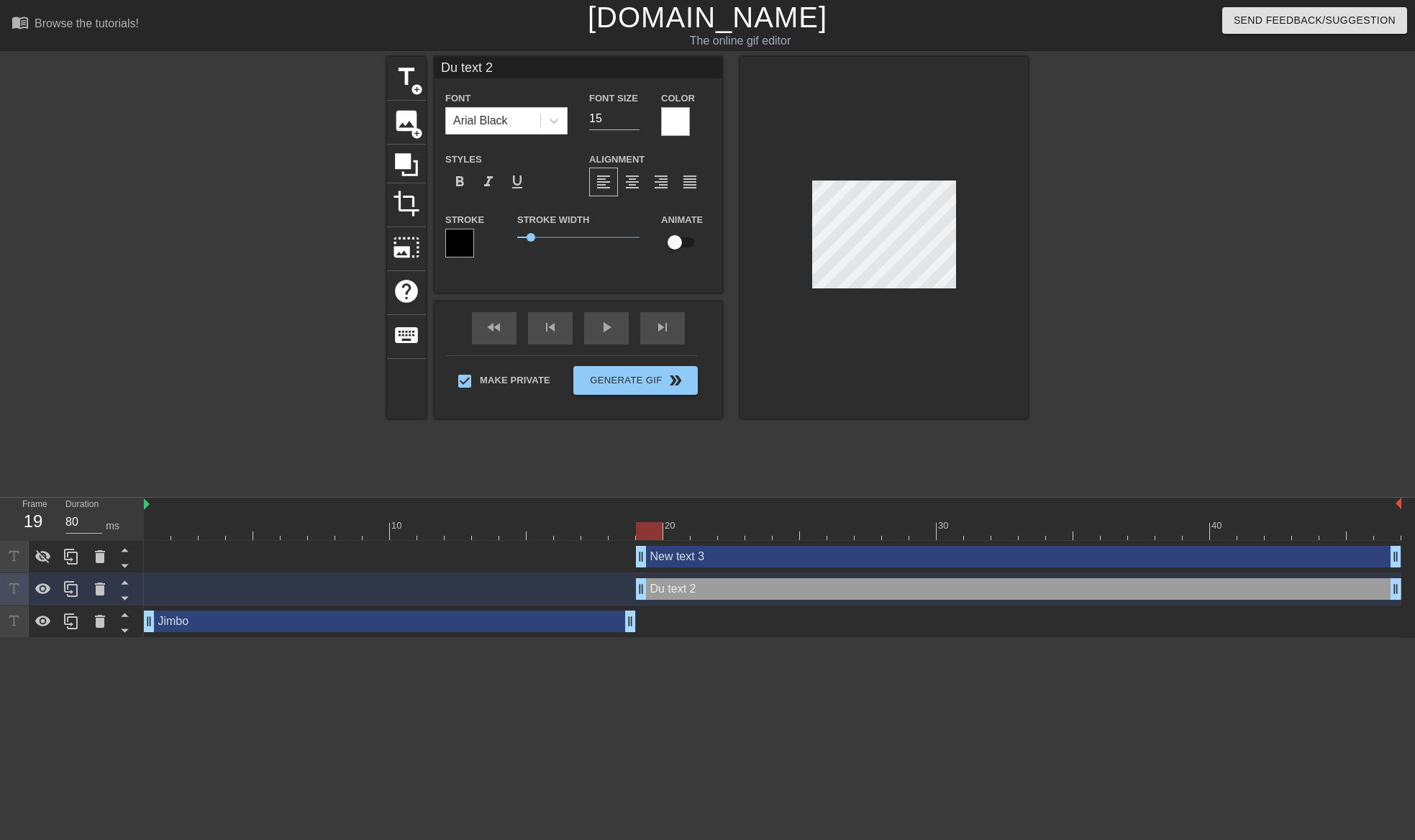
type input "Dus text 2"
type textarea "Dus text 2"
type input "Dust text 2"
type textarea "Dust text 2"
type input "[PERSON_NAME] text 2"
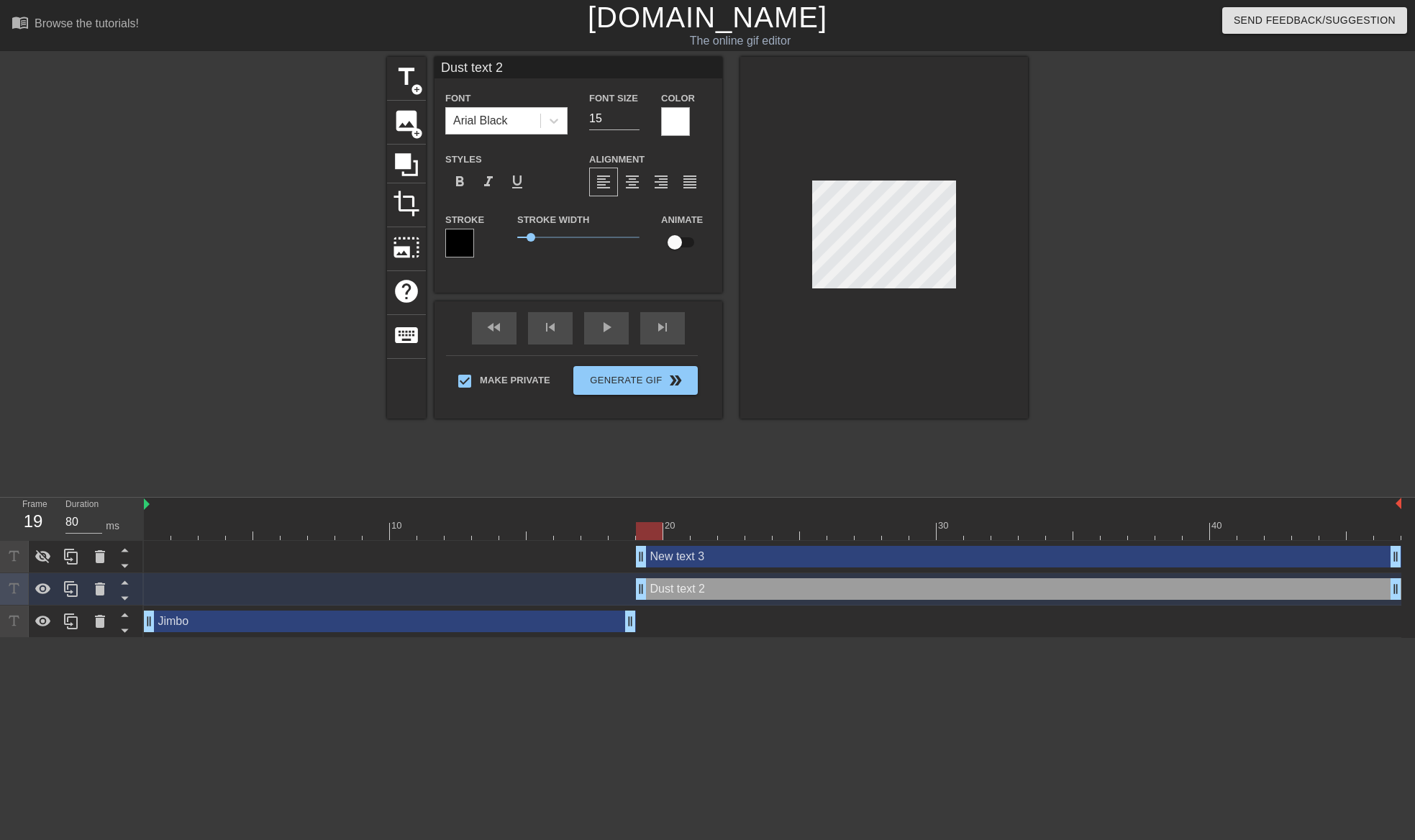
type textarea "[PERSON_NAME] text 2"
type input "[PERSON_NAME] text 2"
type textarea "[PERSON_NAME] text 2"
type input "Dustintext 2"
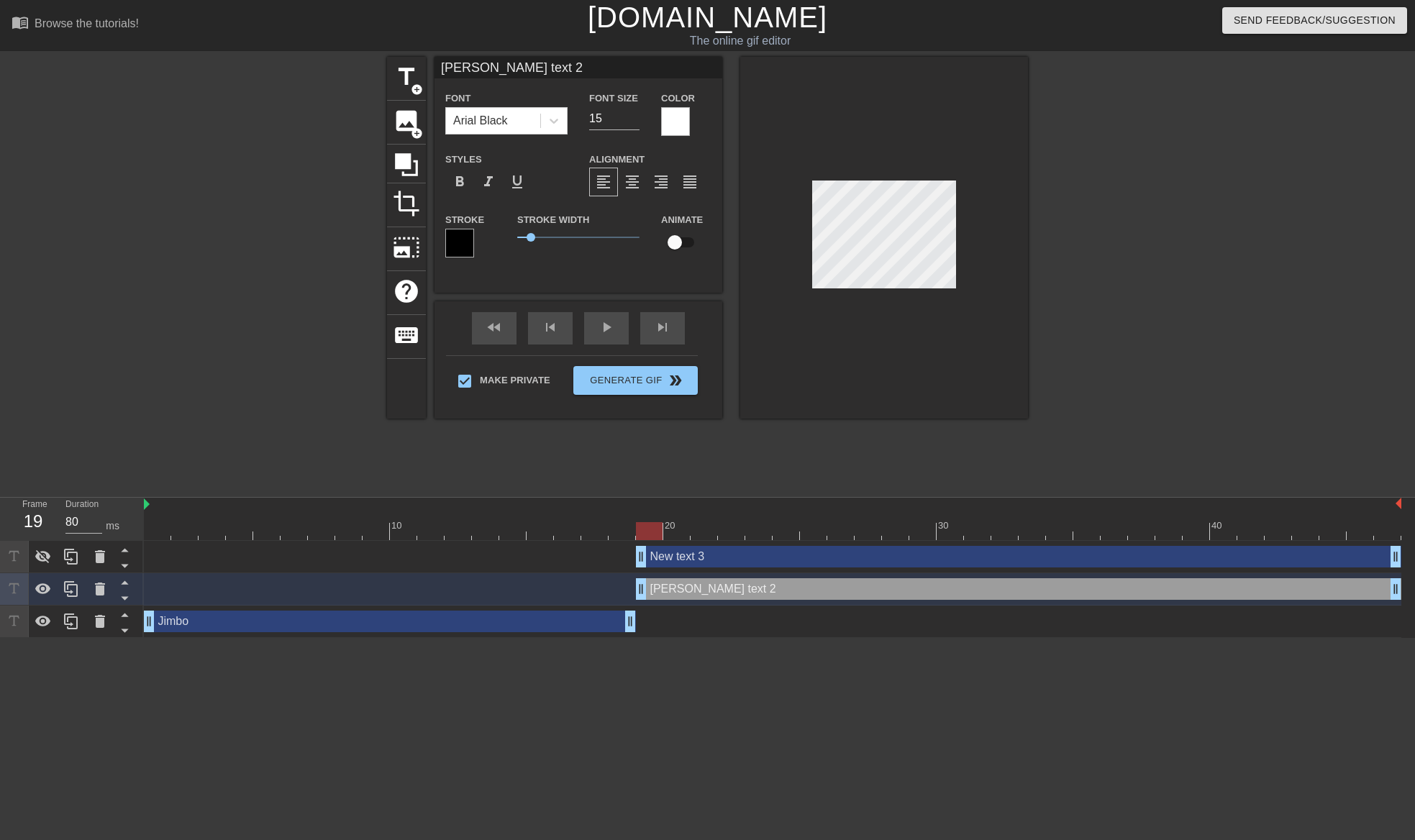
type textarea "Dustintext 2"
type input "Dustinext 2"
type textarea "Dustinext 2"
type input "Dustinxt 2"
type textarea "Dustinxt 2"
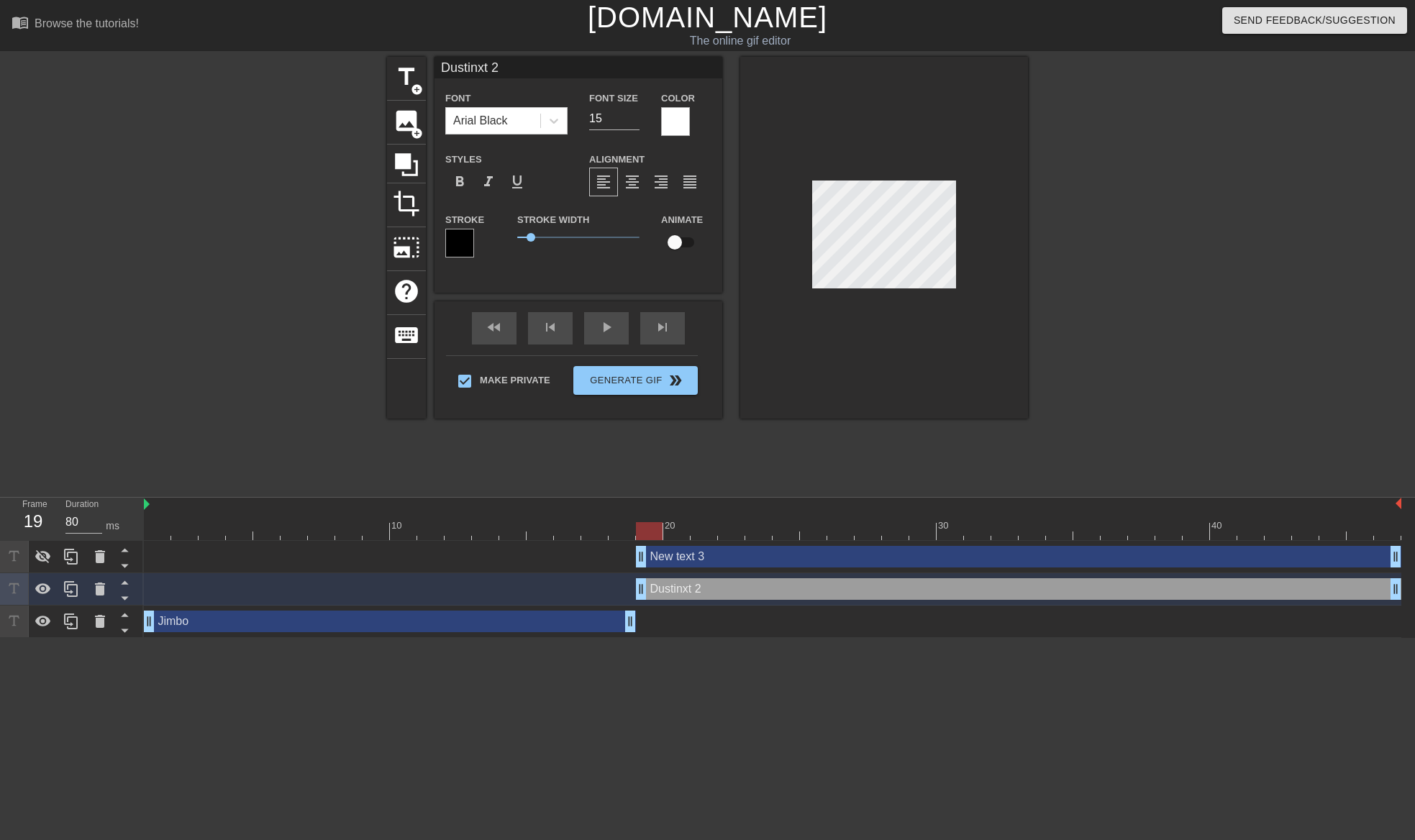
type input "Dustint 2"
type textarea "Dustint 2"
type input "[PERSON_NAME] 2"
type textarea "[PERSON_NAME] 2"
type input "Dustin2"
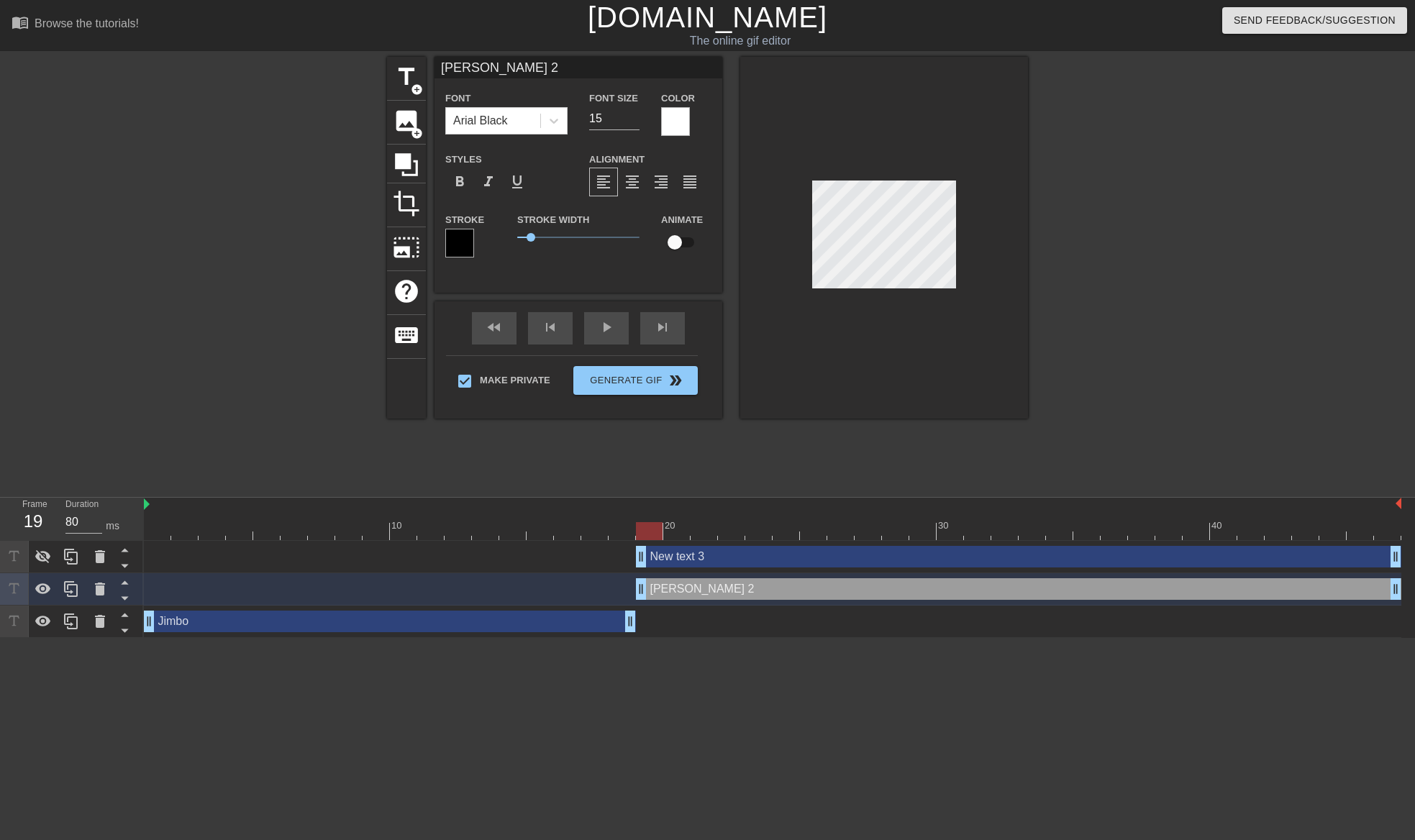
type textarea "Dustin2"
type input "[PERSON_NAME]"
type textarea "[PERSON_NAME]"
click at [718, 588] on div "[PERSON_NAME] drag_handle drag_handle" at bounding box center [1018, 589] width 765 height 21
type input "[PERSON_NAME]"
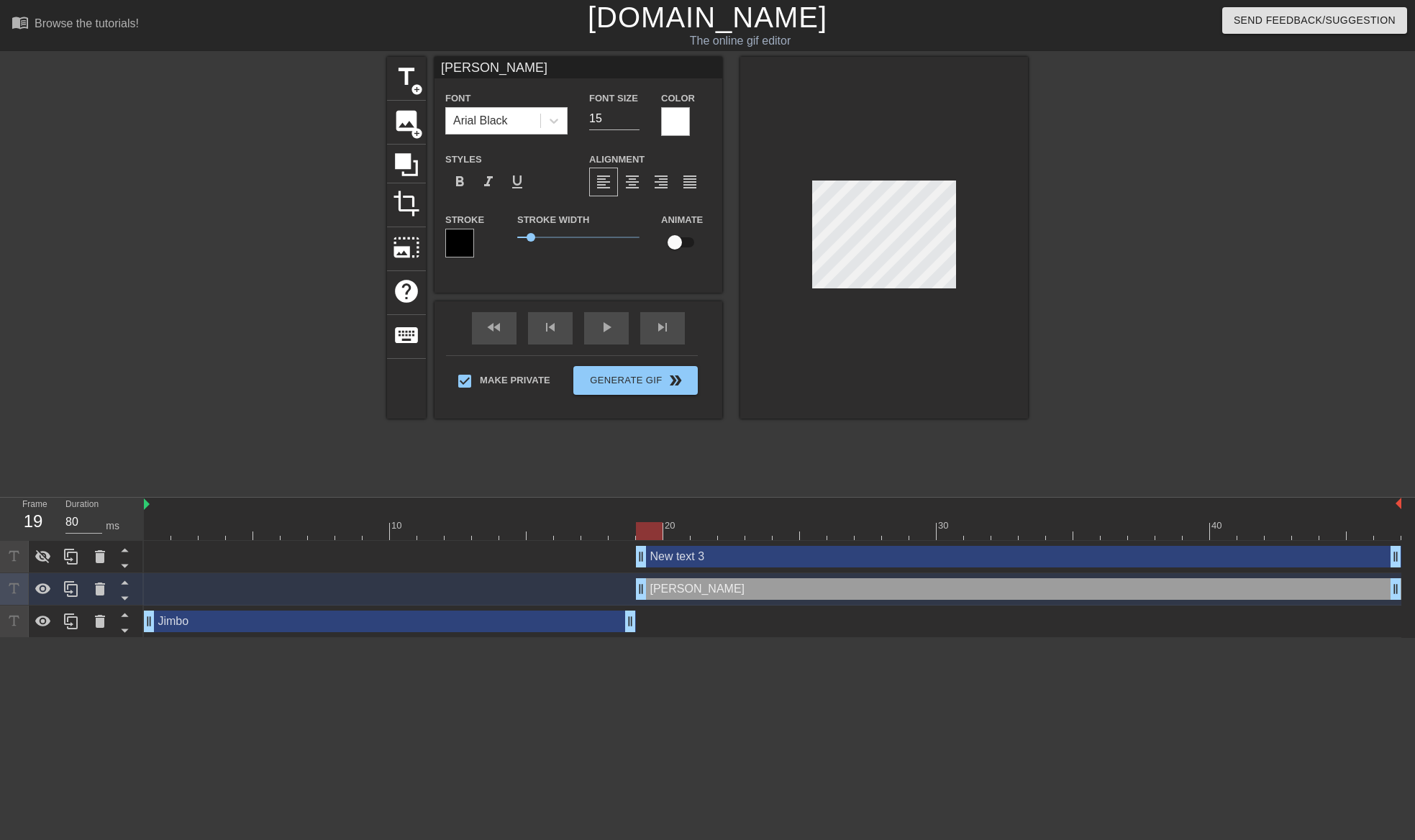
type textarea "[PERSON_NAME]"
click at [1114, 276] on div at bounding box center [1153, 272] width 215 height 431
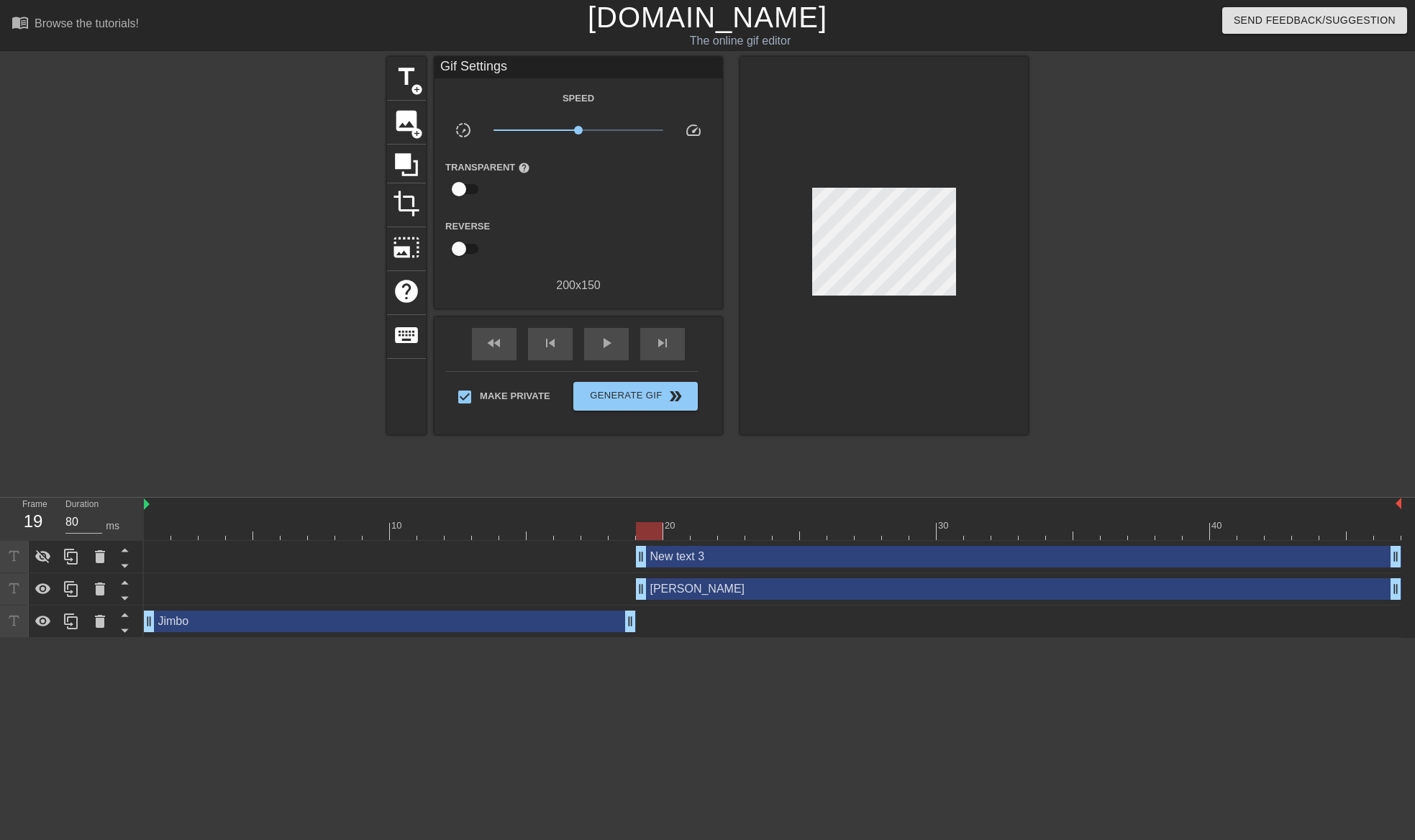
click at [780, 589] on div "[PERSON_NAME] drag_handle drag_handle" at bounding box center [1018, 589] width 765 height 21
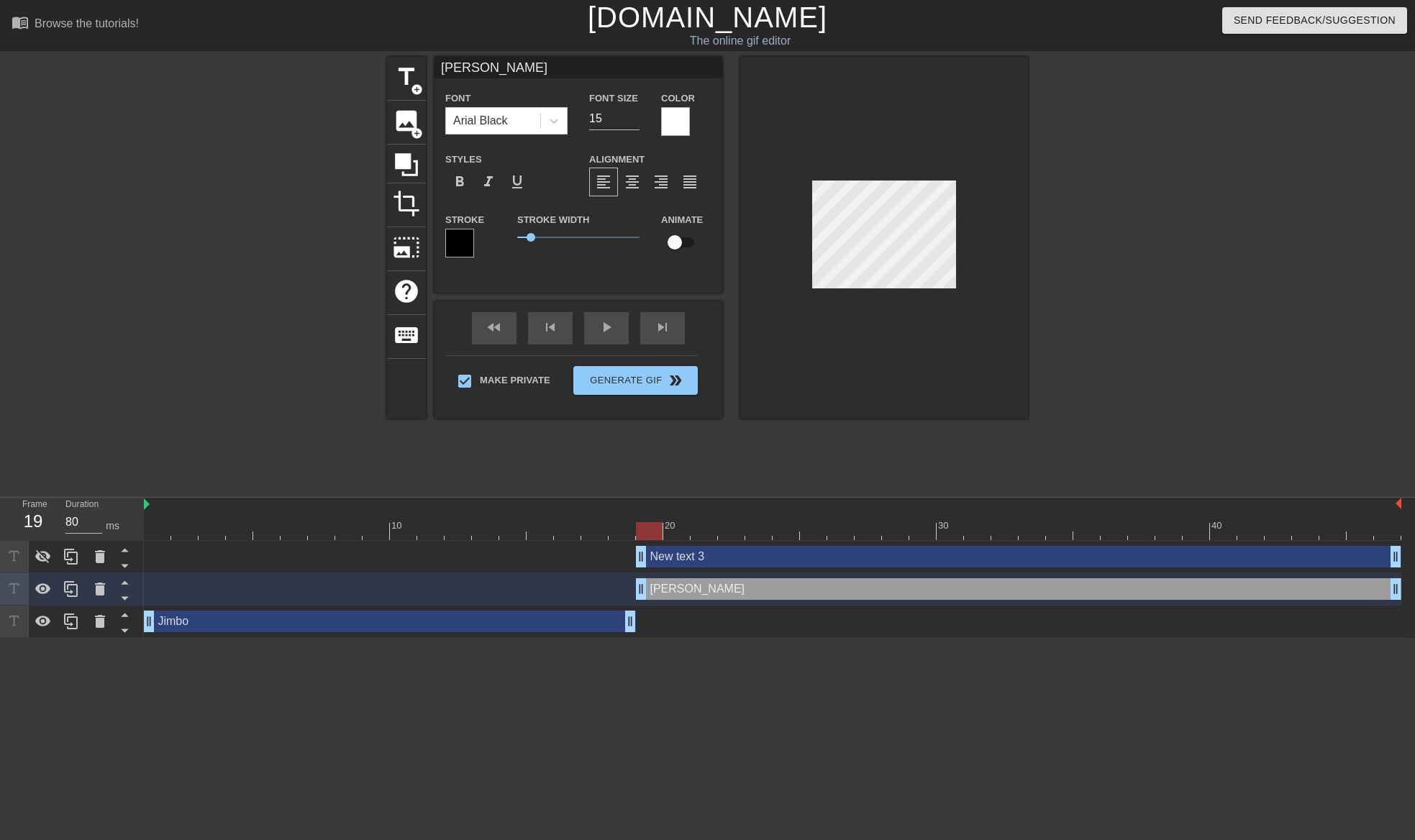
click at [1129, 448] on div at bounding box center [1153, 272] width 215 height 431
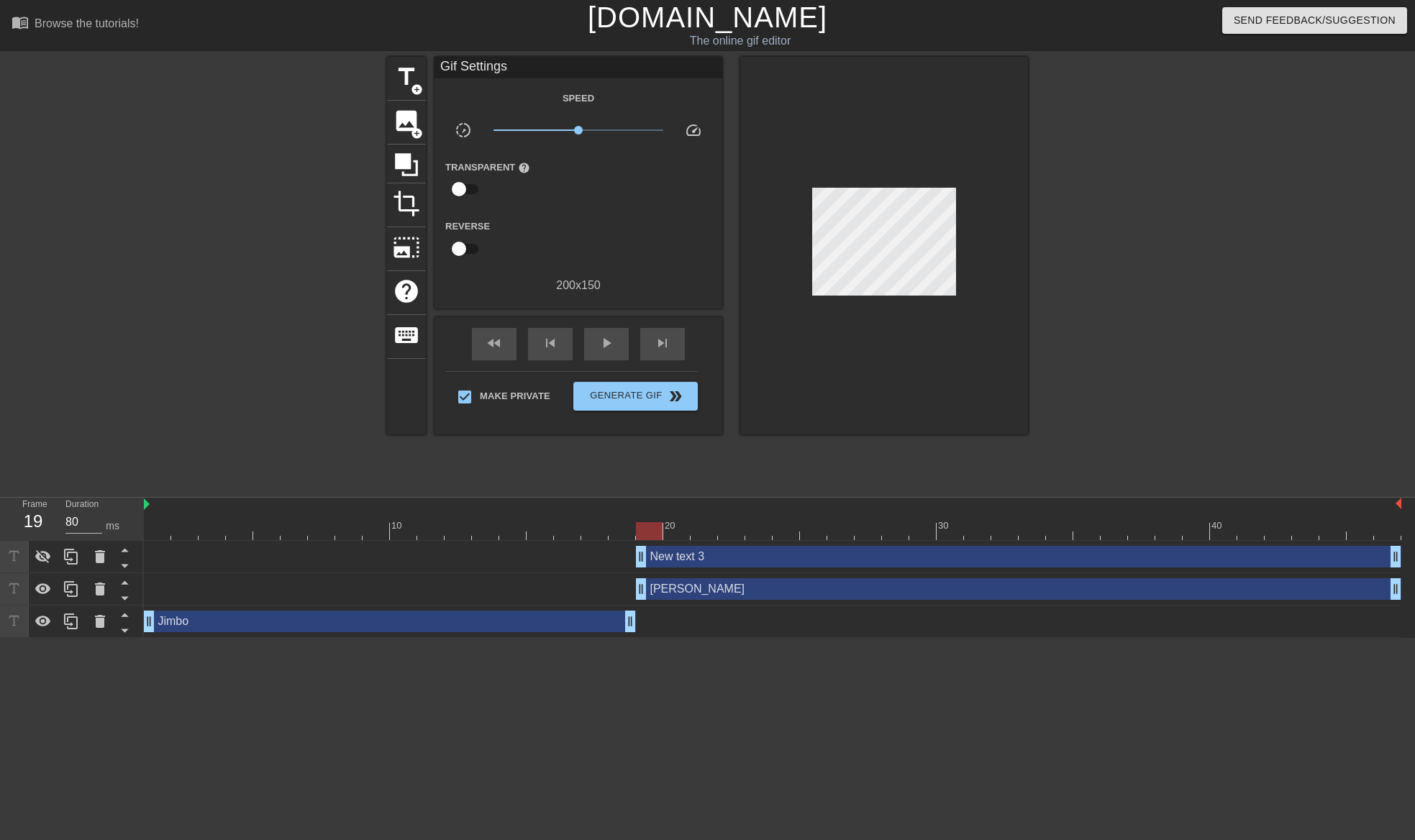
click at [699, 559] on div "New text 3 drag_handle drag_handle" at bounding box center [1018, 556] width 765 height 21
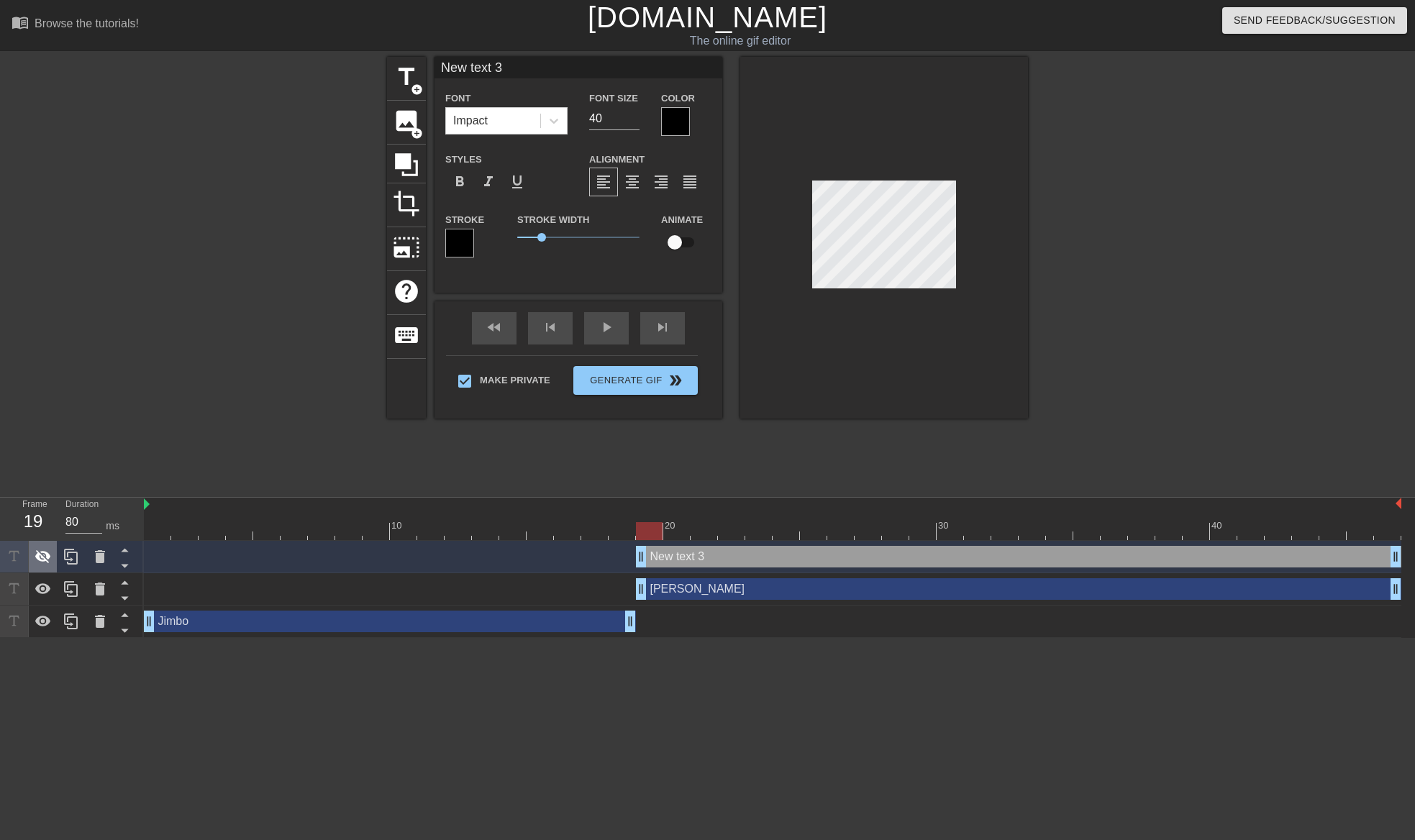
click at [39, 557] on icon at bounding box center [43, 557] width 15 height 14
type input "New 3"
type textarea "New 3"
type input "New 3"
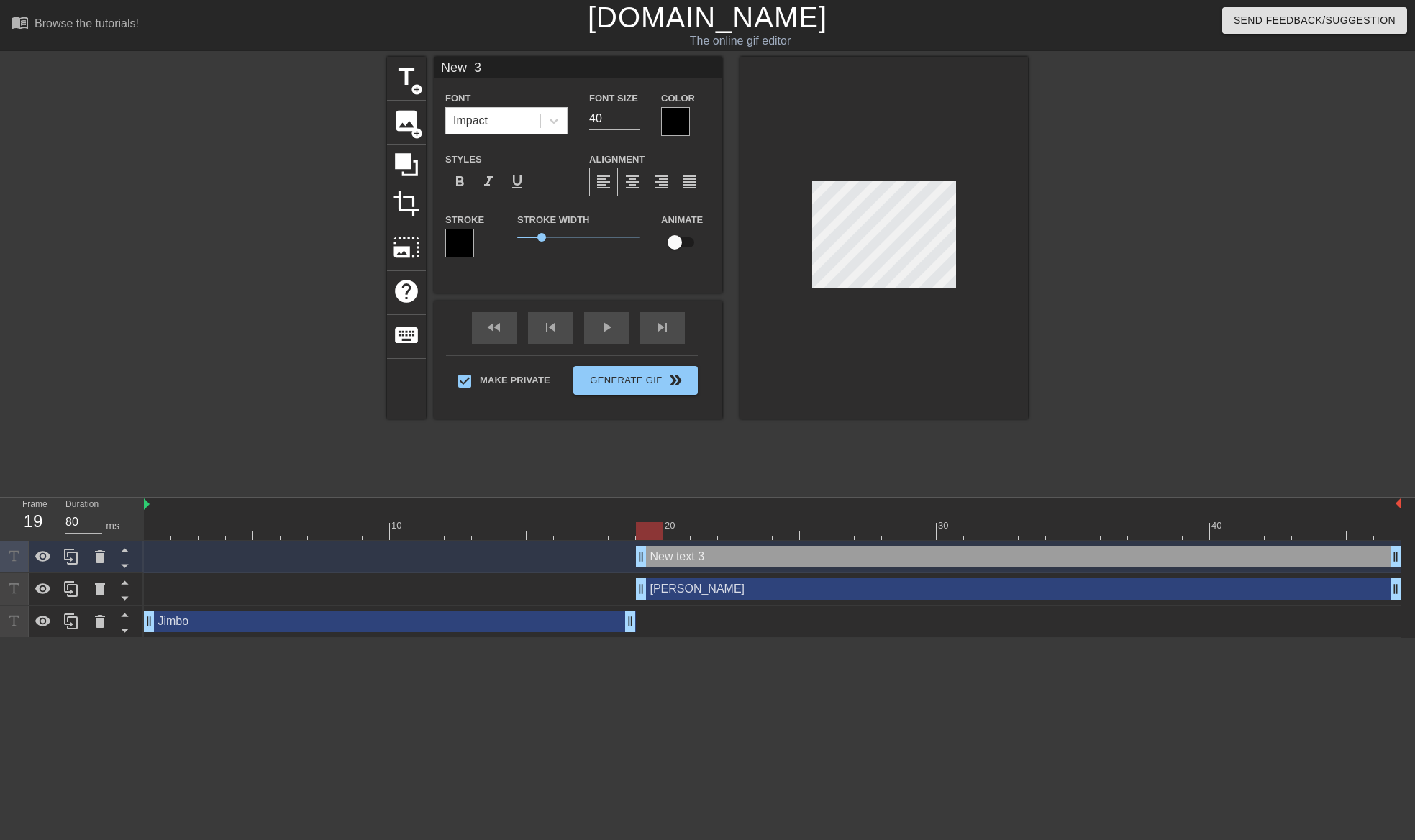
type textarea "New 3"
type input "New"
type textarea "New"
type input "New"
type textarea "New"
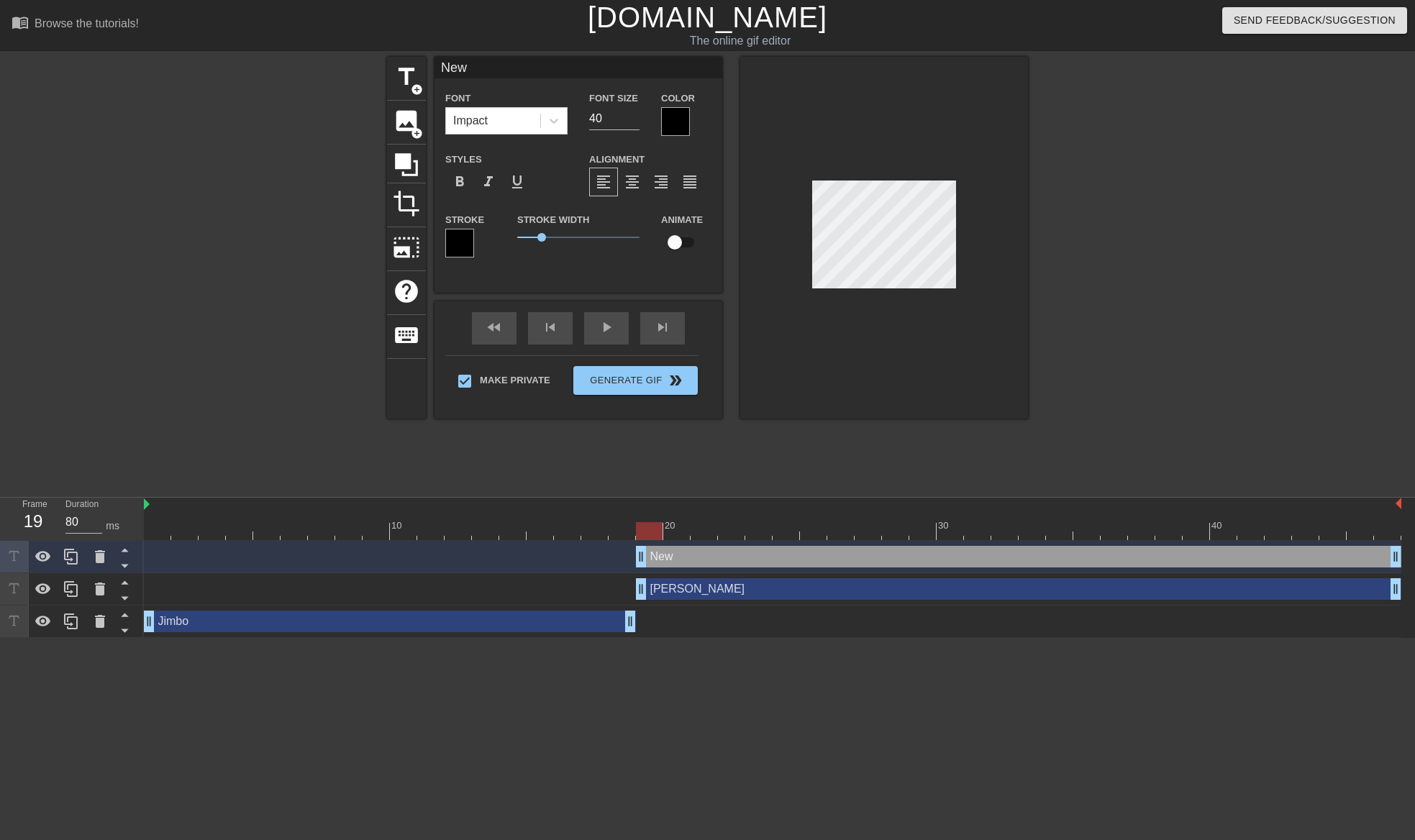
type input "Ne"
type textarea "Ne"
type input "N"
type textarea "N"
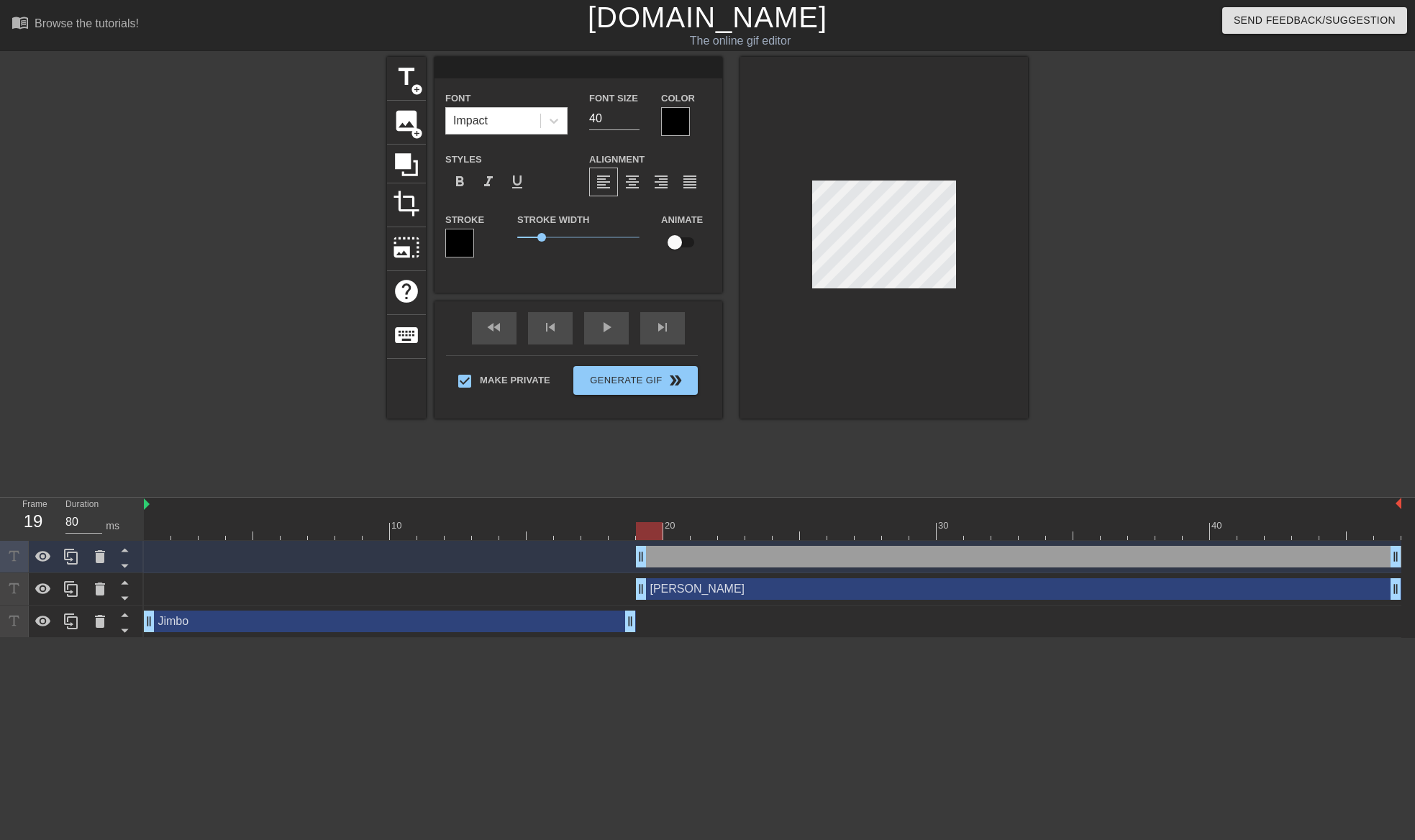
type input "J"
type textarea "J"
type input "Jo"
type textarea "Jo"
type input "Joh"
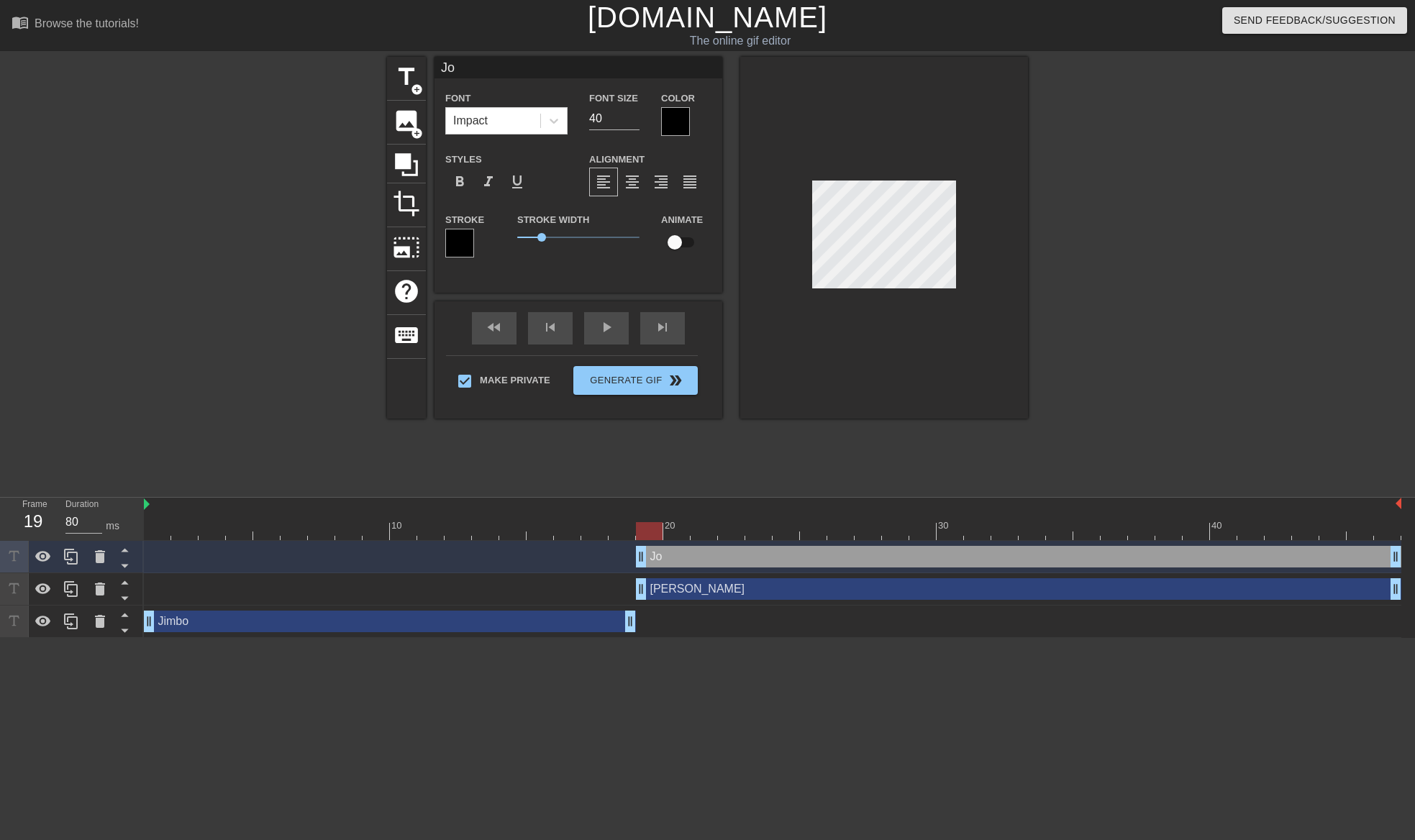
type textarea "Joh"
type input "[PERSON_NAME]"
type textarea "[PERSON_NAME]"
click at [675, 116] on div at bounding box center [675, 121] width 29 height 29
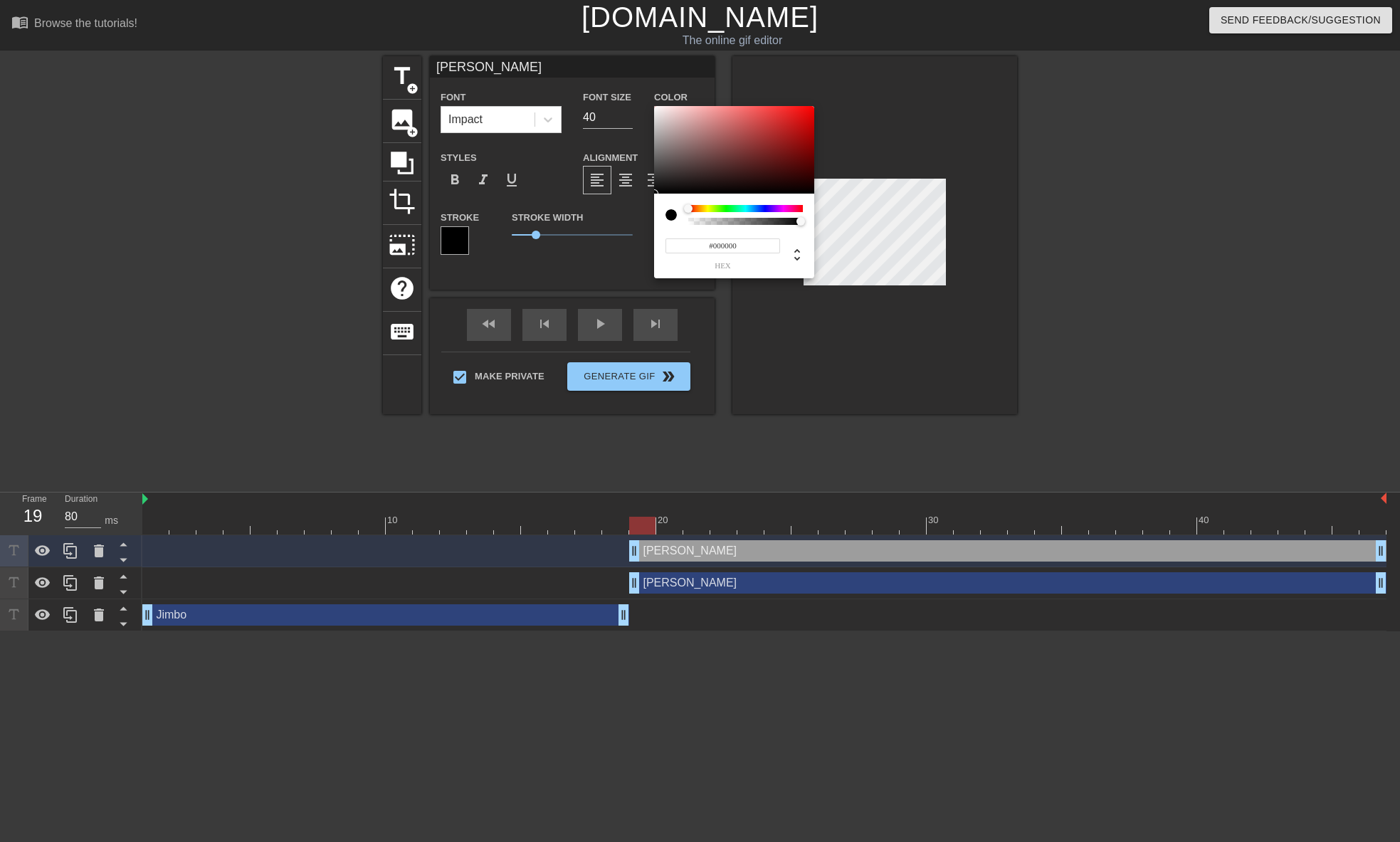
drag, startPoint x: 742, startPoint y: 245, endPoint x: 714, endPoint y: 247, distance: 28.1
click at [714, 247] on input "#000000" at bounding box center [723, 246] width 115 height 15
type input "#ffffff"
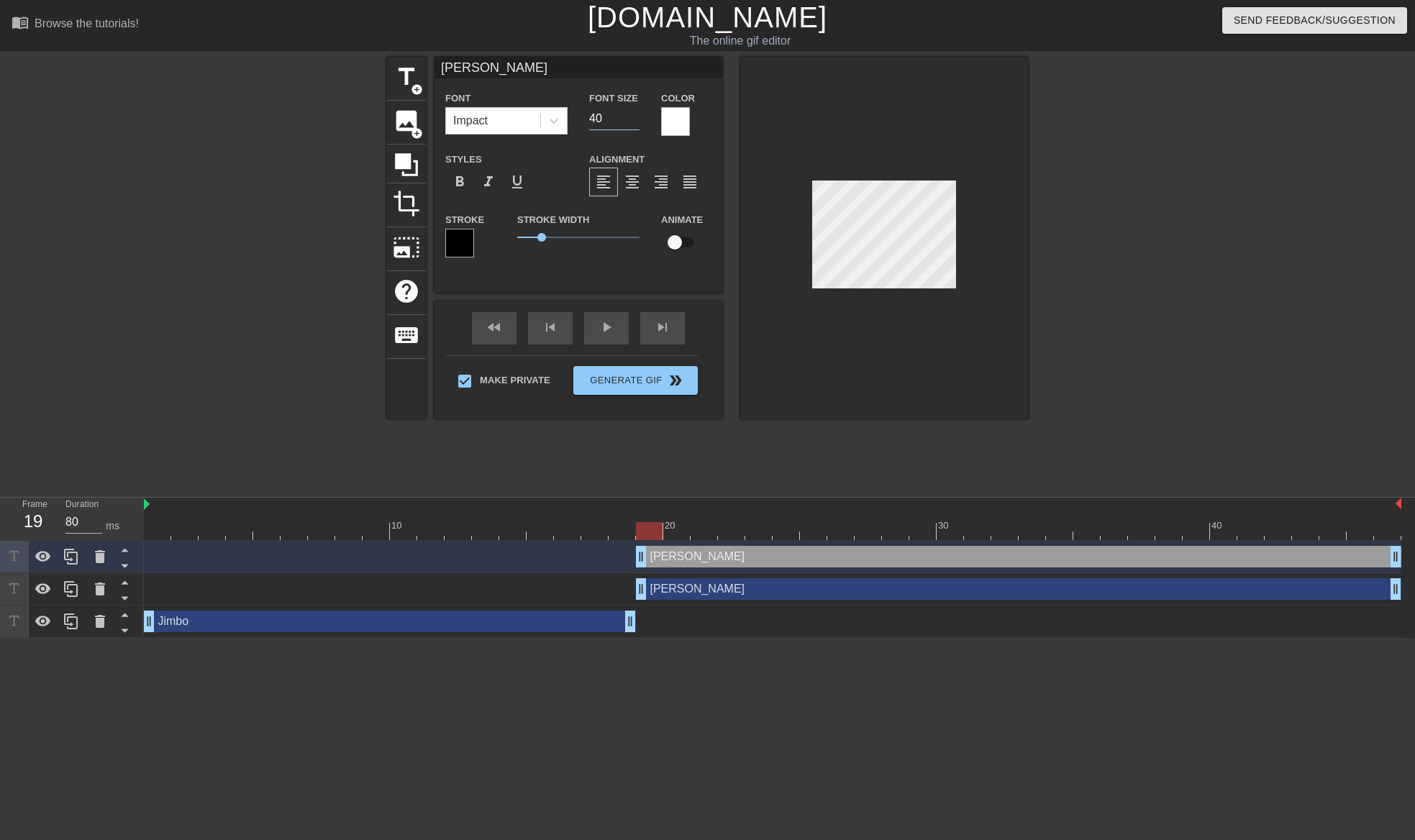
drag, startPoint x: 604, startPoint y: 112, endPoint x: 581, endPoint y: 114, distance: 23.1
click at [581, 114] on div "Font Size 40" at bounding box center [614, 112] width 72 height 46
type input "20"
click at [1104, 255] on div at bounding box center [1153, 272] width 215 height 431
click at [1135, 325] on div at bounding box center [1153, 272] width 215 height 431
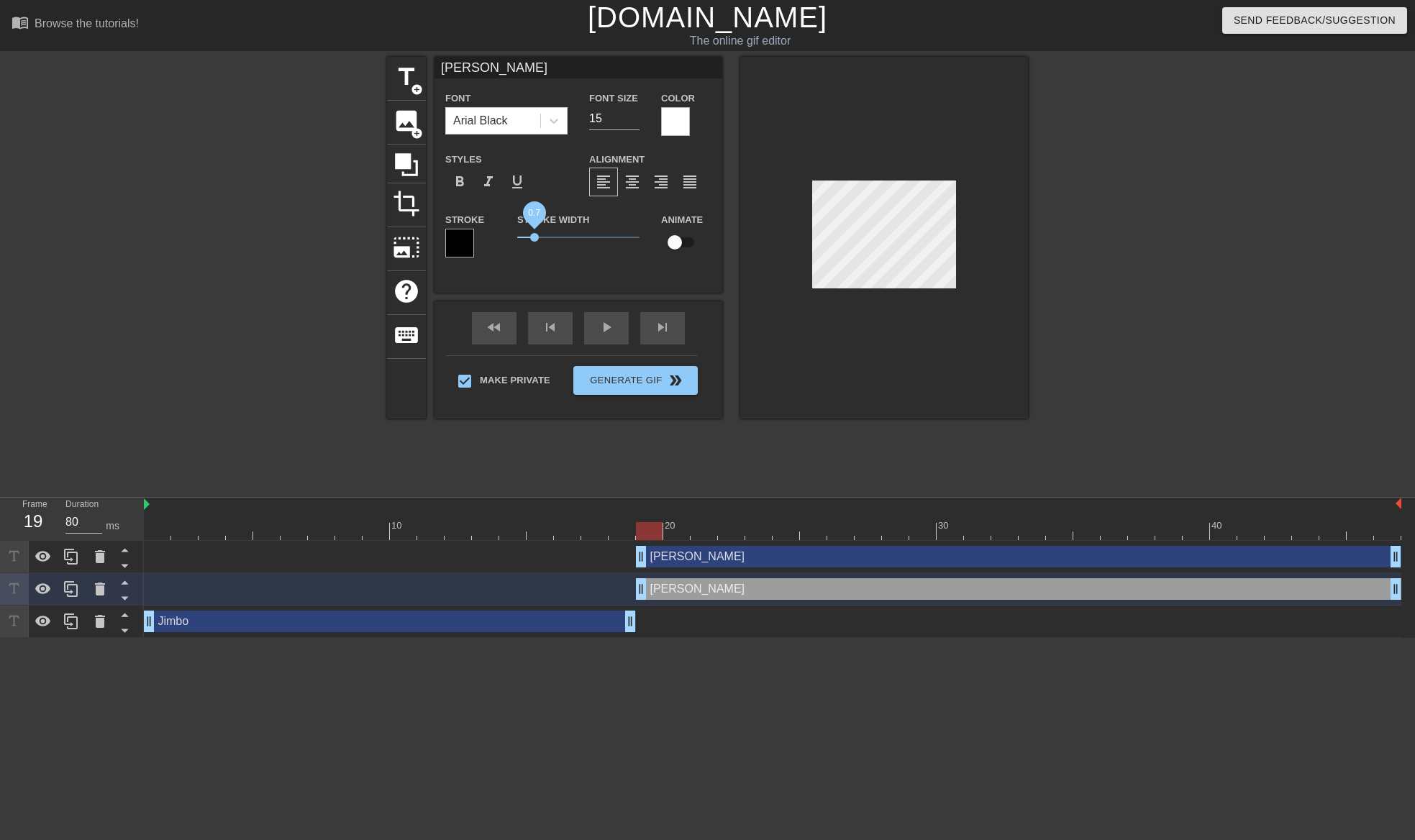
click at [533, 234] on span "0.7" at bounding box center [534, 237] width 9 height 9
click at [1165, 361] on div at bounding box center [1153, 272] width 215 height 431
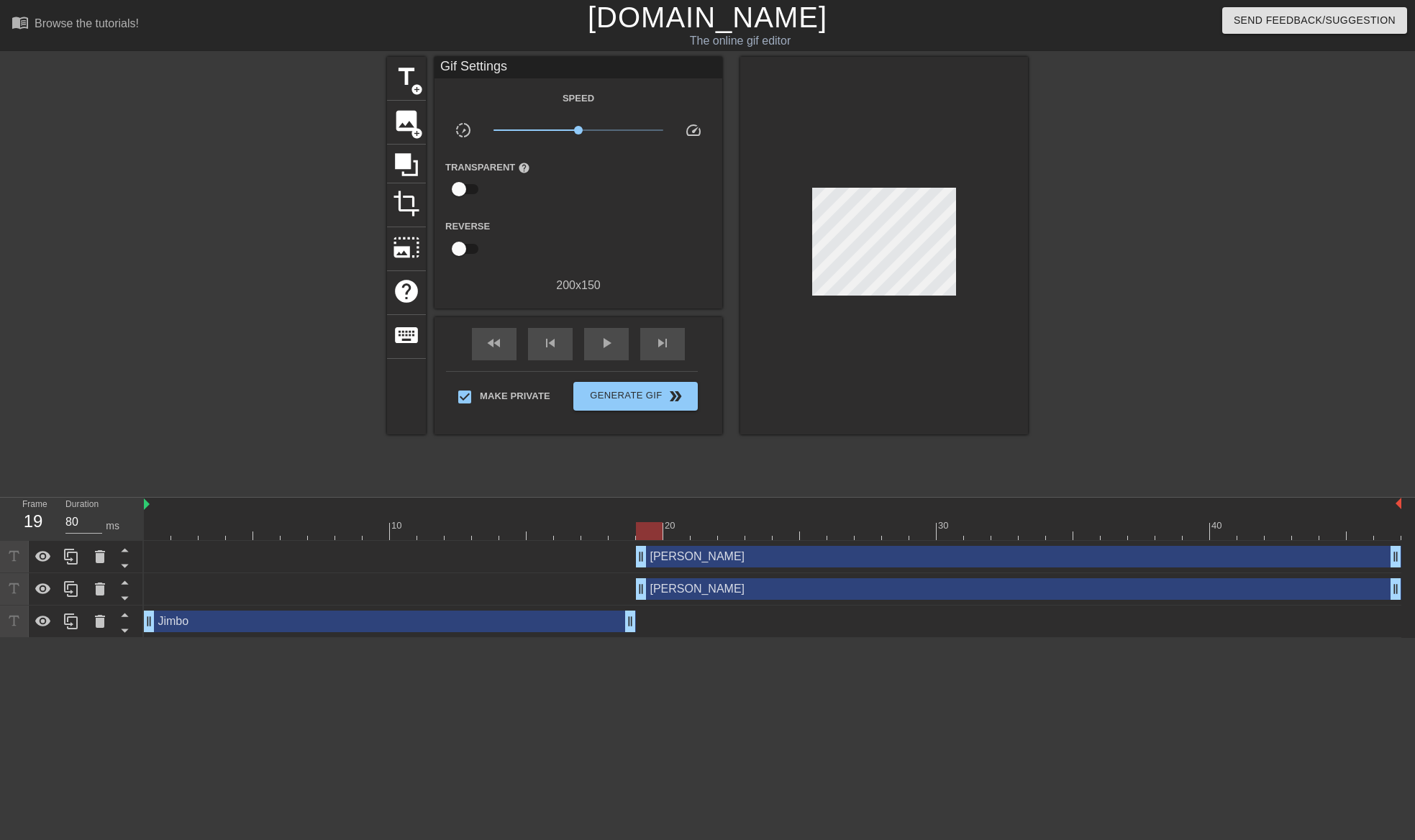
click at [1146, 317] on div at bounding box center [1153, 272] width 215 height 431
click at [414, 77] on span "title" at bounding box center [406, 77] width 27 height 27
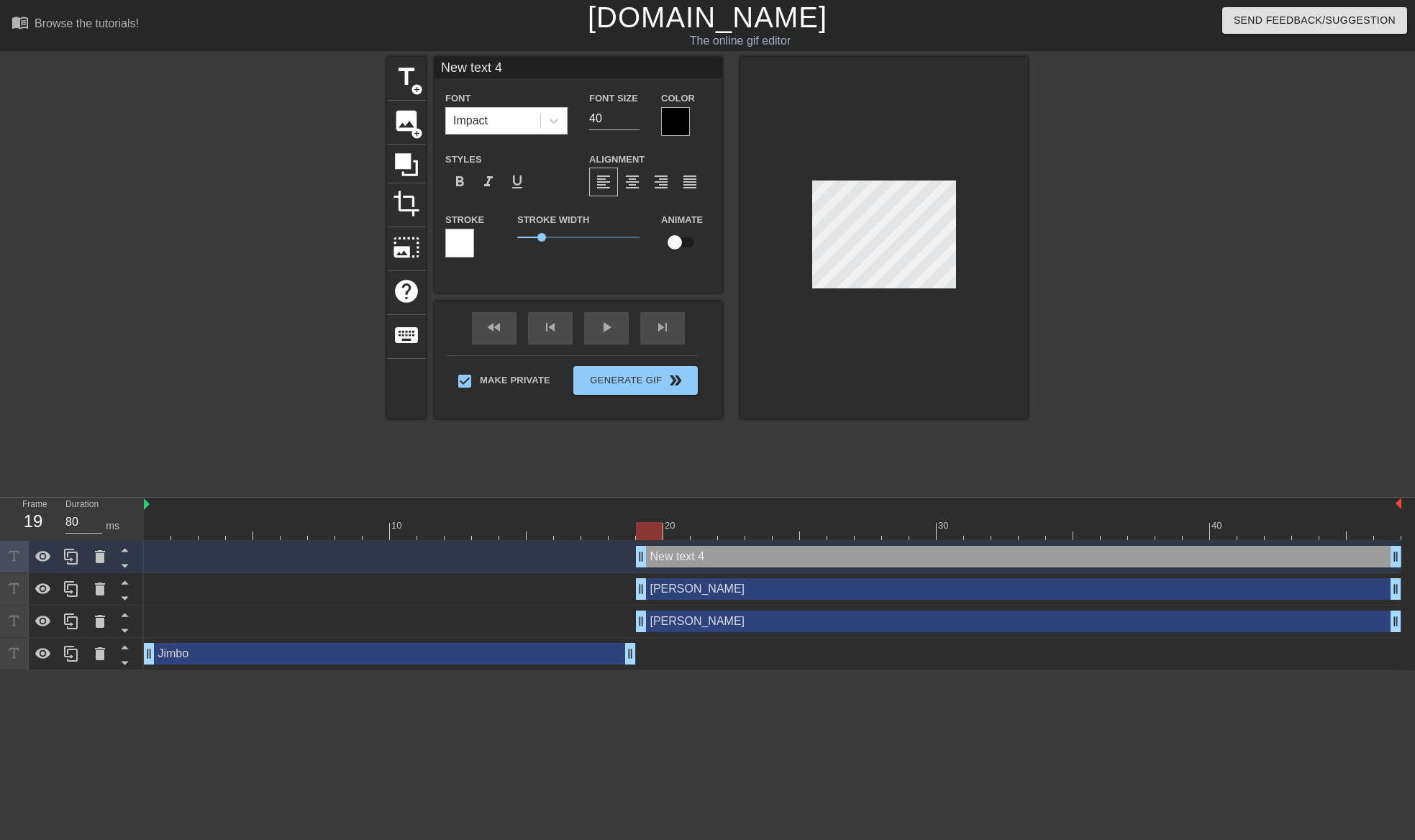
scroll to position [2, 4]
type input "New 4"
type textarea "New 4"
type input "New 4"
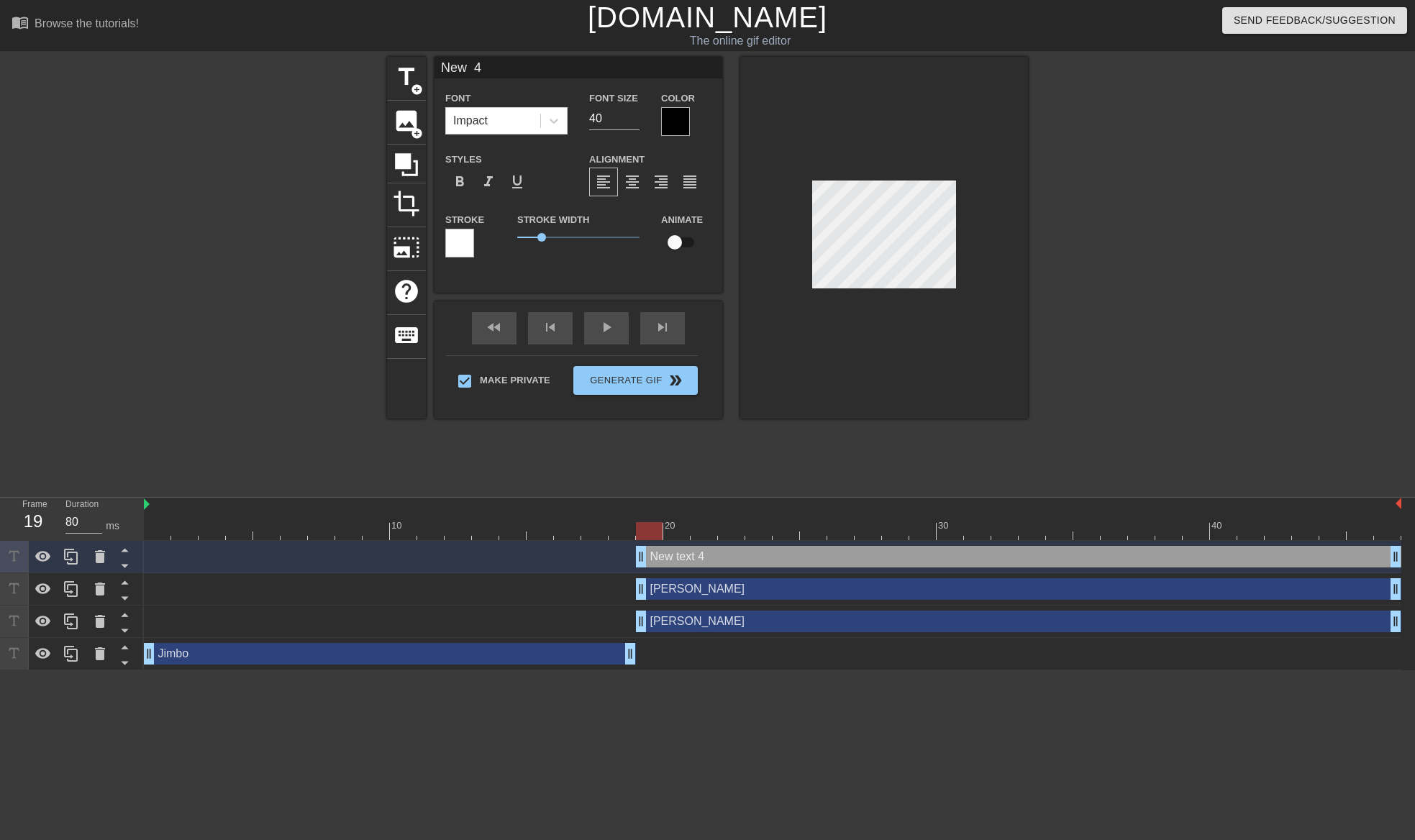
type textarea "New 4"
type input "New"
type textarea "New"
type input "New"
type textarea "New"
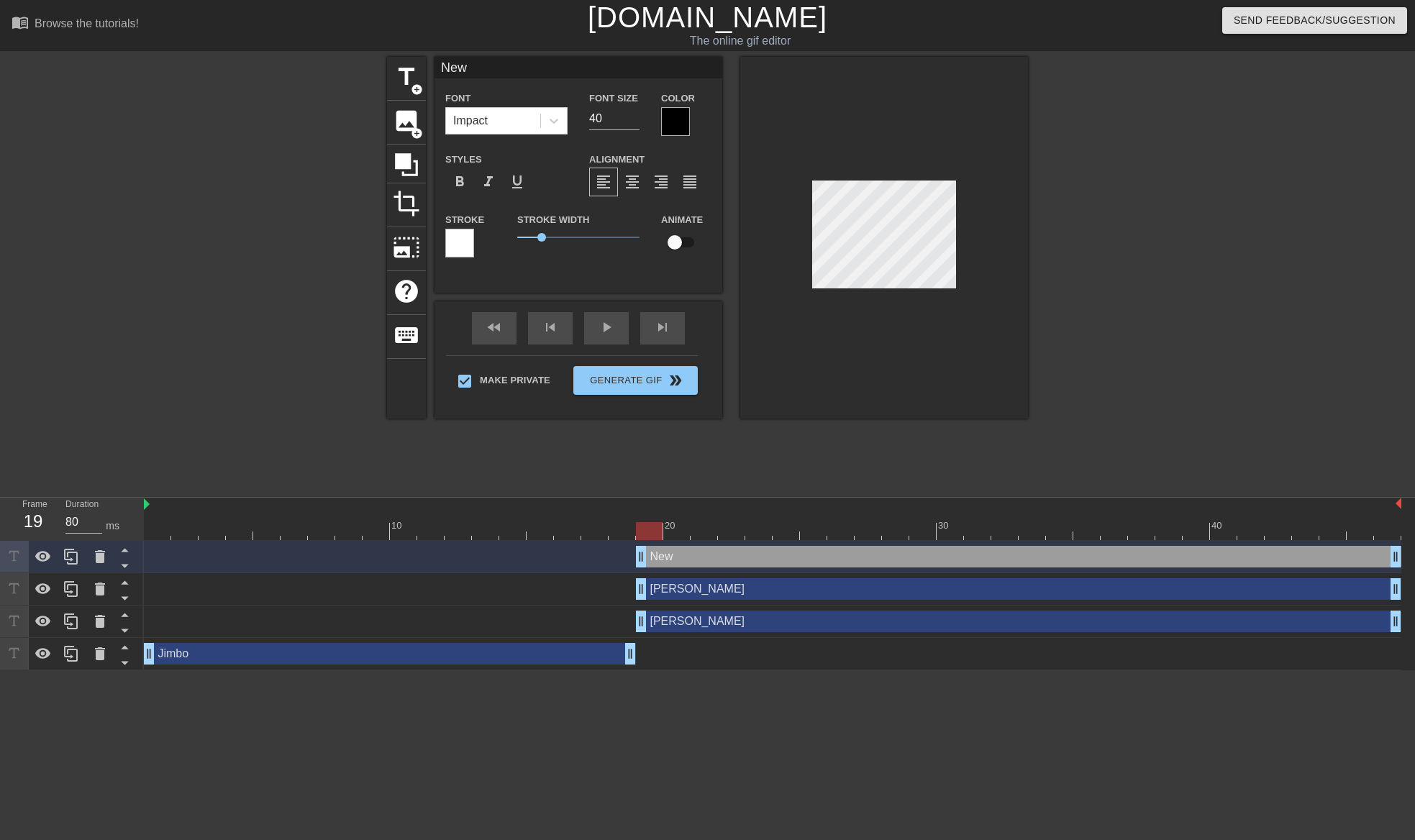
type input "Ne"
type textarea "Ne"
type input "N"
type textarea "N"
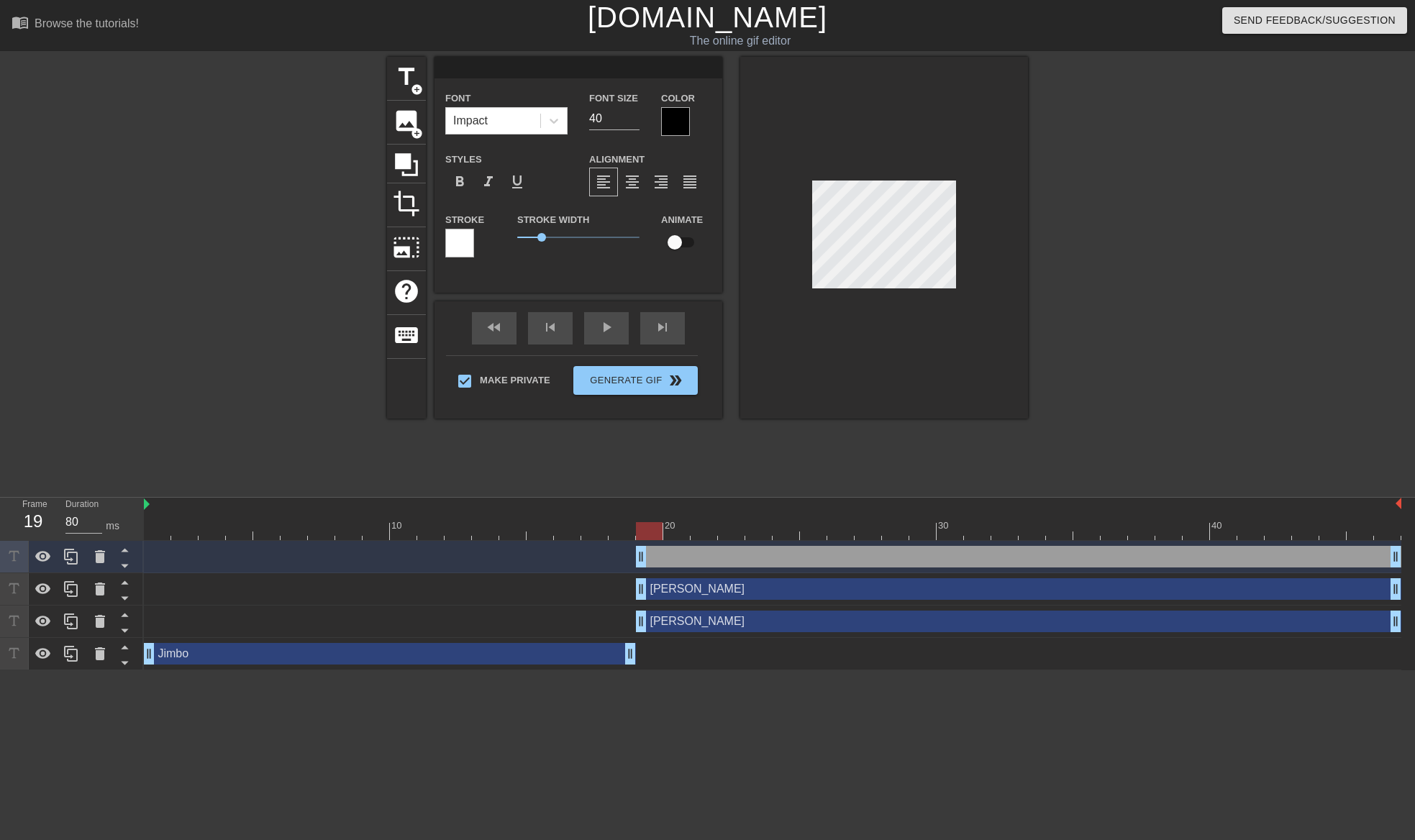
type input "C"
type textarea "C"
type input "Co"
type textarea "Co"
type input "Com"
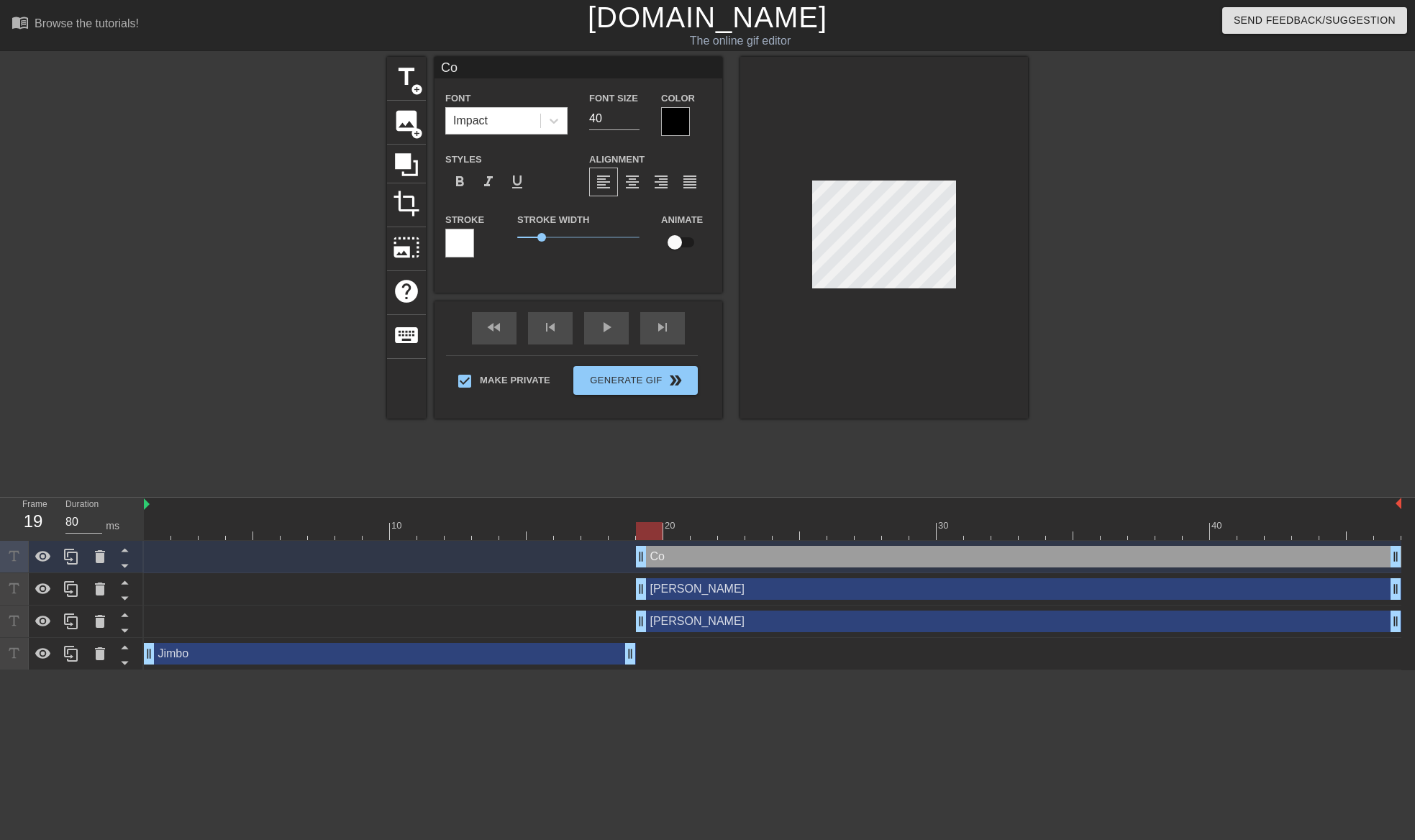
type textarea "Com"
type input "Com"
type textarea "Com"
type input "Com m"
type textarea "Com m"
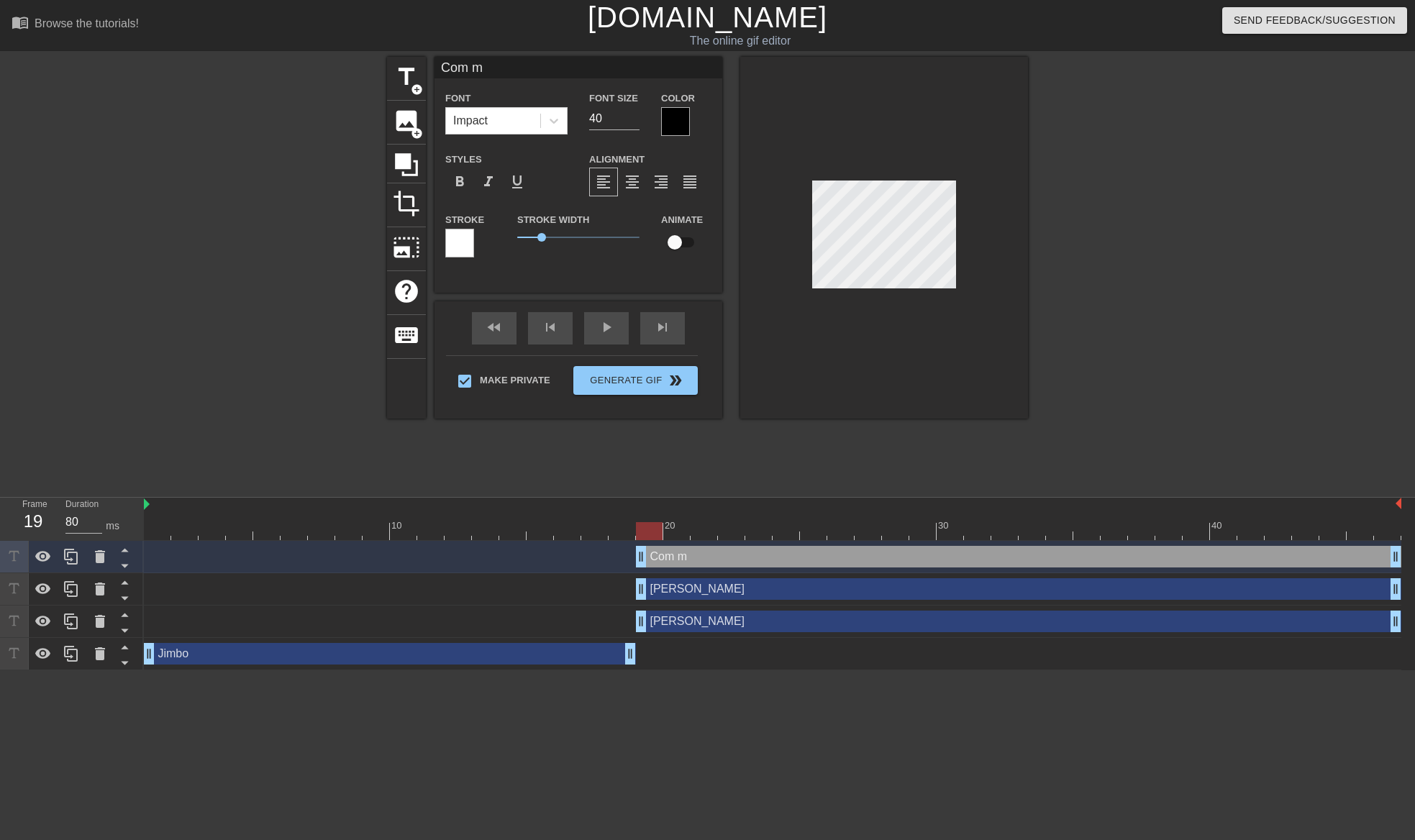
type input "Com mi"
type textarea "Com mi"
type input "Com mis"
type textarea "Com mis"
type input "Com mish"
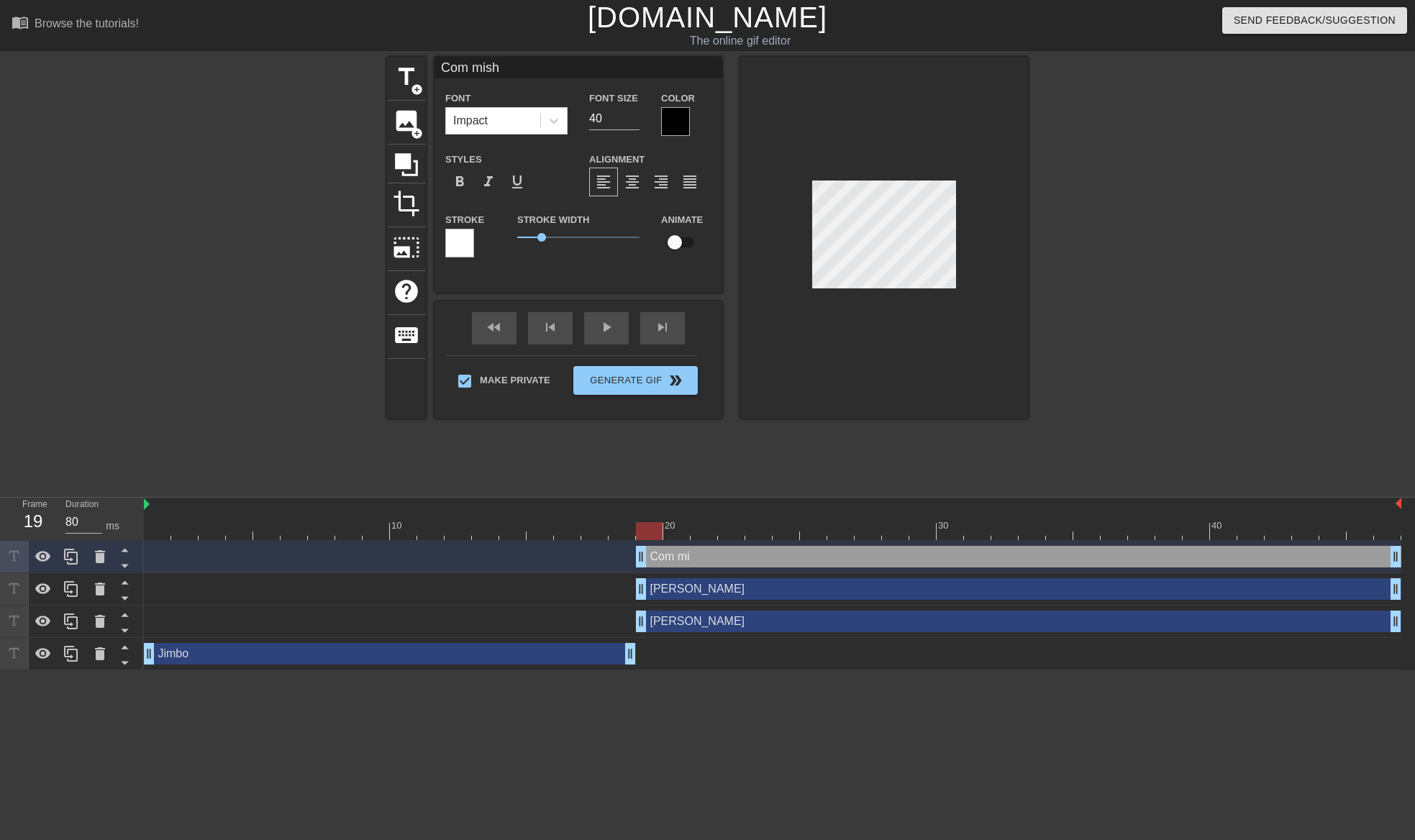
scroll to position [2, 3]
type textarea "Commish"
type input "Commish"
type textarea "Commish"
click at [678, 124] on div at bounding box center [675, 121] width 29 height 29
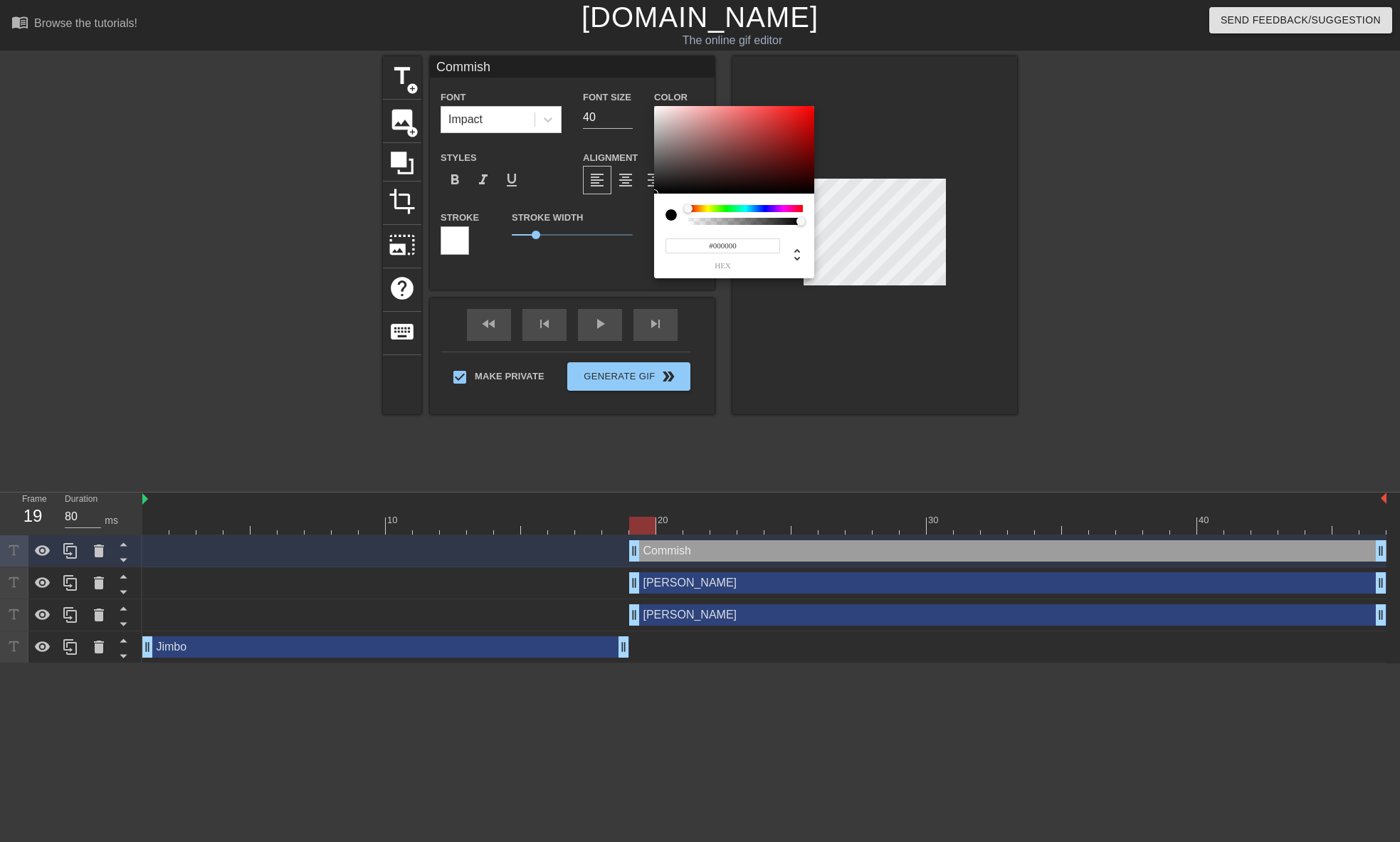
drag, startPoint x: 740, startPoint y: 247, endPoint x: 714, endPoint y: 245, distance: 26.1
click at [714, 245] on input "#000000" at bounding box center [723, 246] width 115 height 15
type input "#ffffff"
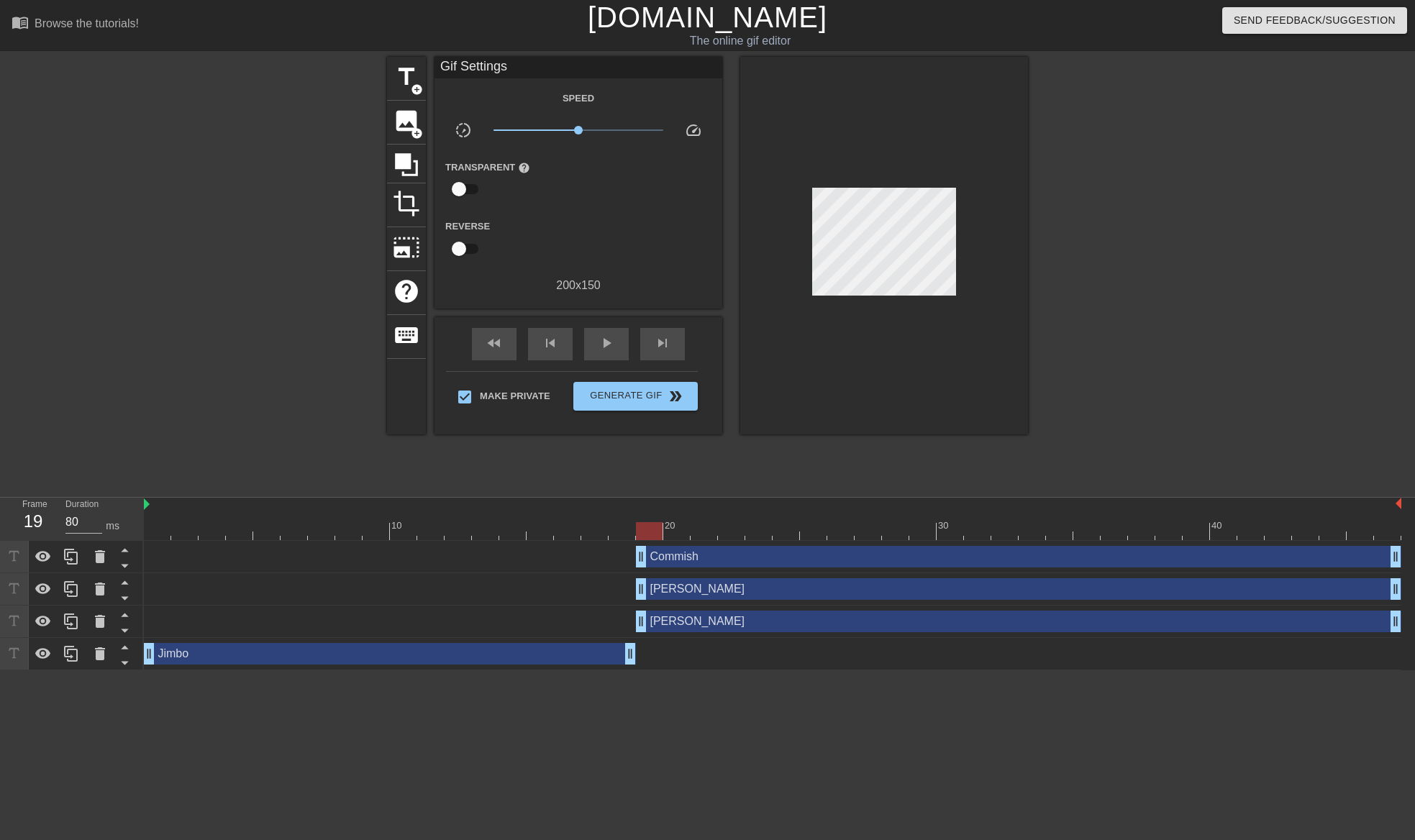
click at [788, 553] on div "Commish drag_handle drag_handle" at bounding box center [1018, 556] width 765 height 21
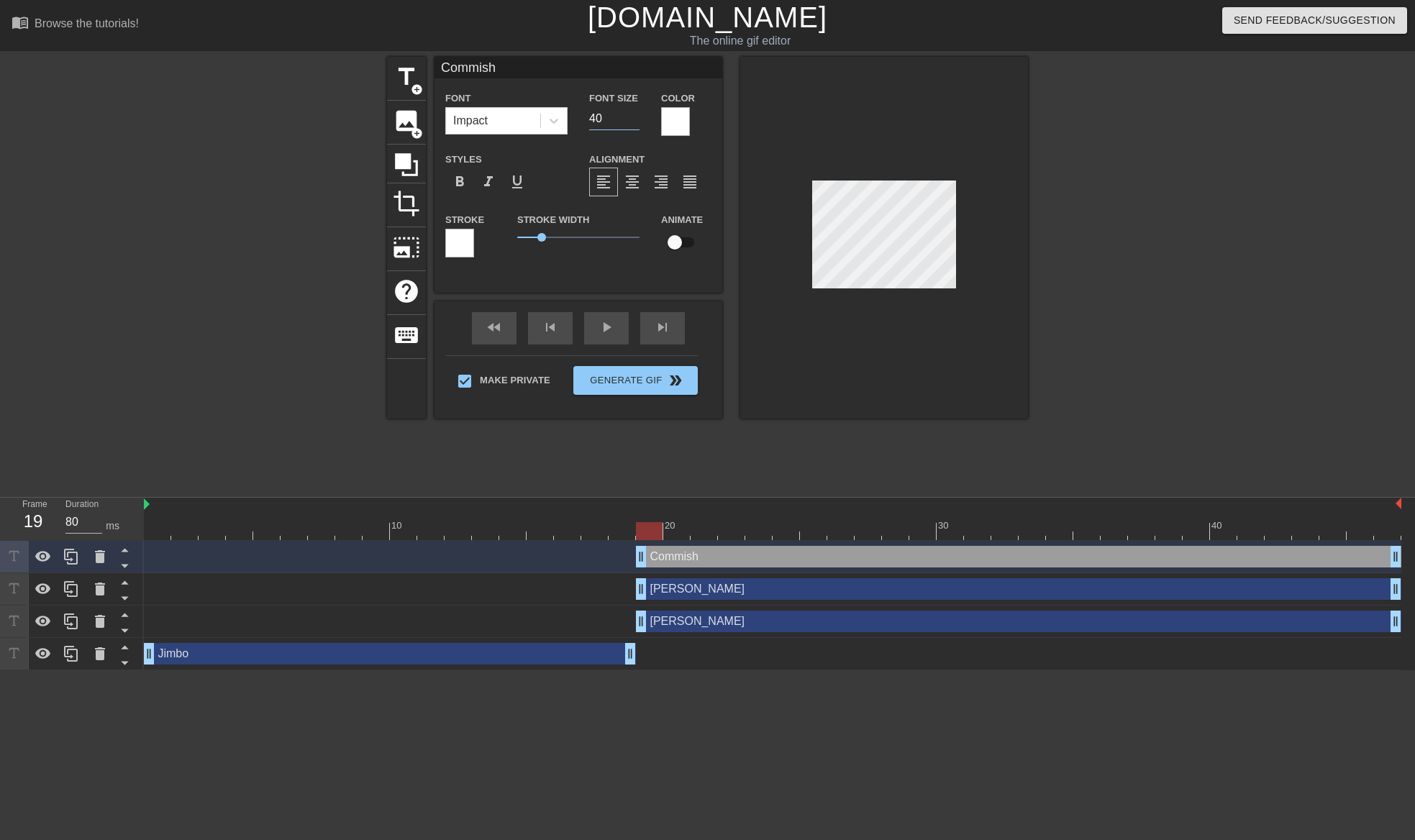
drag, startPoint x: 598, startPoint y: 124, endPoint x: 576, endPoint y: 120, distance: 22.4
click at [576, 120] on div "Font Impact Font Size 40 Color" at bounding box center [578, 112] width 288 height 46
type input "20"
click at [463, 242] on div at bounding box center [459, 243] width 29 height 29
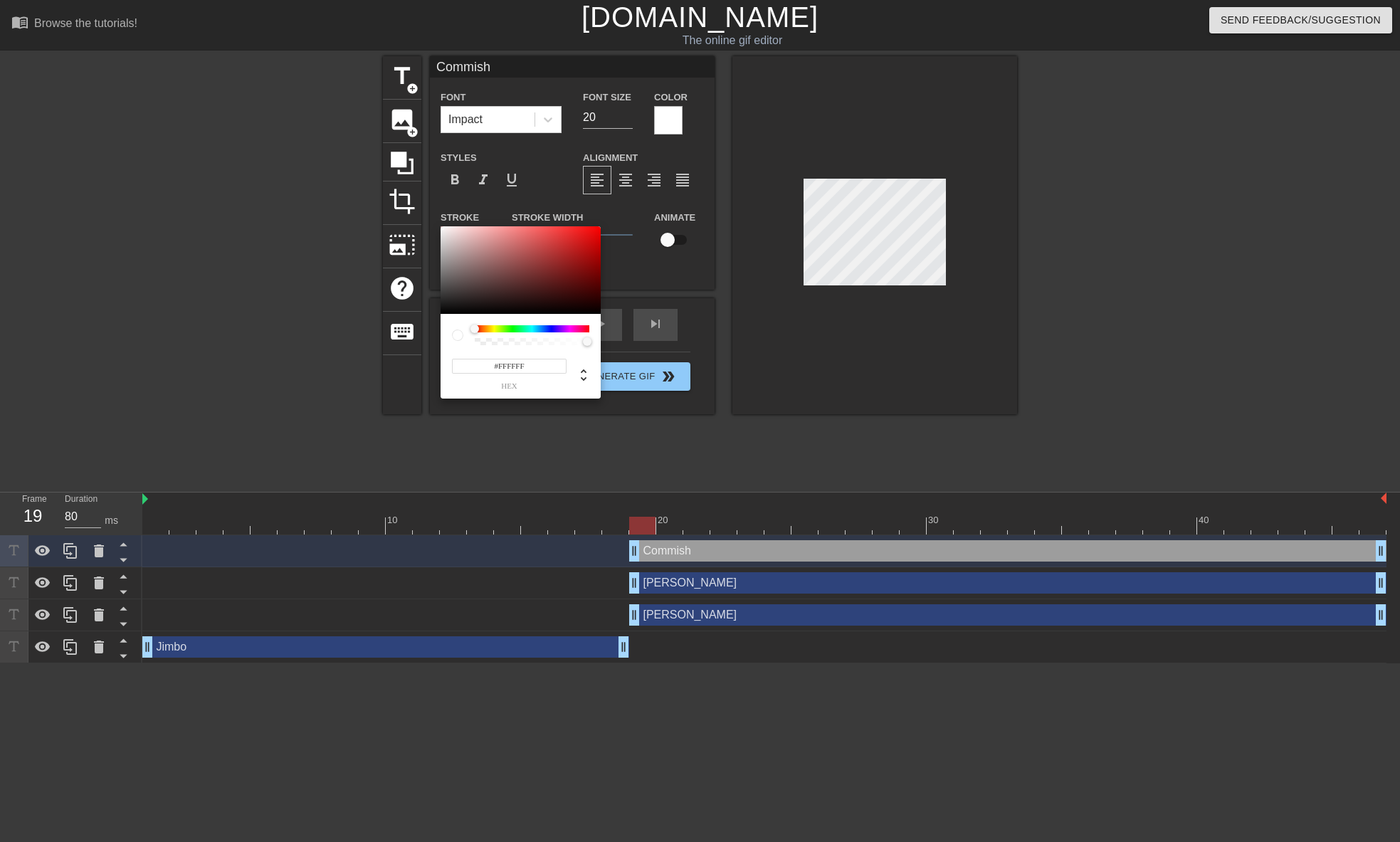
drag, startPoint x: 528, startPoint y: 367, endPoint x: 509, endPoint y: 356, distance: 22.0
click at [499, 361] on input "#FFFFFF" at bounding box center [509, 366] width 115 height 15
type input "#000000"
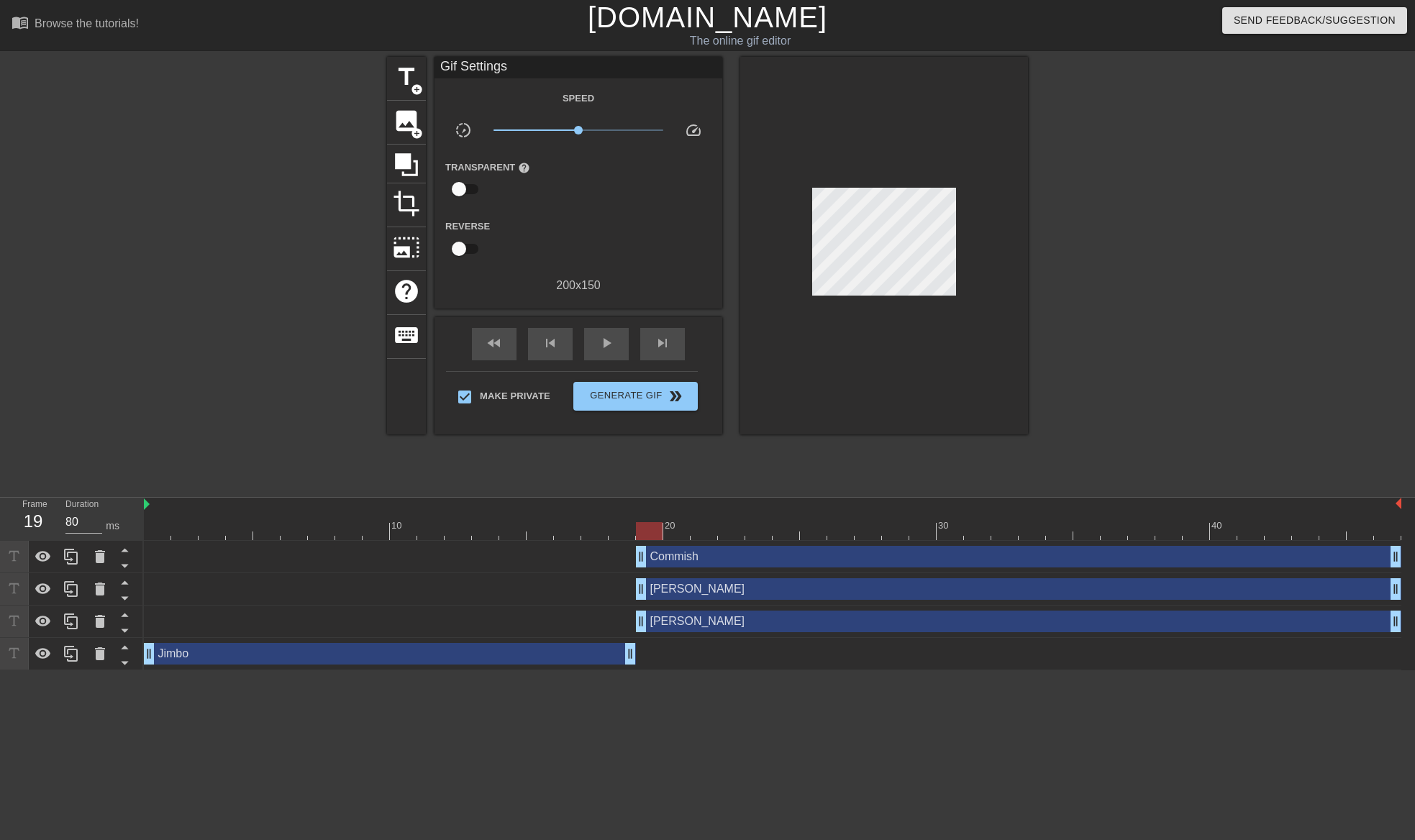
click at [1205, 381] on div at bounding box center [1153, 272] width 215 height 431
drag, startPoint x: 643, startPoint y: 534, endPoint x: 100, endPoint y: 524, distance: 543.1
click at [100, 524] on div "Frame 1 Duration 80 ms 10 20 30 40 Commish drag_handle drag_handle [PERSON_NAME…" at bounding box center [708, 584] width 1415 height 173
click at [598, 336] on span "play_arrow" at bounding box center [606, 342] width 17 height 17
click at [609, 341] on span "pause" at bounding box center [606, 342] width 17 height 17
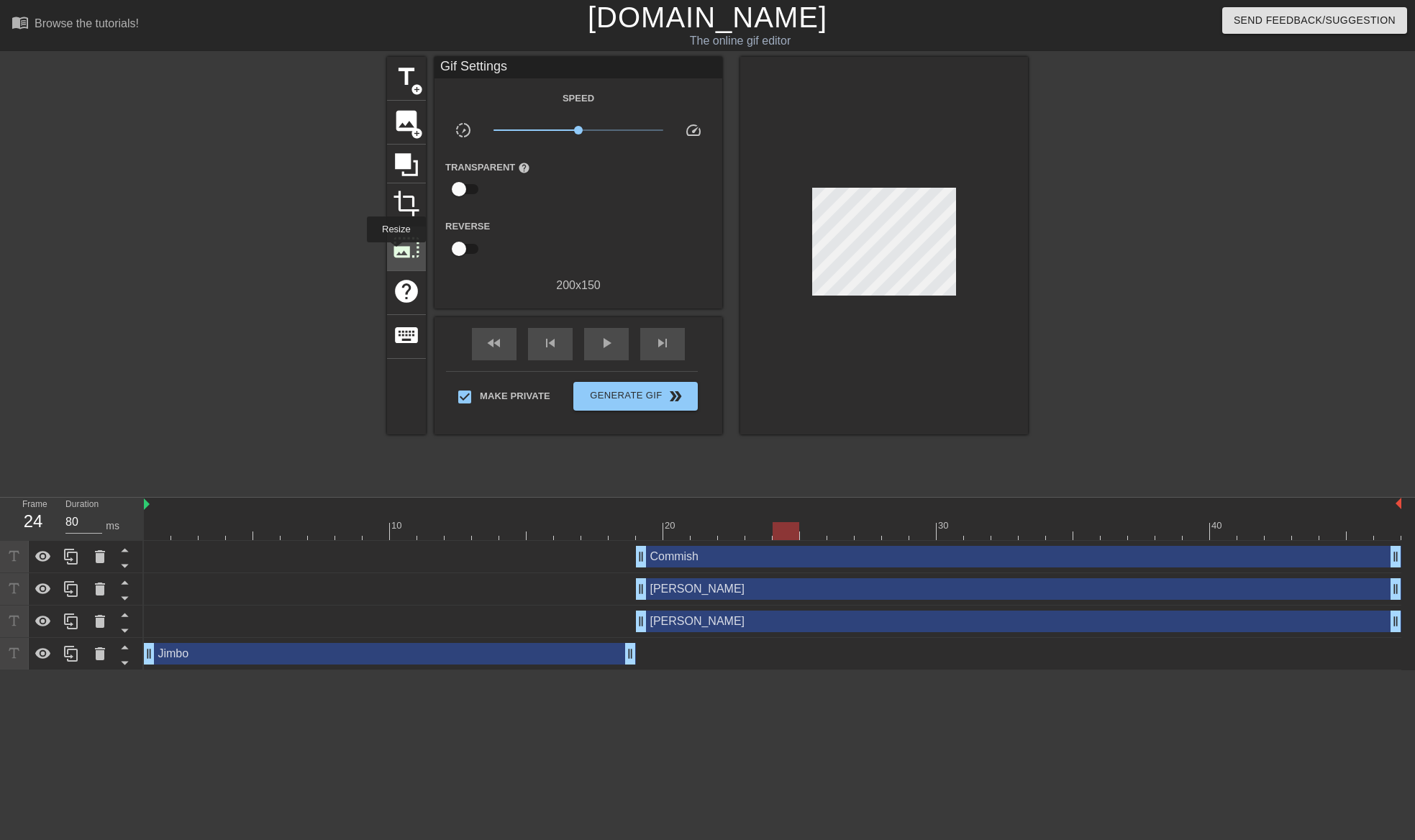
click at [395, 252] on span "photo_size_select_large" at bounding box center [406, 247] width 27 height 27
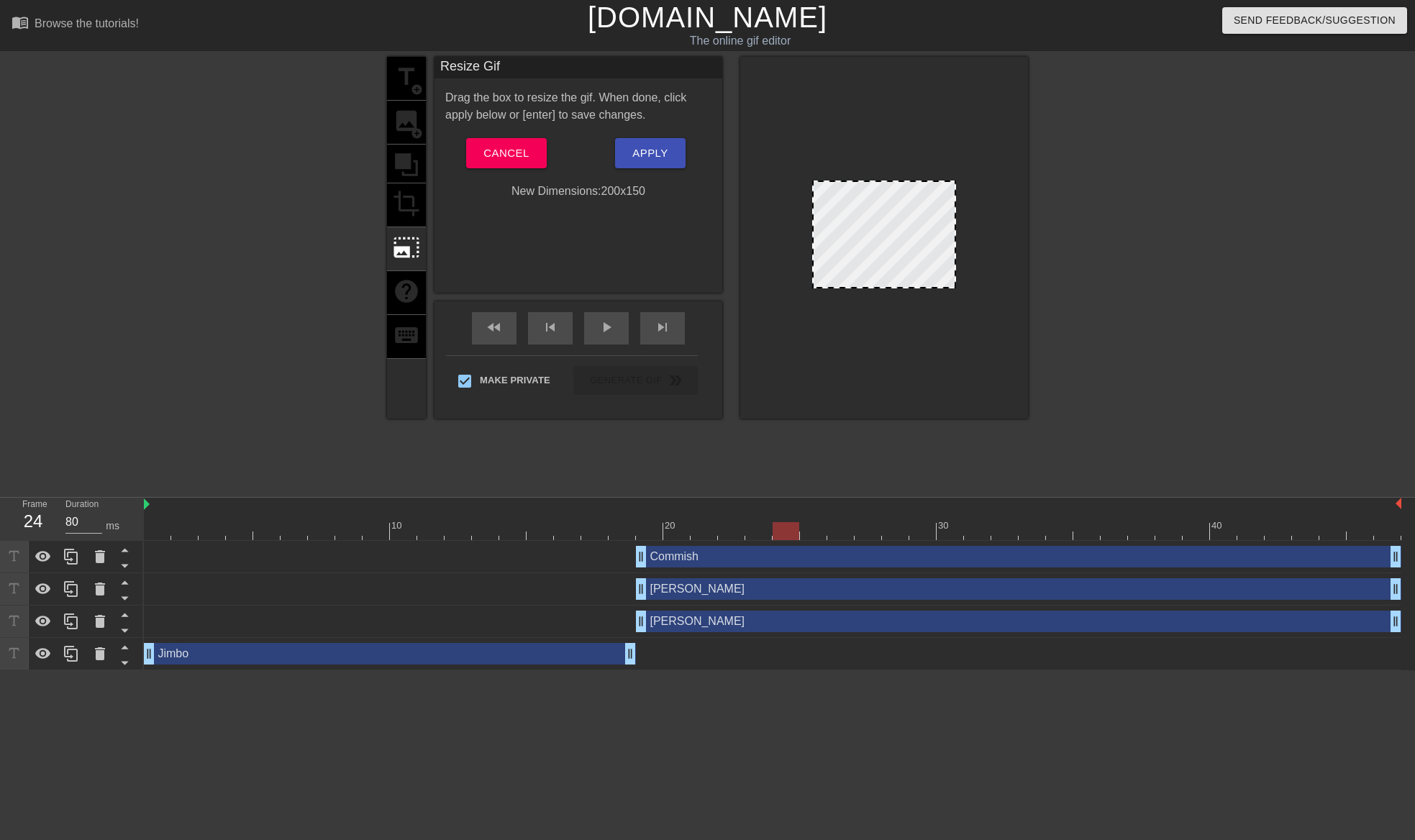
drag, startPoint x: 840, startPoint y: 288, endPoint x: 845, endPoint y: 394, distance: 106.1
click at [845, 394] on div at bounding box center [884, 237] width 288 height 361
drag, startPoint x: 954, startPoint y: 288, endPoint x: 1130, endPoint y: 423, distance: 221.8
click at [1130, 423] on div "title add_circle image add_circle crop photo_size_select_large help keyboard Re…" at bounding box center [708, 272] width 1415 height 431
click at [532, 154] on button "Cancel" at bounding box center [506, 153] width 80 height 30
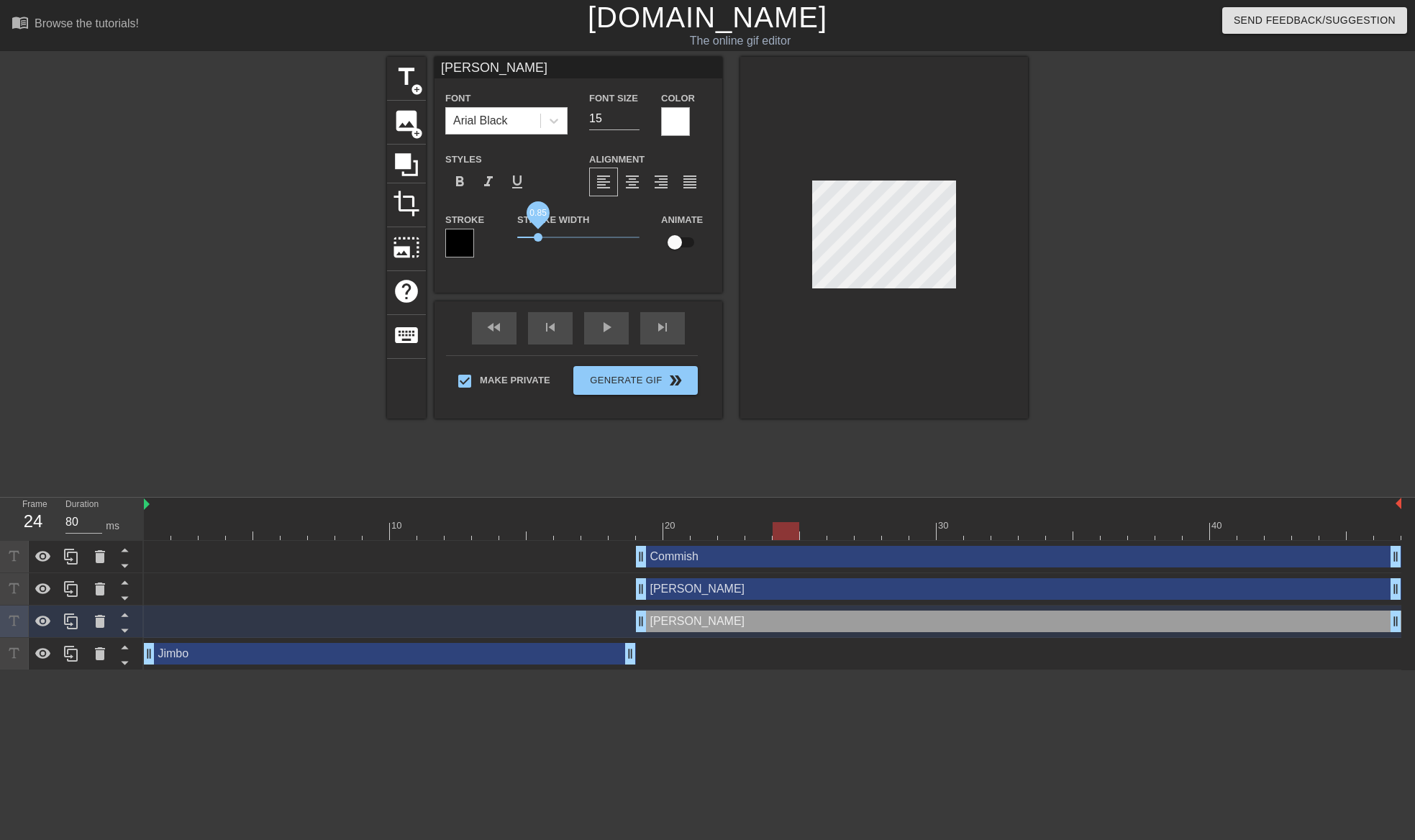
click at [538, 237] on span "0.85" at bounding box center [538, 237] width 9 height 9
click at [1149, 336] on div at bounding box center [1153, 272] width 215 height 431
type input "D"
type textarea "D"
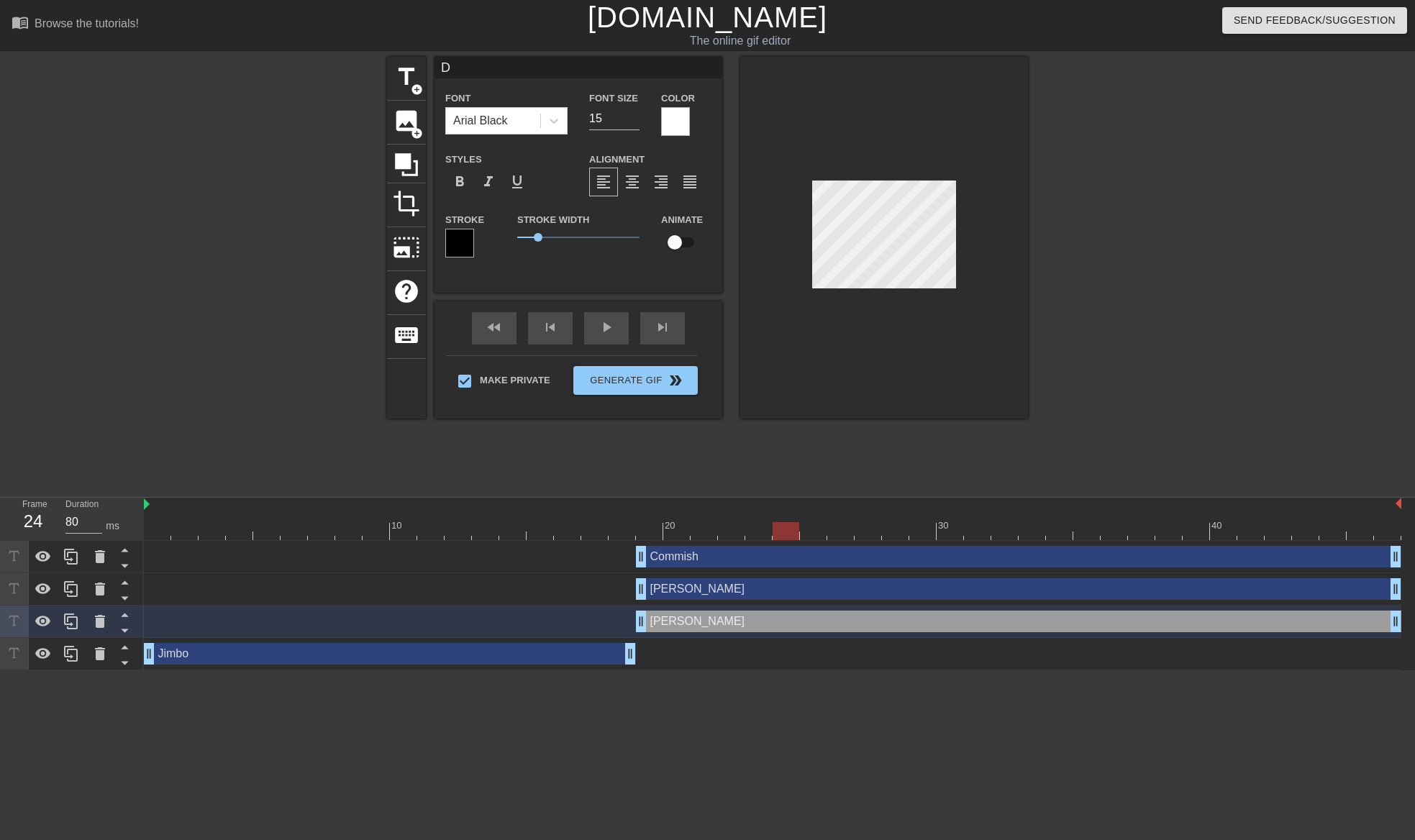
scroll to position [2, 1]
type input "Dy"
type textarea "Dy"
type input "Dyl"
type textarea "Dyl"
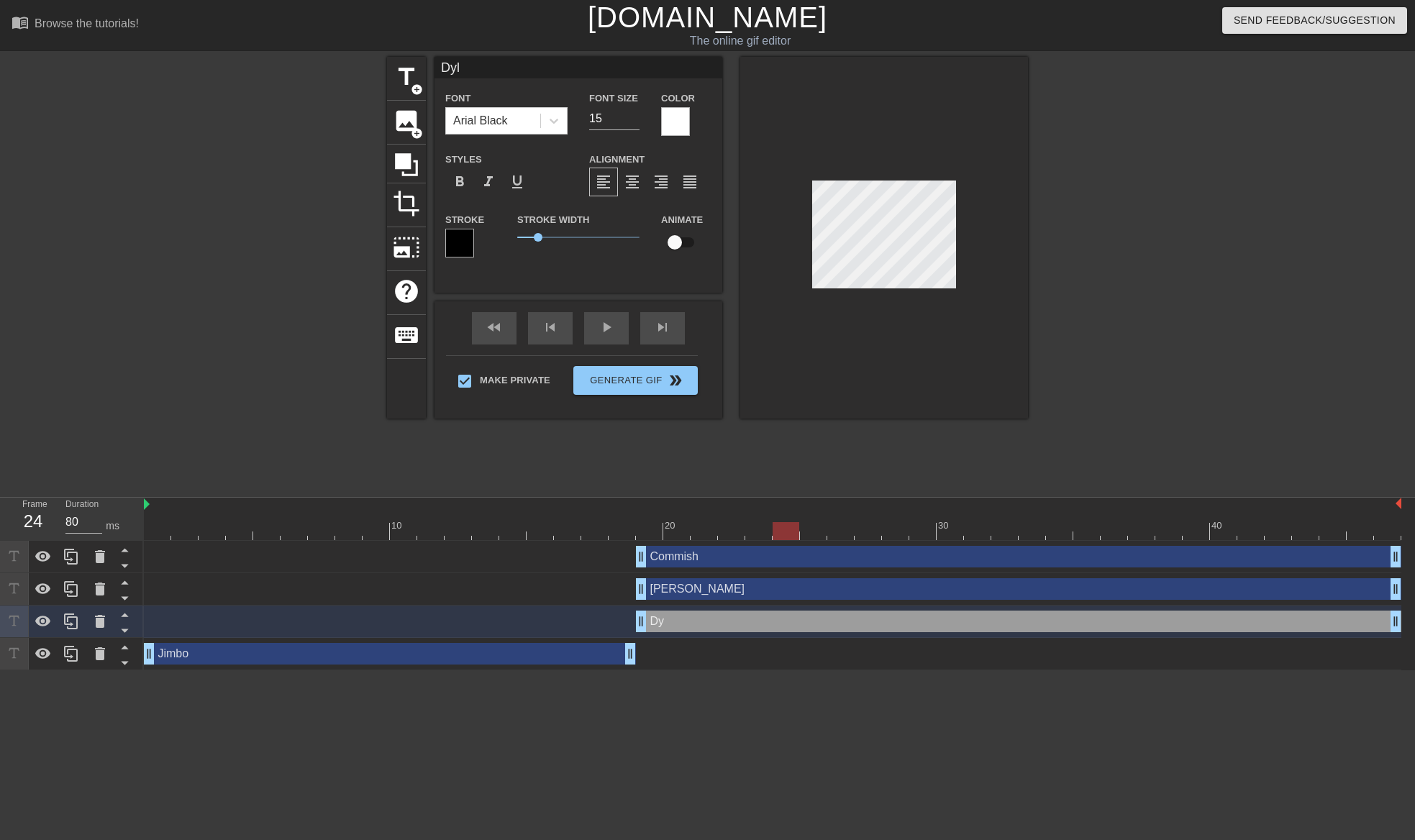
type input "Dyla"
type textarea "Dyla"
type input "[PERSON_NAME]"
type textarea "[PERSON_NAME]"
click at [1075, 354] on div at bounding box center [1153, 272] width 215 height 431
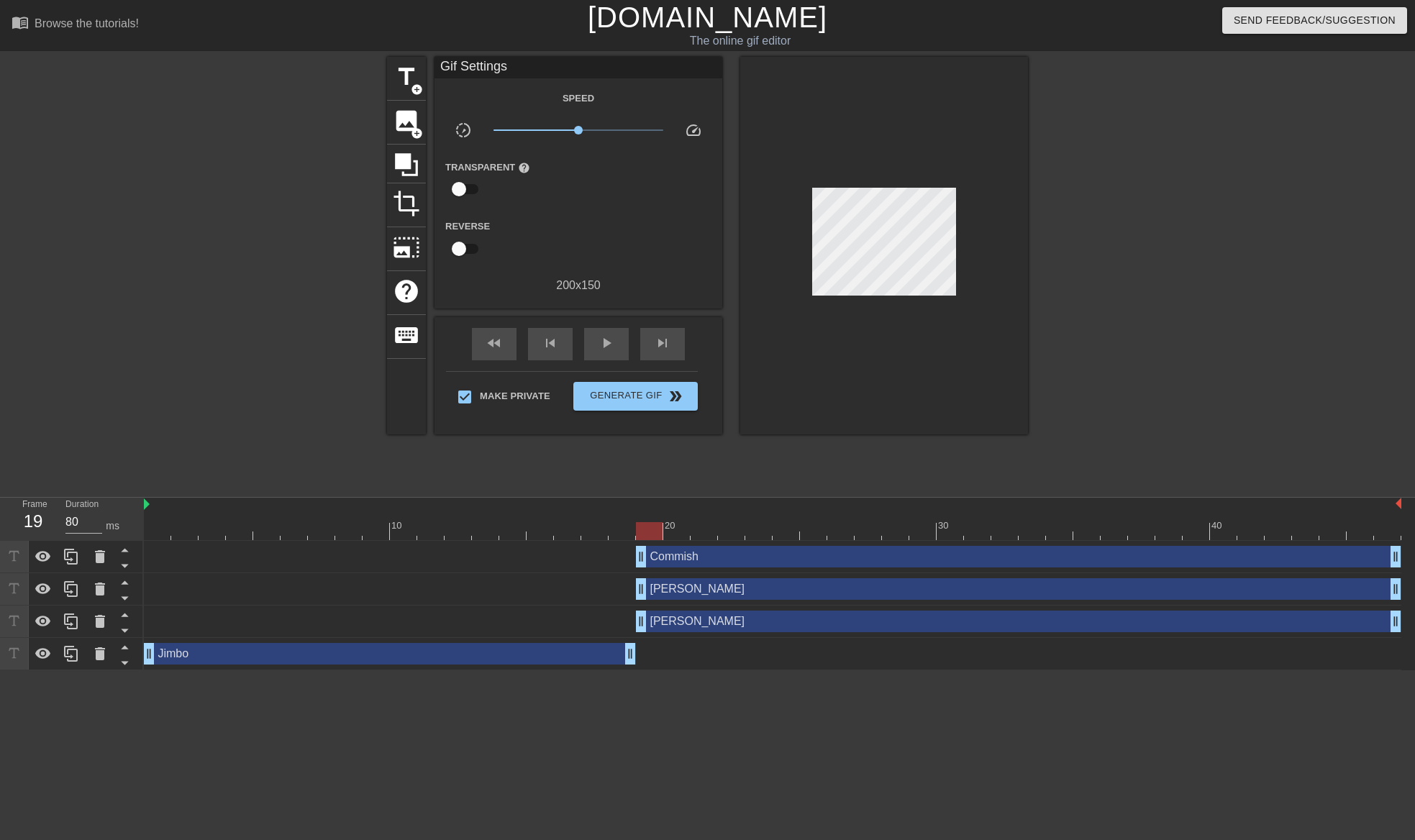
drag, startPoint x: 788, startPoint y: 532, endPoint x: 652, endPoint y: 537, distance: 136.1
click at [652, 537] on div at bounding box center [649, 531] width 27 height 18
drag, startPoint x: 647, startPoint y: 531, endPoint x: 639, endPoint y: 535, distance: 8.9
click at [639, 535] on div at bounding box center [649, 531] width 27 height 18
click at [664, 407] on button "Generate Gif double_arrow" at bounding box center [635, 396] width 125 height 29
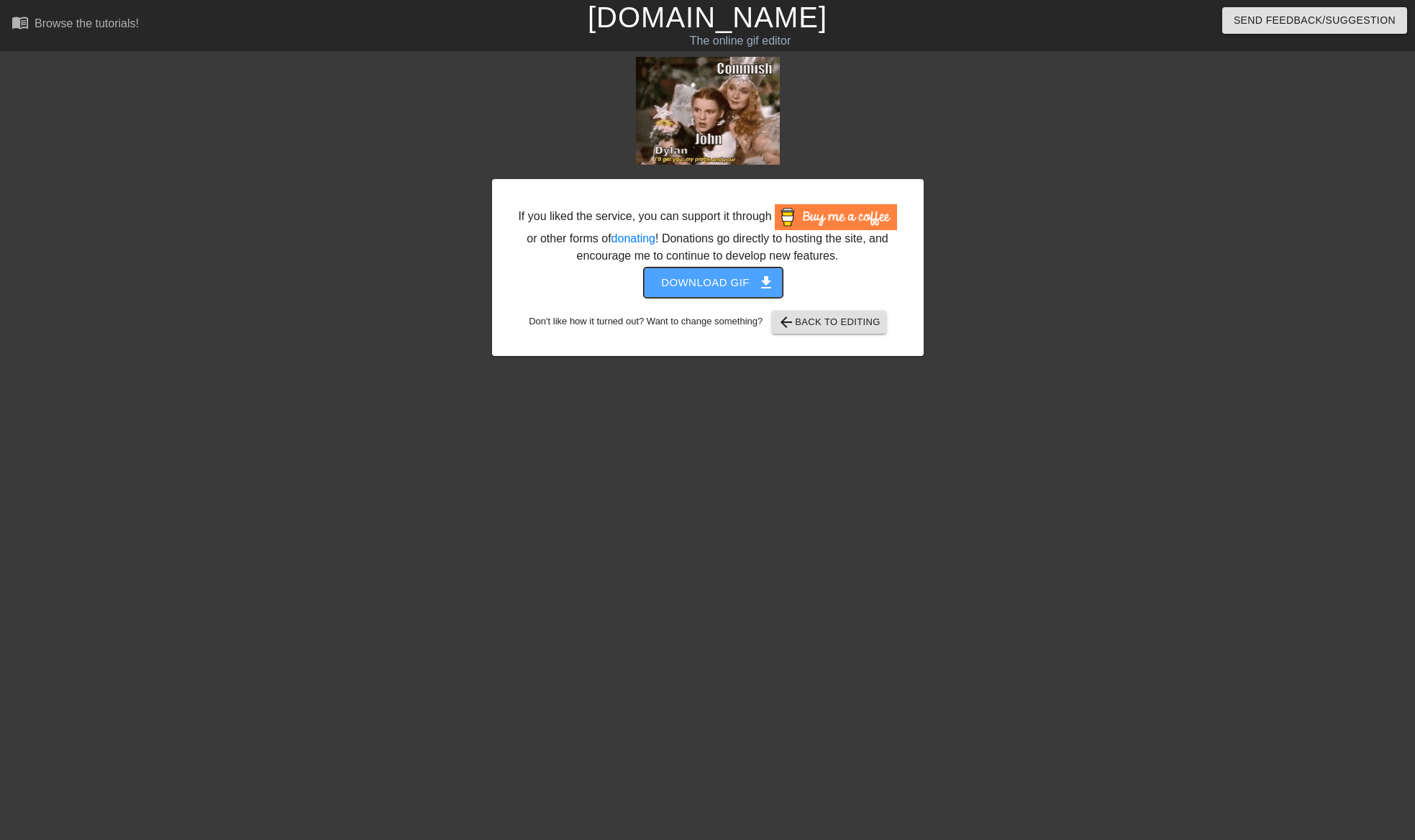
click at [741, 282] on span "Download gif get_app" at bounding box center [713, 282] width 104 height 18
